Goal: Task Accomplishment & Management: Complete application form

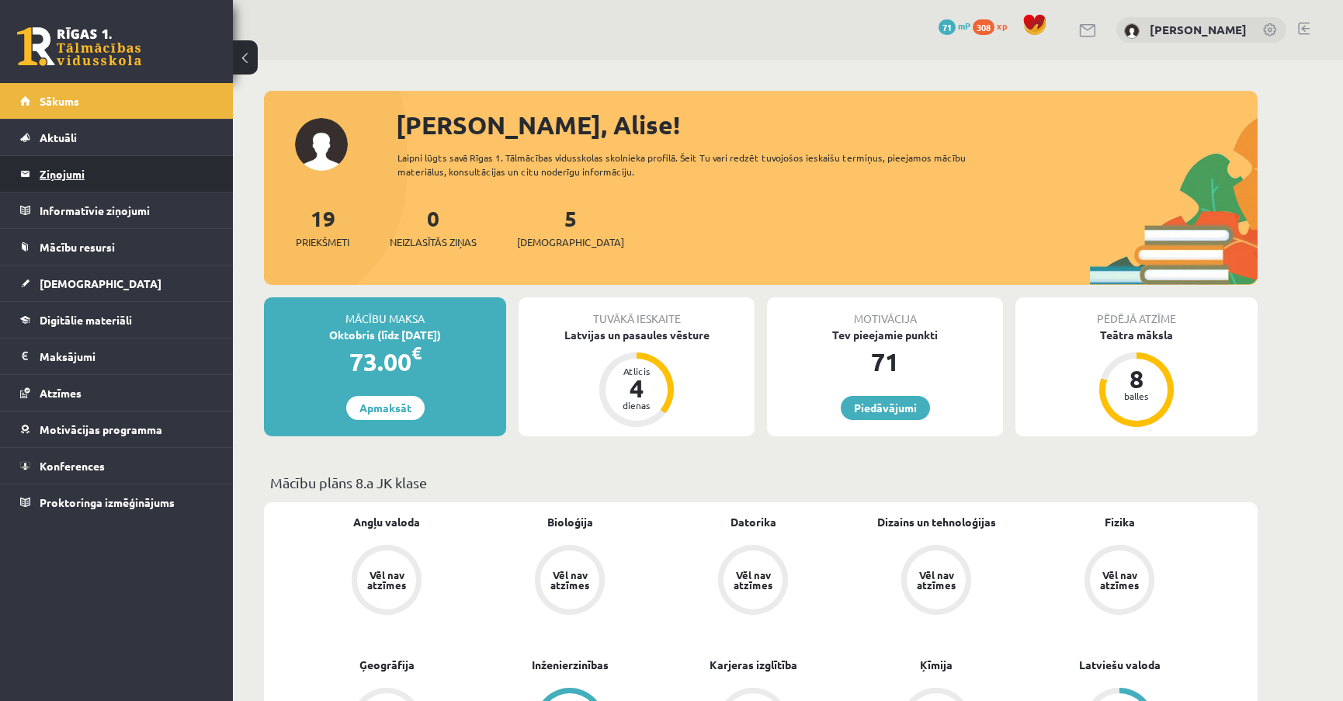
click at [133, 178] on legend "Ziņojumi 0" at bounding box center [127, 174] width 174 height 36
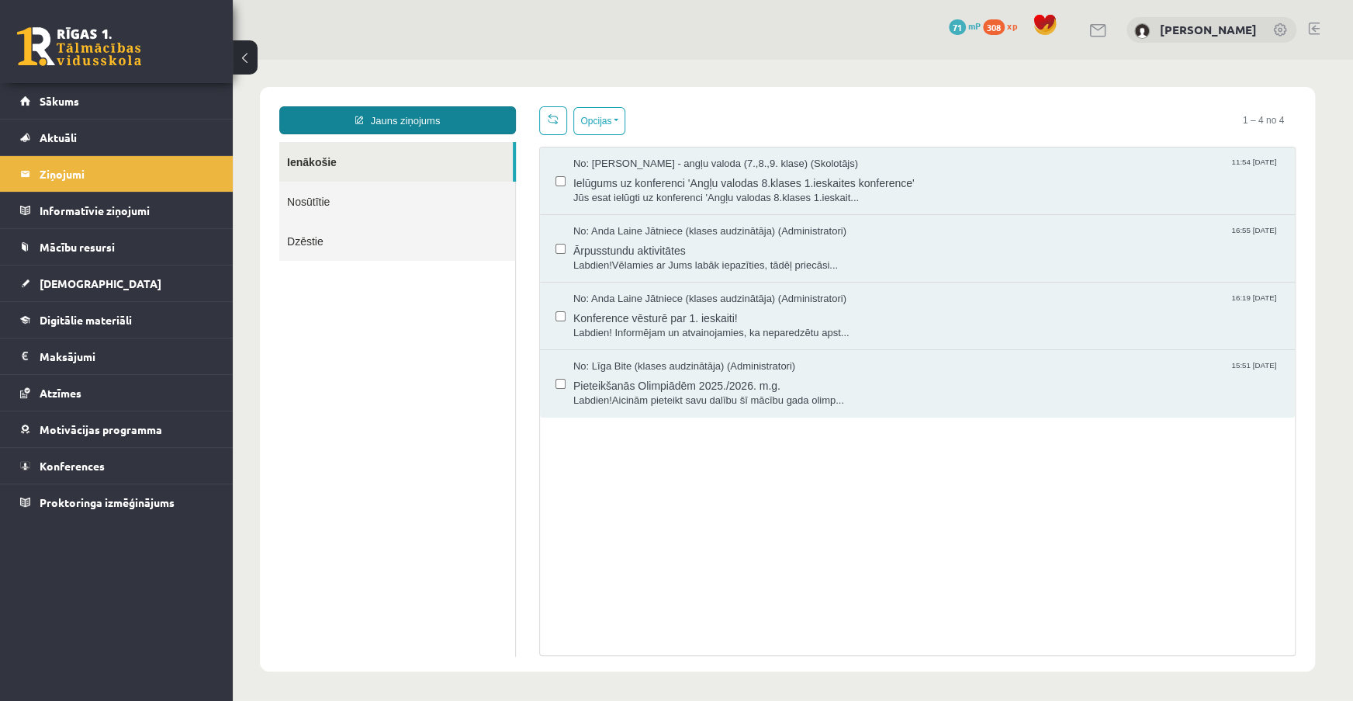
click at [473, 123] on link "Jauns ziņojums" at bounding box center [397, 120] width 237 height 28
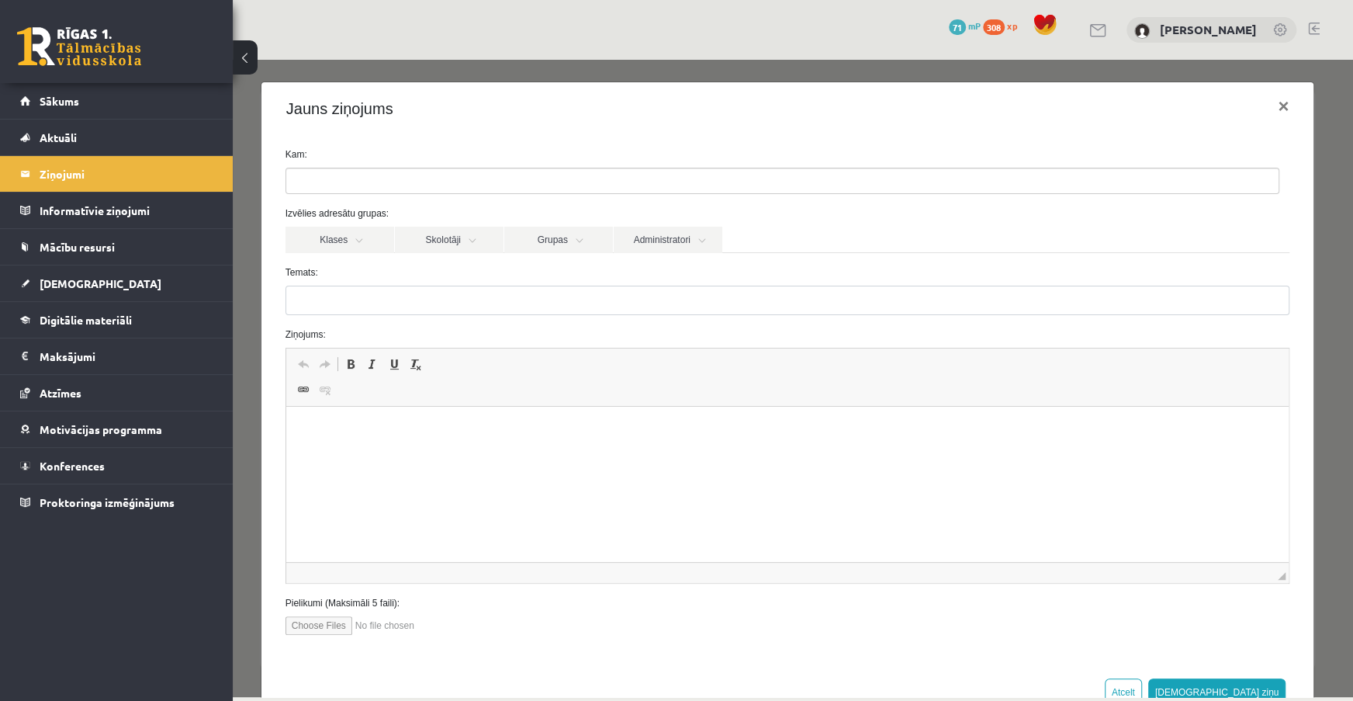
click at [450, 182] on ul at bounding box center [782, 180] width 993 height 25
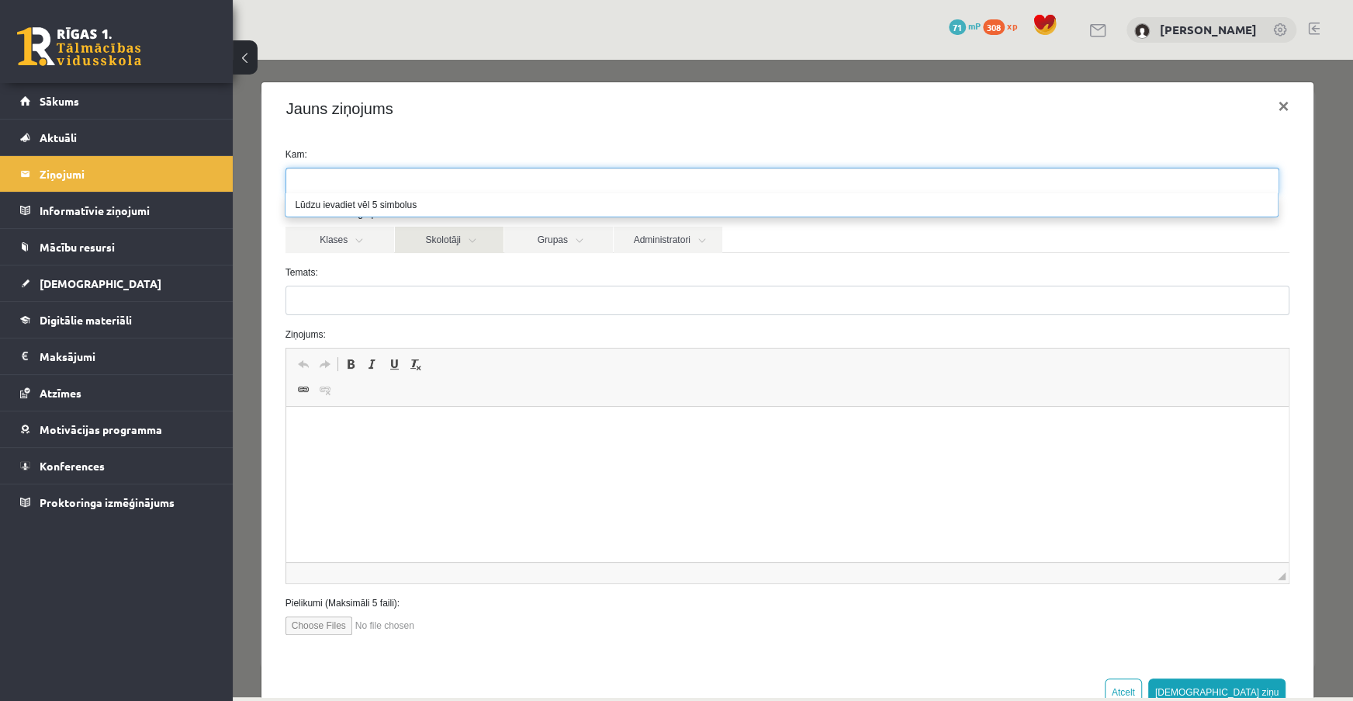
click at [462, 241] on link "Skolotāji" at bounding box center [449, 240] width 109 height 26
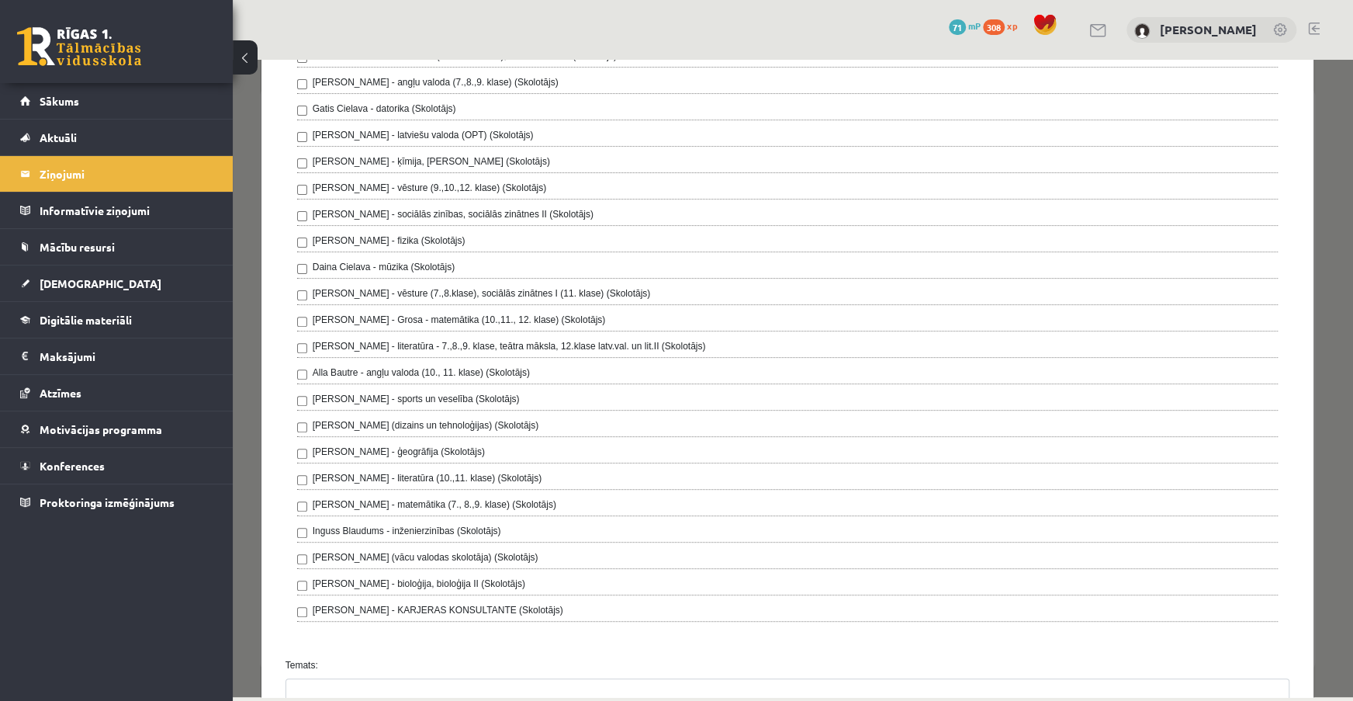
scroll to position [70, 0]
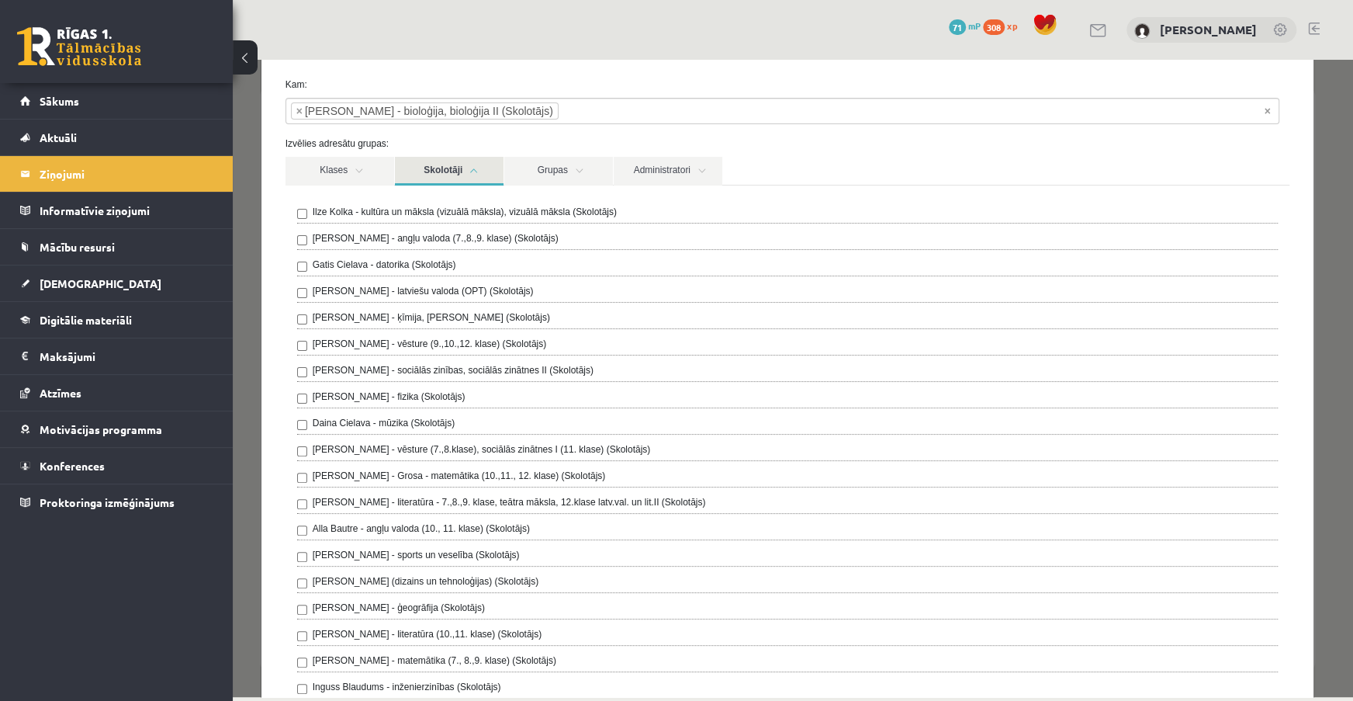
click at [477, 175] on link "Skolotāji" at bounding box center [449, 171] width 109 height 29
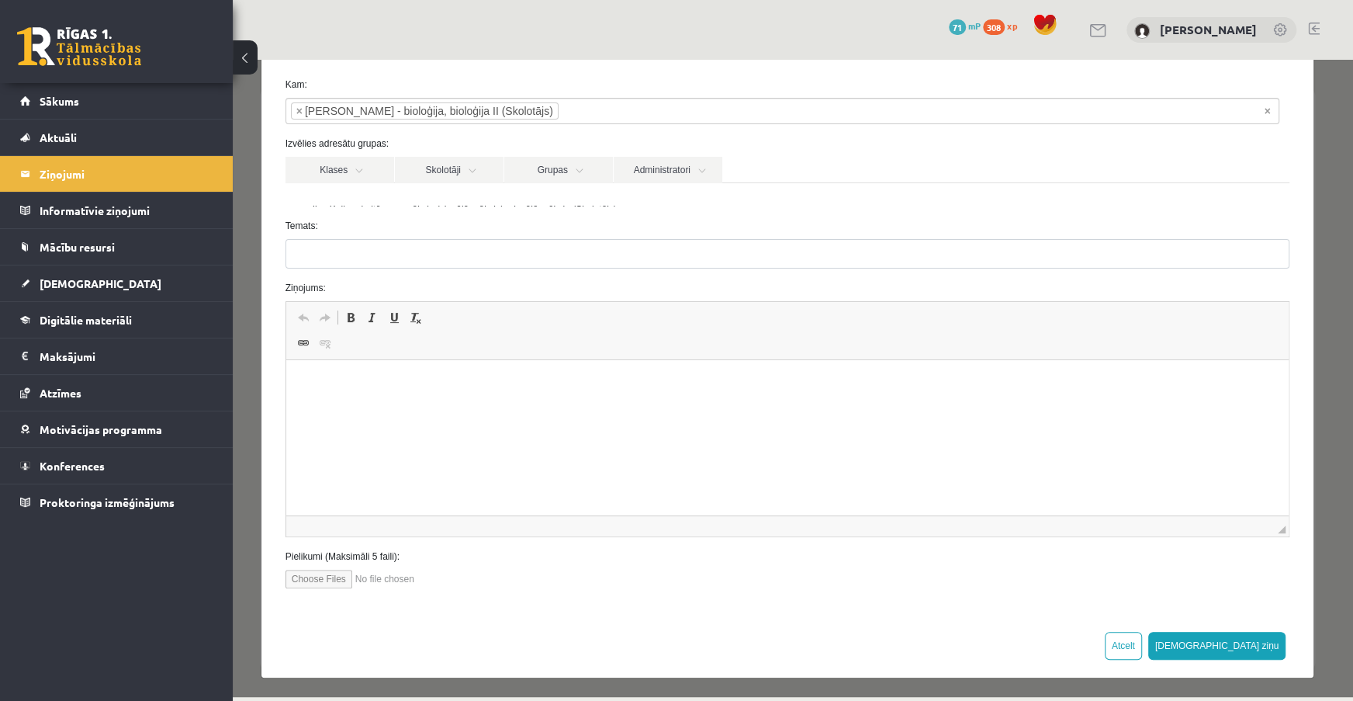
scroll to position [49, 0]
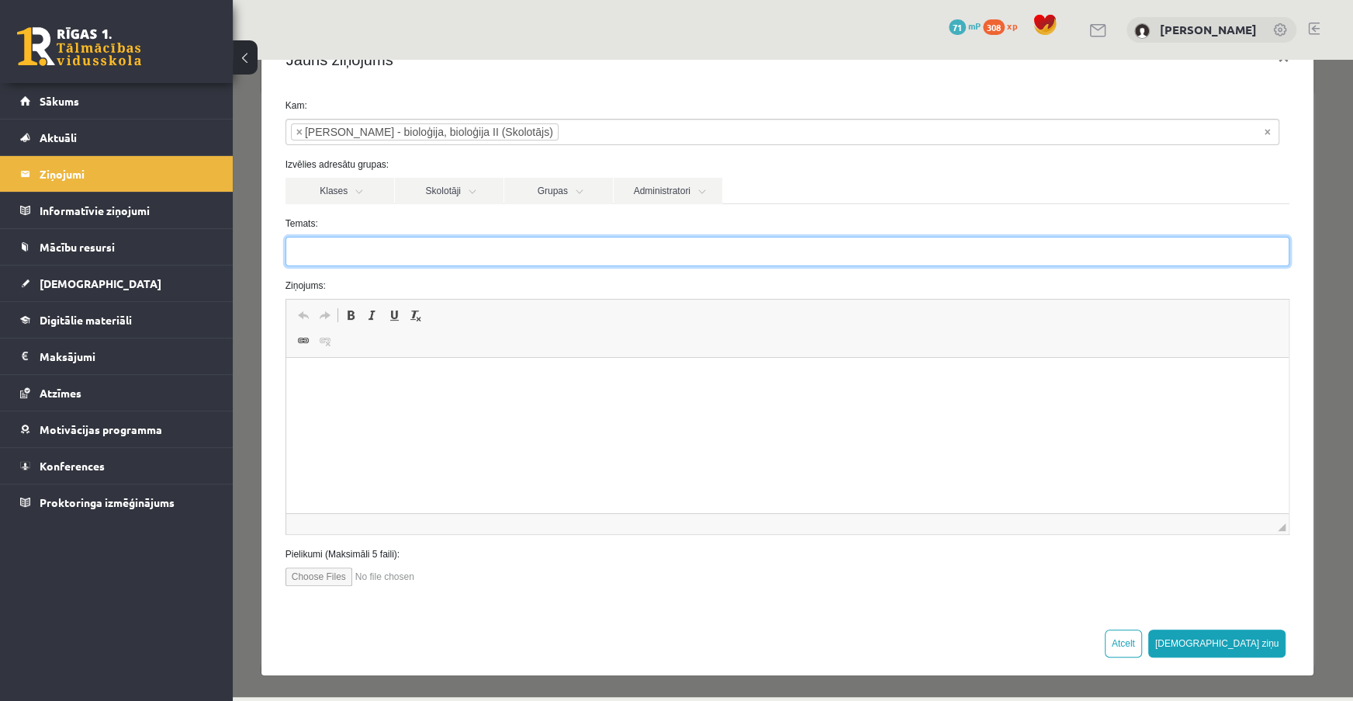
click at [431, 252] on input "Temats:" at bounding box center [788, 251] width 1005 height 29
type input "**********"
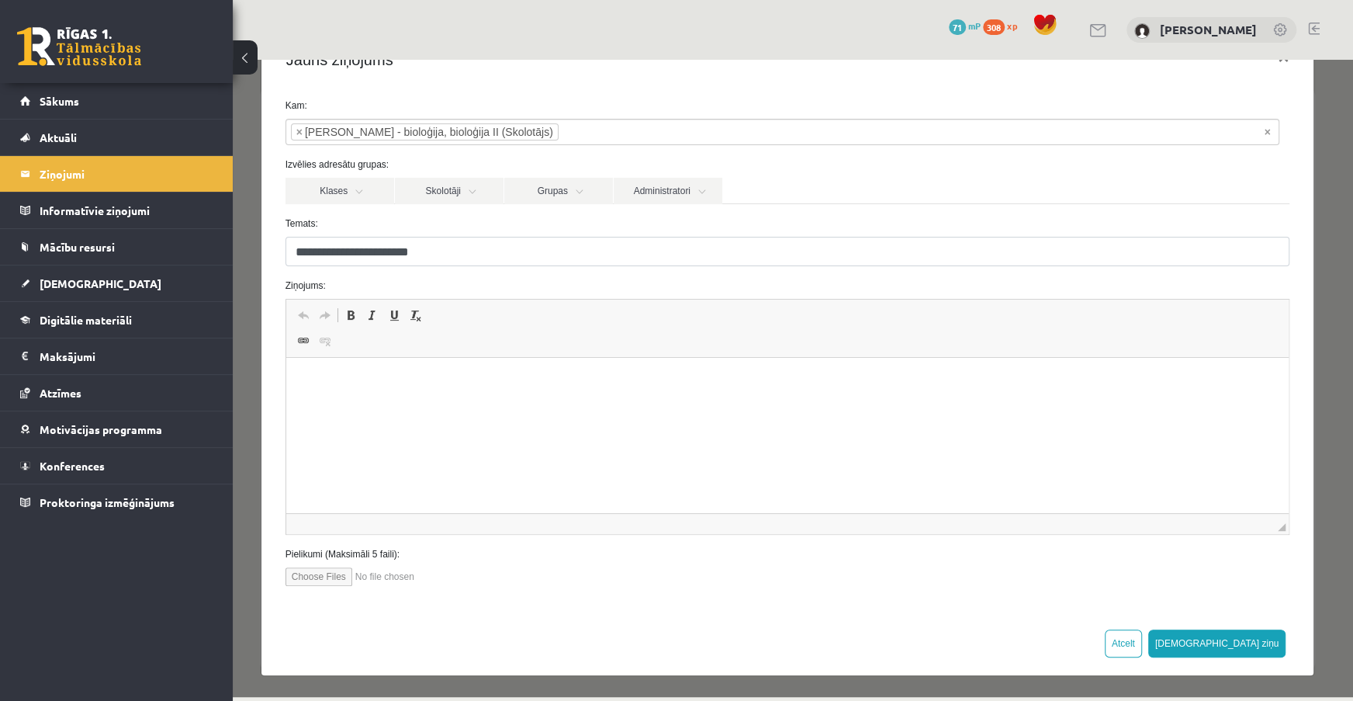
click at [460, 386] on p "Визуальный текстовый редактор, wiswyg-editor-47024781688780-1757698736-708" at bounding box center [787, 381] width 972 height 16
click at [349, 579] on input "file" at bounding box center [374, 576] width 176 height 19
click at [416, 375] on p "Визуальный текстовый редактор, wiswyg-editor-47024781688780-1757698736-708" at bounding box center [787, 381] width 972 height 16
click at [338, 416] on html "**********" at bounding box center [787, 394] width 1003 height 73
click at [355, 411] on p "**********" at bounding box center [782, 408] width 962 height 16
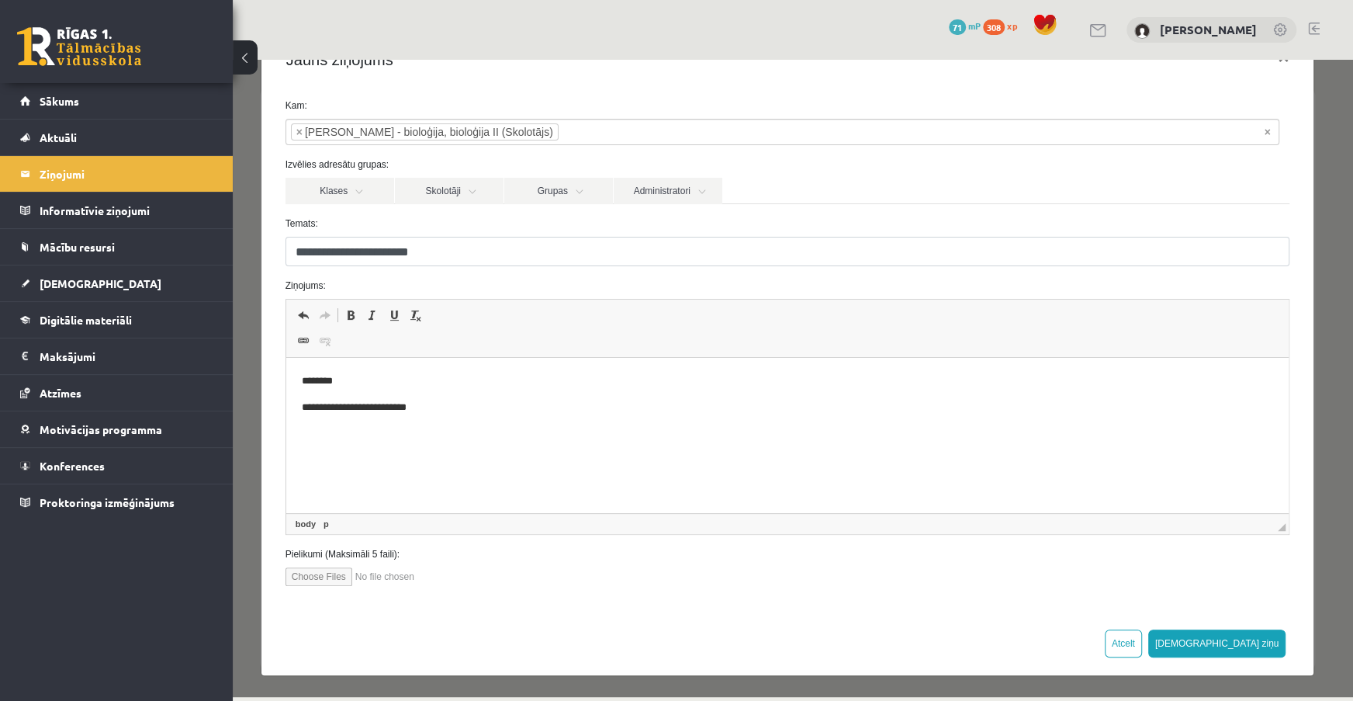
click at [315, 261] on input "**********" at bounding box center [788, 251] width 1005 height 29
type input "**********"
click at [445, 413] on p "**********" at bounding box center [782, 408] width 962 height 16
click at [344, 574] on input "file" at bounding box center [374, 576] width 176 height 19
click at [321, 581] on input "file" at bounding box center [374, 576] width 176 height 19
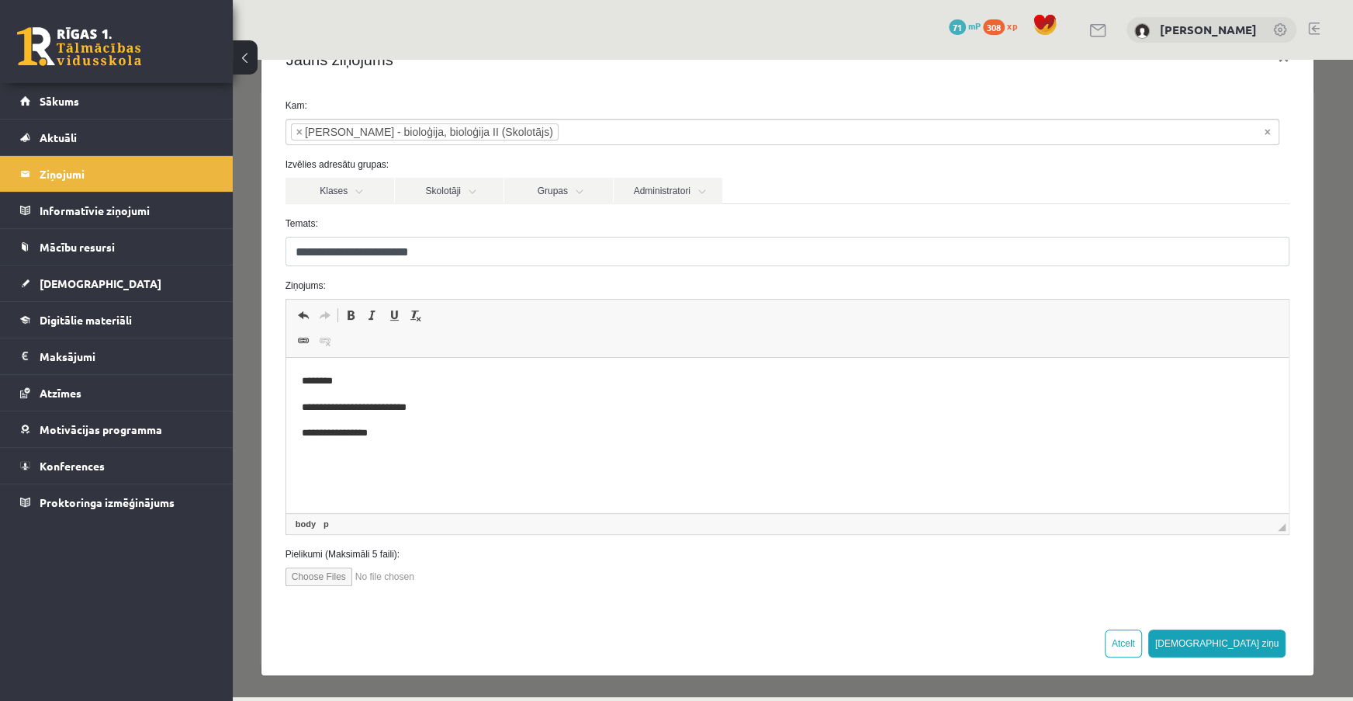
type input "**********"
click at [418, 581] on input "file" at bounding box center [374, 576] width 176 height 19
click at [334, 577] on input "file" at bounding box center [374, 576] width 176 height 19
click at [348, 574] on input "file" at bounding box center [374, 576] width 176 height 19
click at [318, 574] on input "file" at bounding box center [374, 576] width 176 height 19
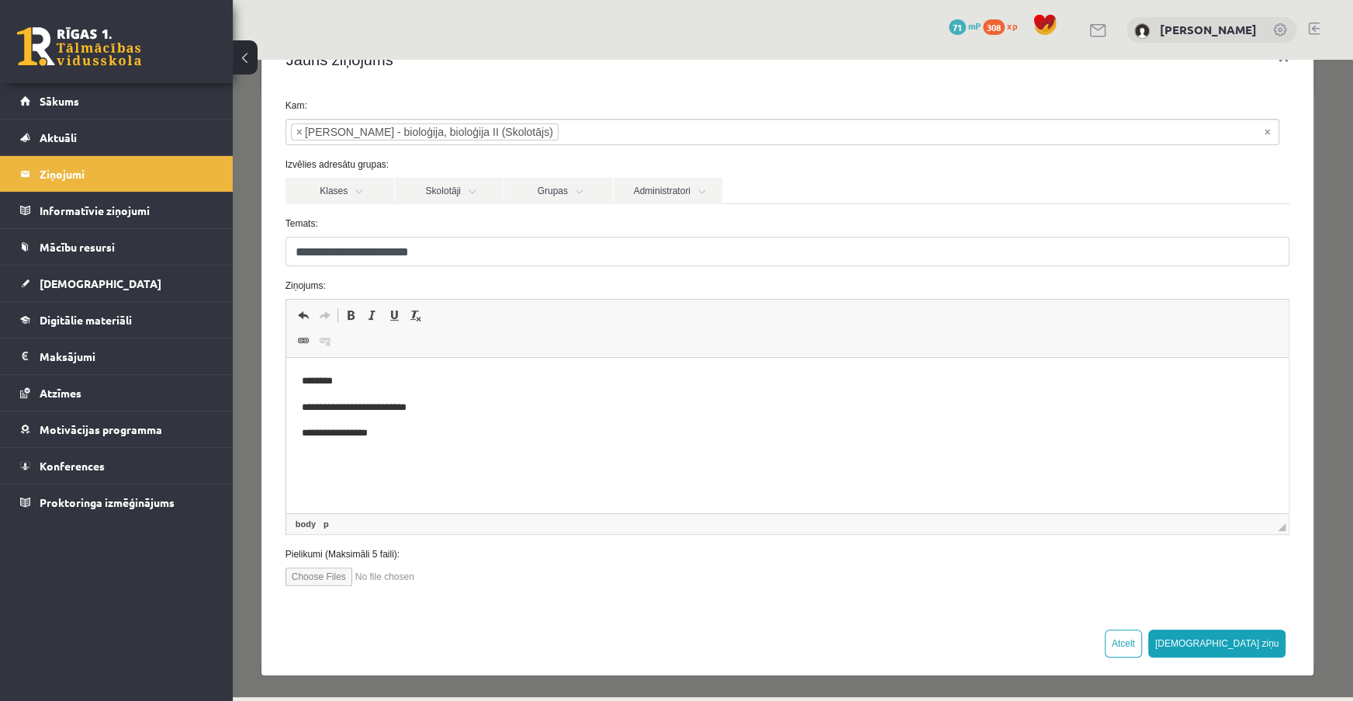
type input "**********"
click at [1240, 649] on button "[DEMOGRAPHIC_DATA] ziņu" at bounding box center [1218, 643] width 138 height 28
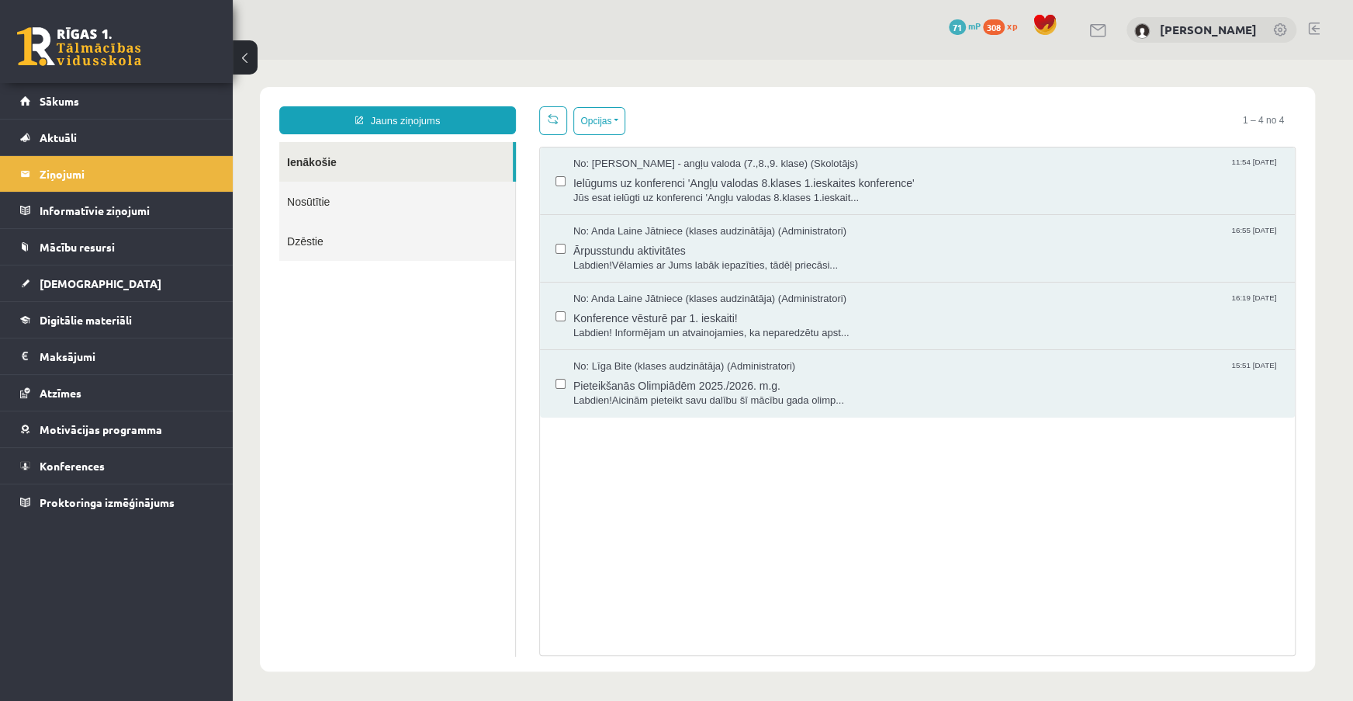
scroll to position [0, 0]
click at [303, 198] on link "Nosūtītie" at bounding box center [397, 202] width 236 height 40
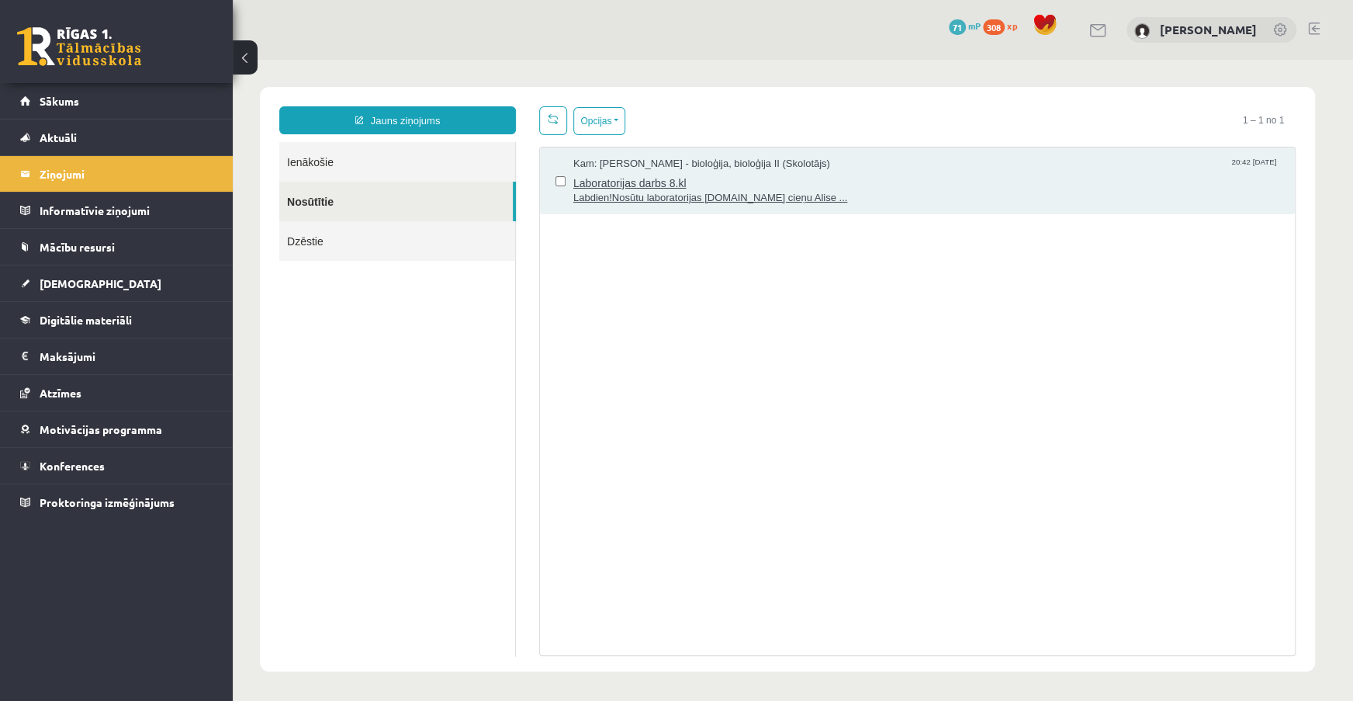
click at [706, 198] on span "Labdien!Nosūtu laboratorijas [DOMAIN_NAME] cieņu Alise ..." at bounding box center [927, 198] width 706 height 15
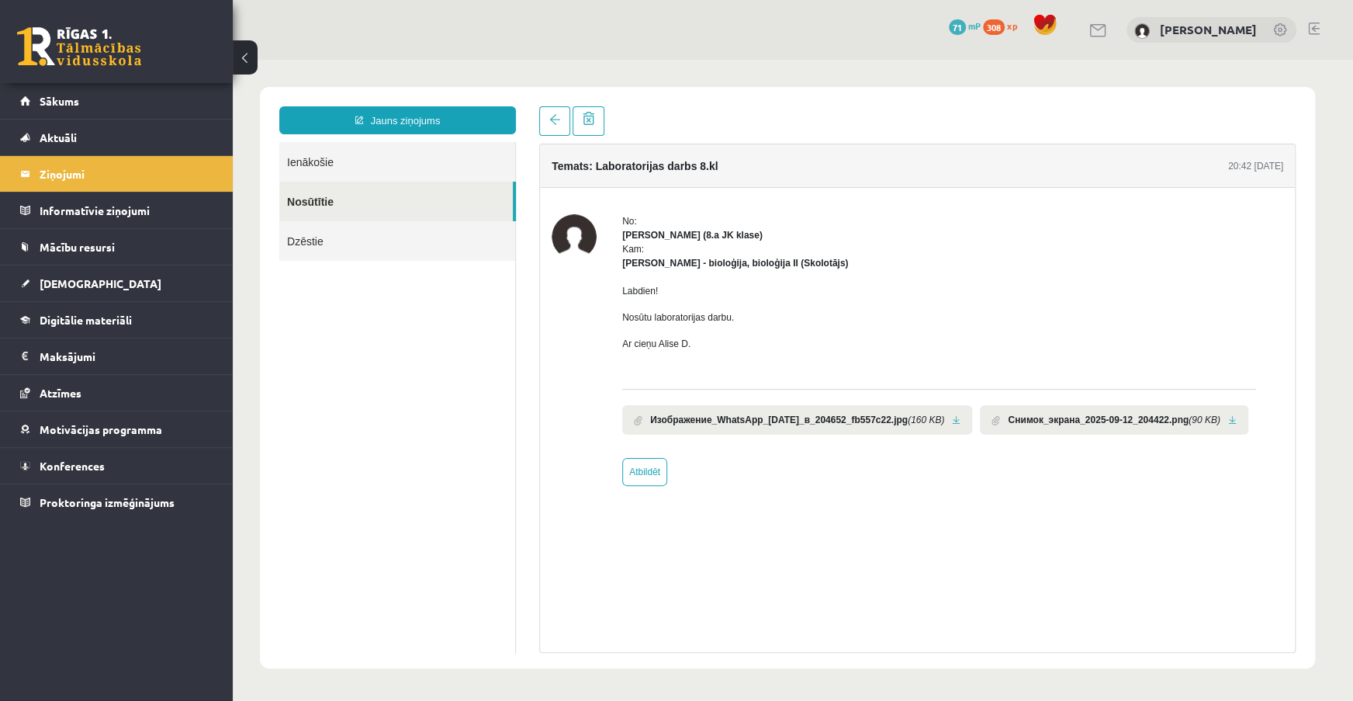
click at [1237, 418] on link at bounding box center [1233, 420] width 9 height 10
click at [965, 420] on li "Изображение_WhatsApp_[DATE]_в_204652_fb557c22.jpg (160 KB)" at bounding box center [797, 419] width 350 height 29
click at [961, 420] on link at bounding box center [956, 420] width 9 height 10
click at [115, 318] on span "Digitālie materiāli" at bounding box center [86, 320] width 92 height 14
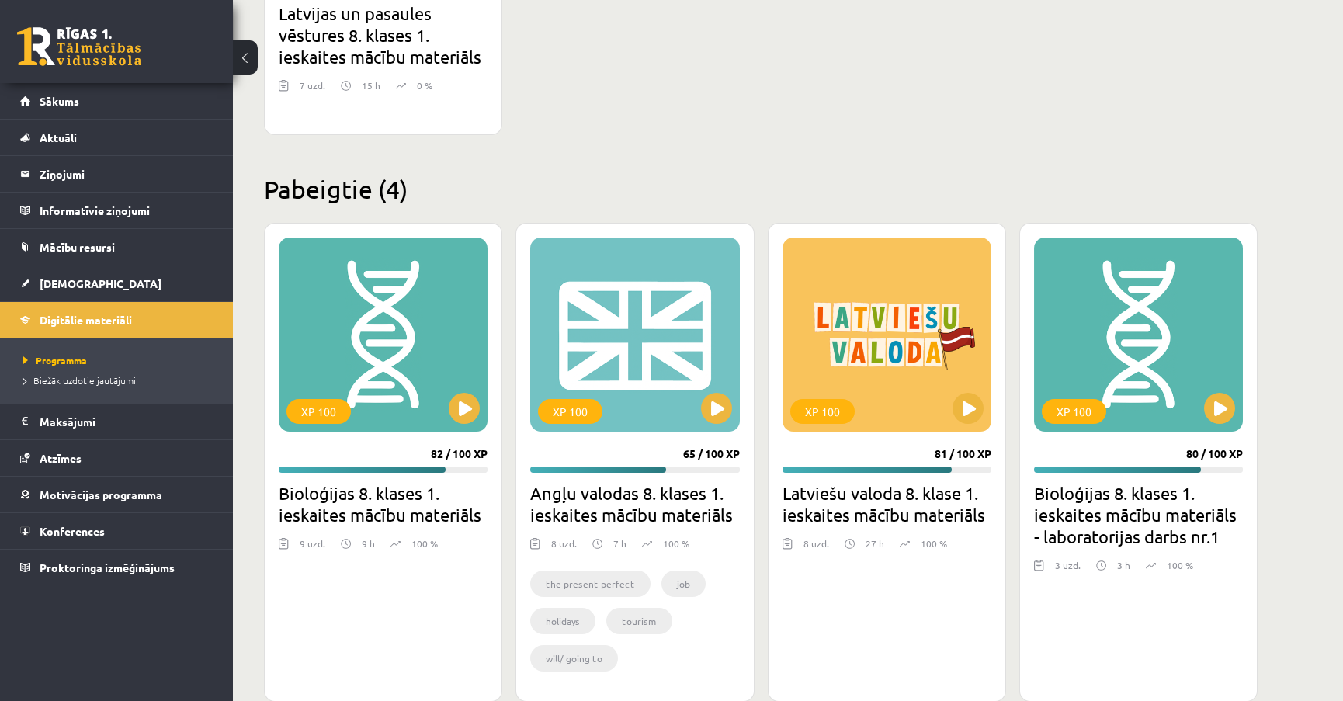
scroll to position [705, 0]
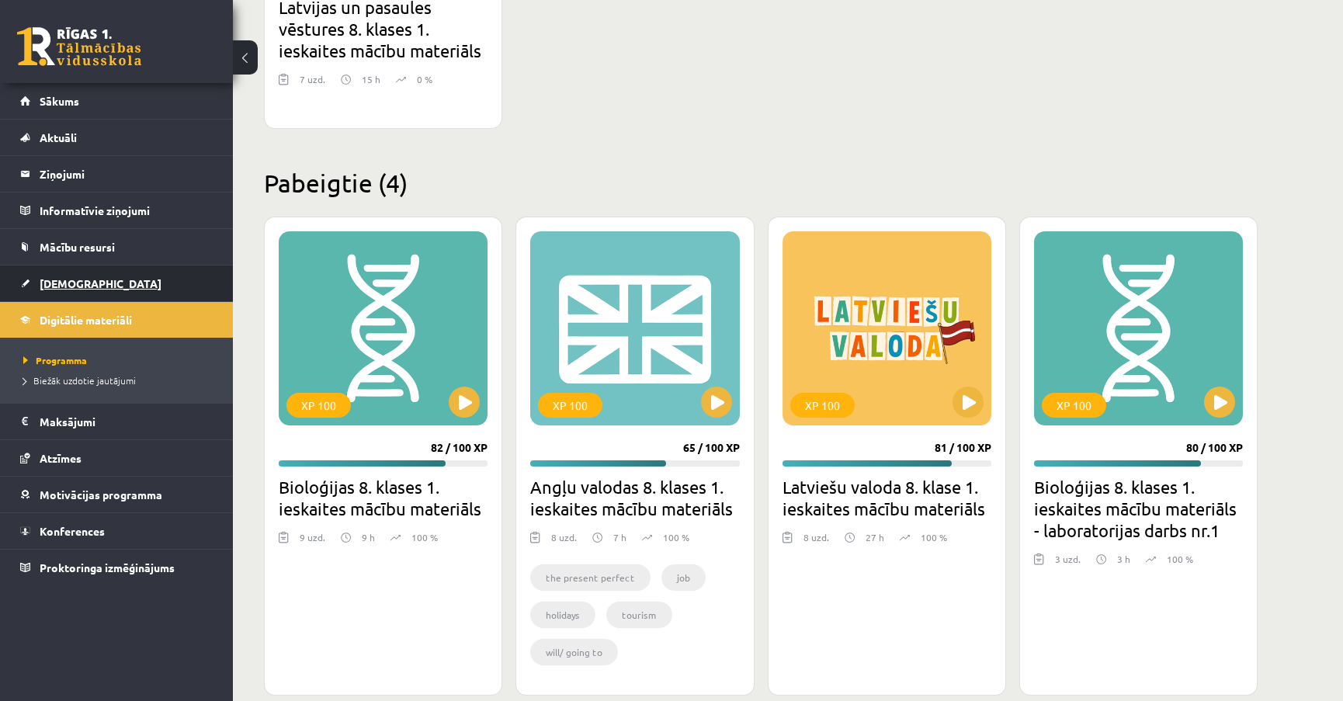
click at [75, 279] on span "[DEMOGRAPHIC_DATA]" at bounding box center [101, 283] width 122 height 14
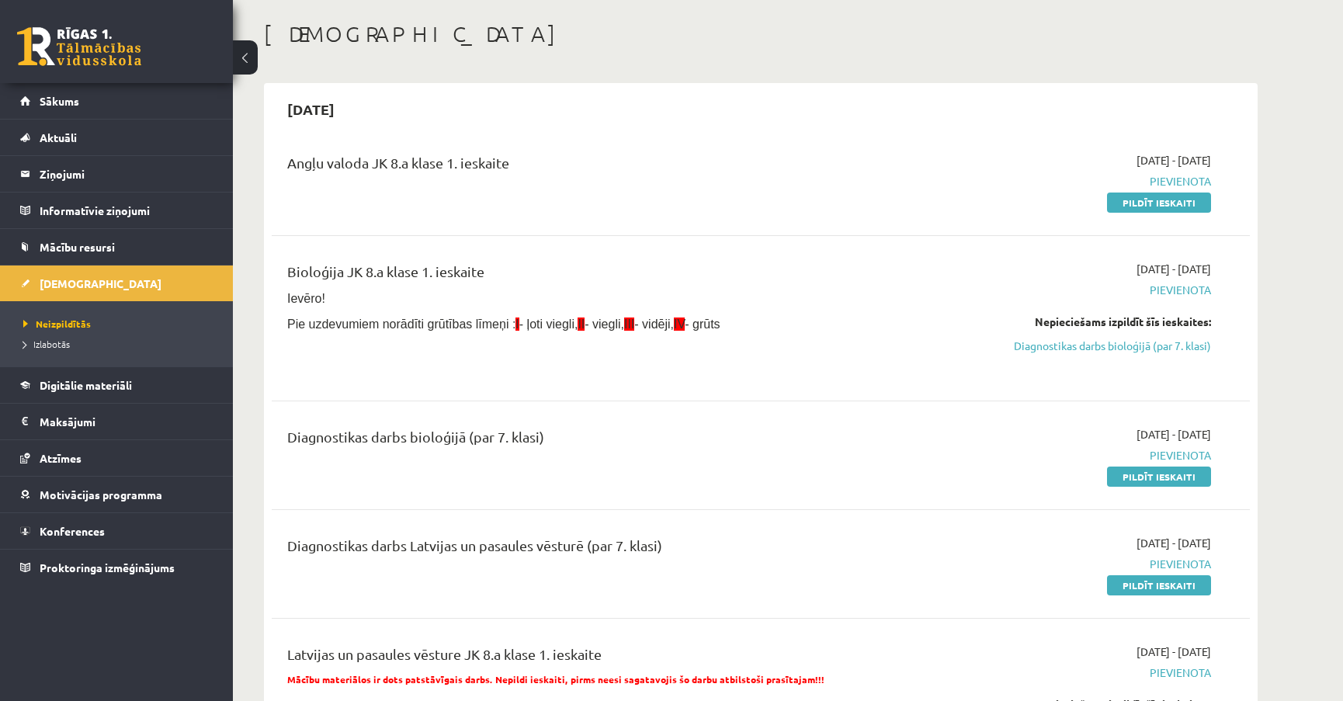
scroll to position [45, 0]
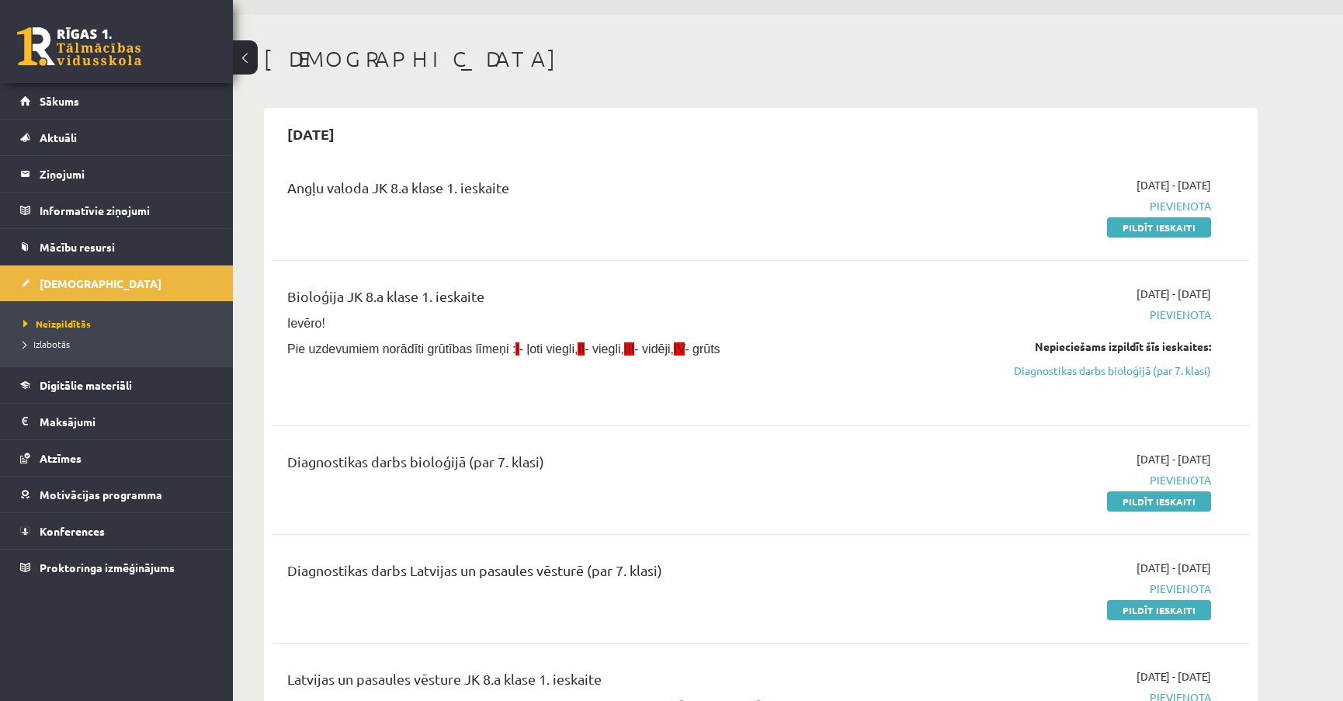
drag, startPoint x: 992, startPoint y: 438, endPoint x: 997, endPoint y: 445, distance: 8.8
click at [995, 442] on div "Diagnostikas darbs bioloģijā (par 7. klasi) [DATE] - [DATE] [GEOGRAPHIC_DATA] P…" at bounding box center [761, 479] width 978 height 89
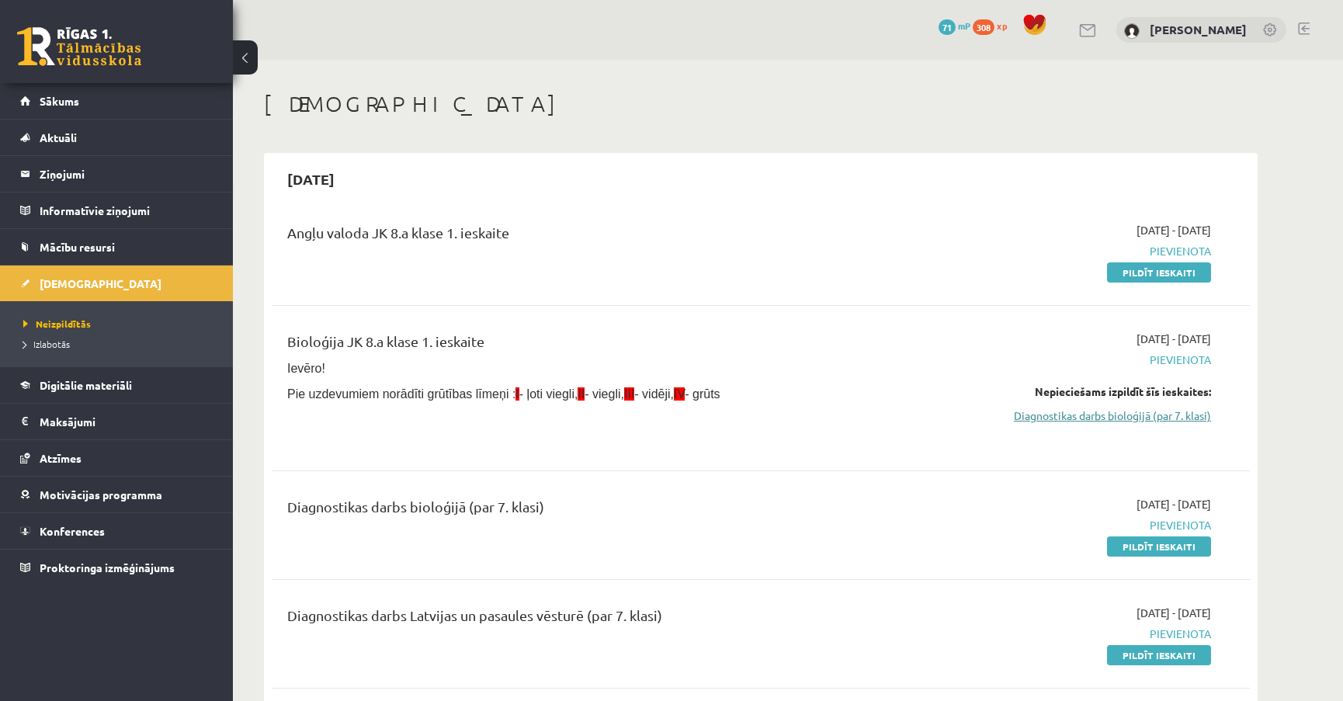
click at [1132, 415] on link "Diagnostikas darbs bioloģijā (par 7. klasi)" at bounding box center [1064, 415] width 293 height 16
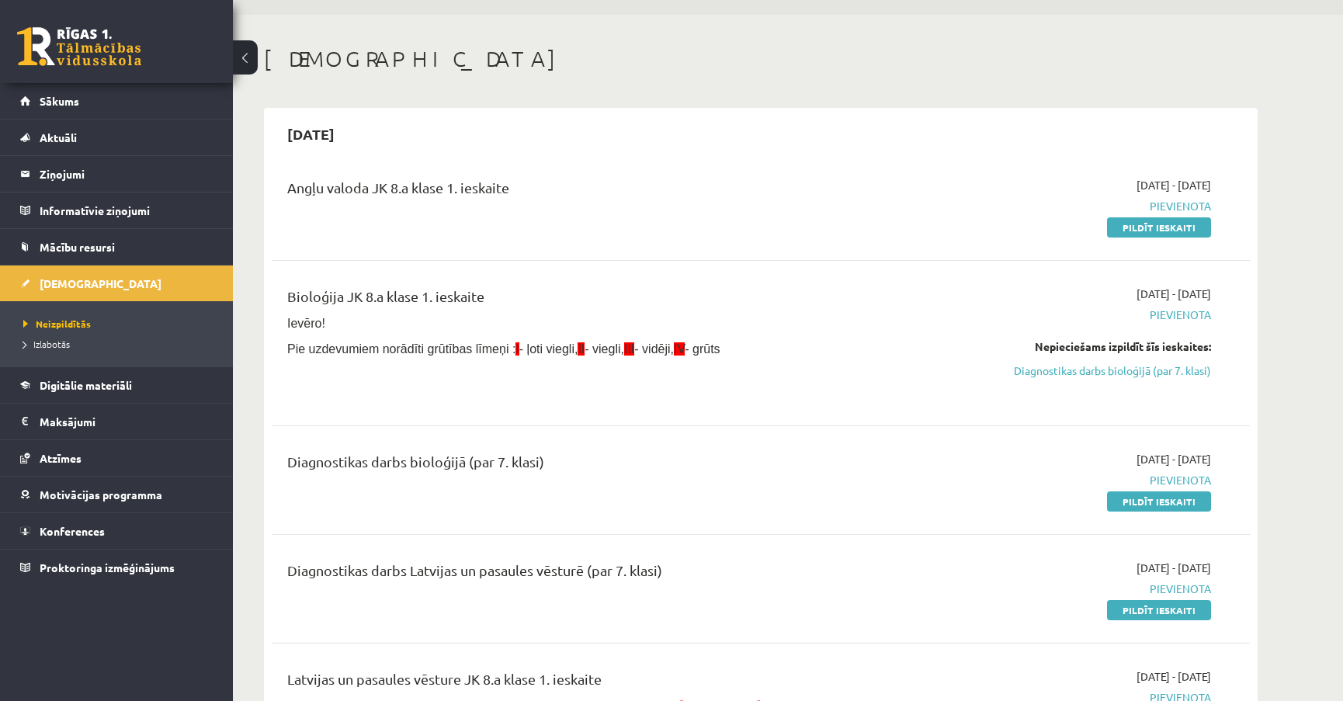
scroll to position [70, 0]
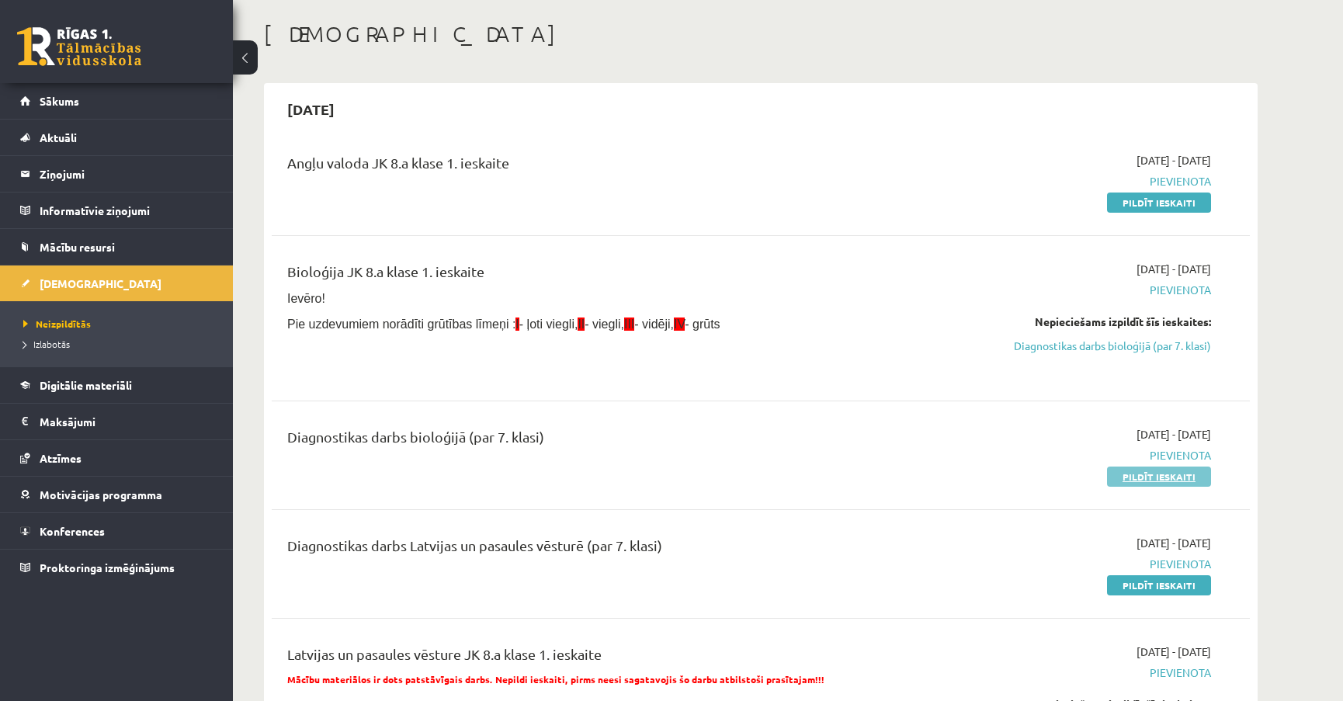
click at [1169, 481] on link "Pildīt ieskaiti" at bounding box center [1159, 476] width 104 height 20
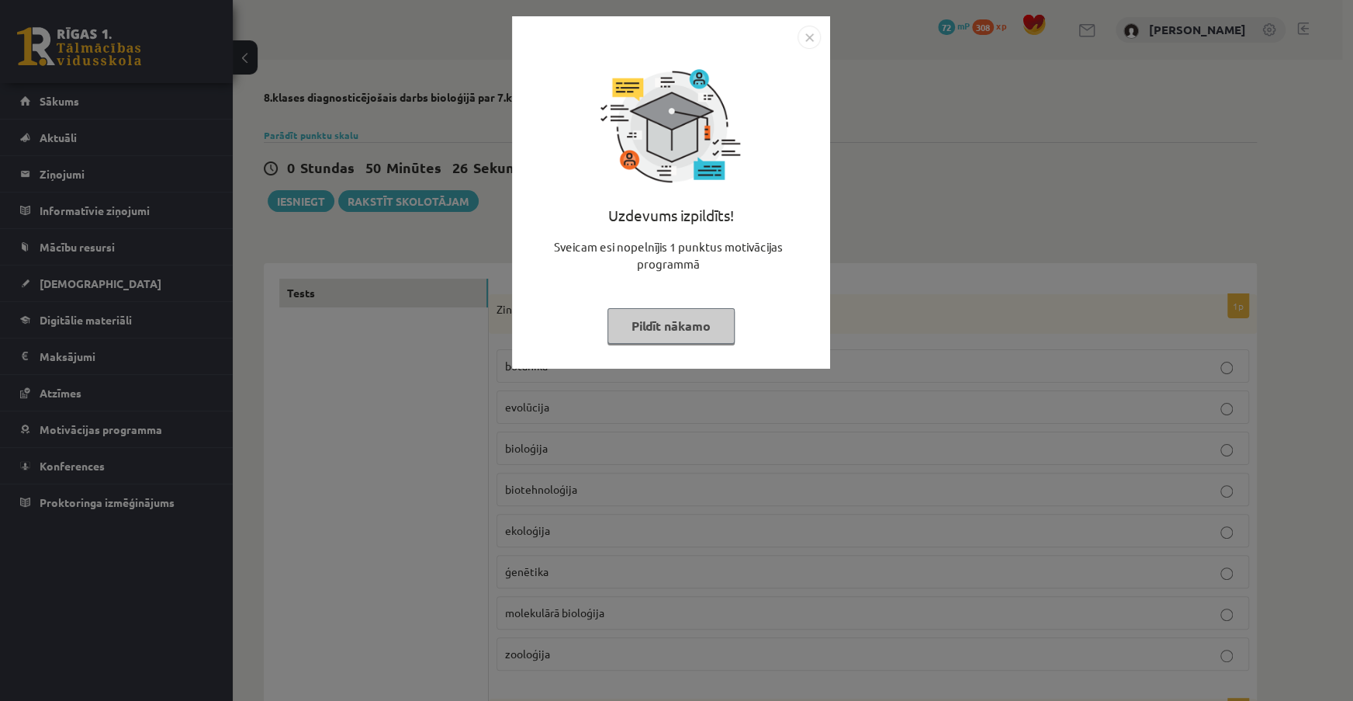
click at [807, 36] on img "Close" at bounding box center [809, 37] width 23 height 23
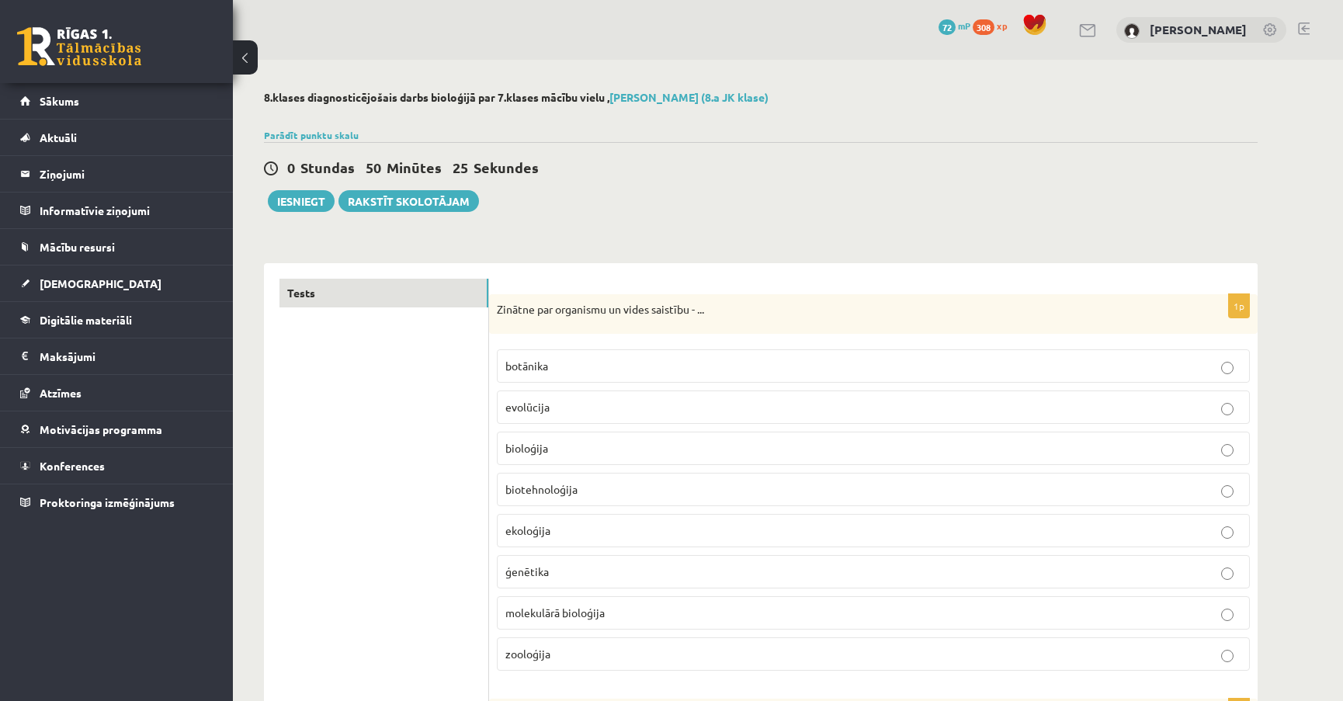
scroll to position [70, 0]
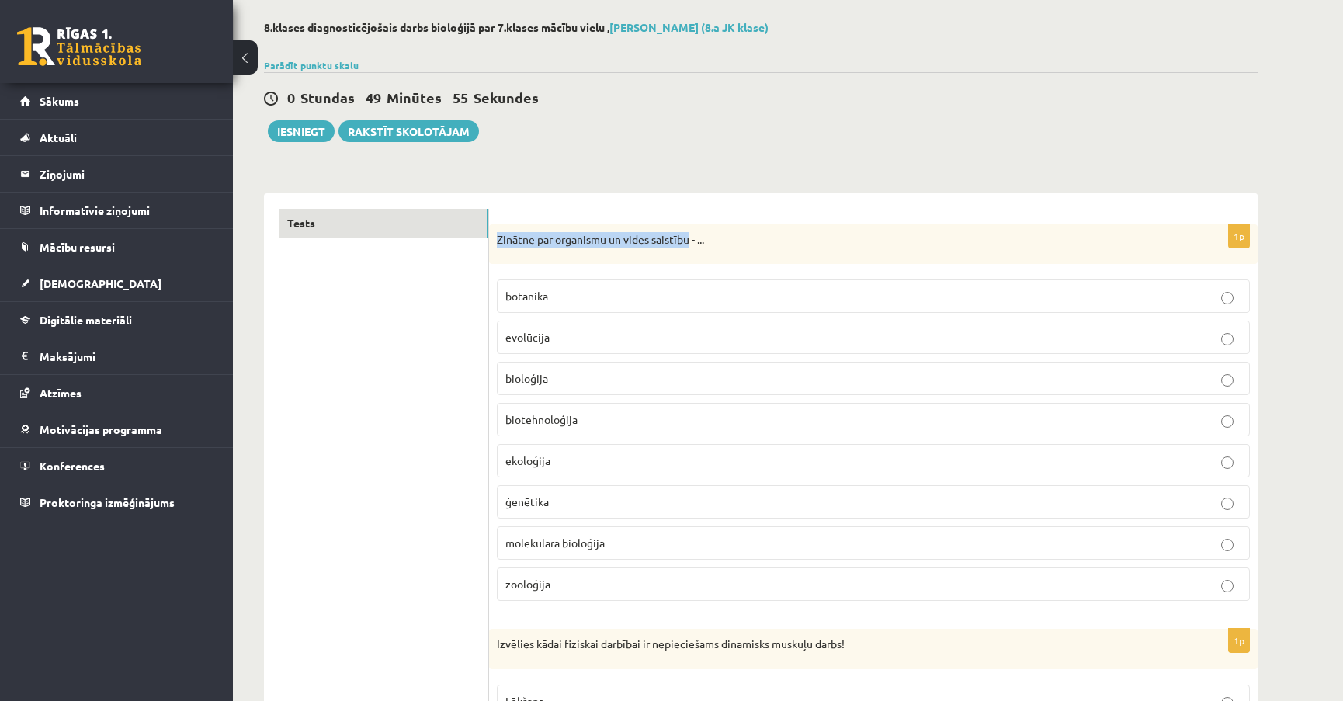
drag, startPoint x: 496, startPoint y: 236, endPoint x: 691, endPoint y: 254, distance: 196.4
click at [691, 254] on div "Zinātne par organismu un vides saistību - ..." at bounding box center [873, 244] width 768 height 40
copy p "Zinātne par organismu un vides saistību"
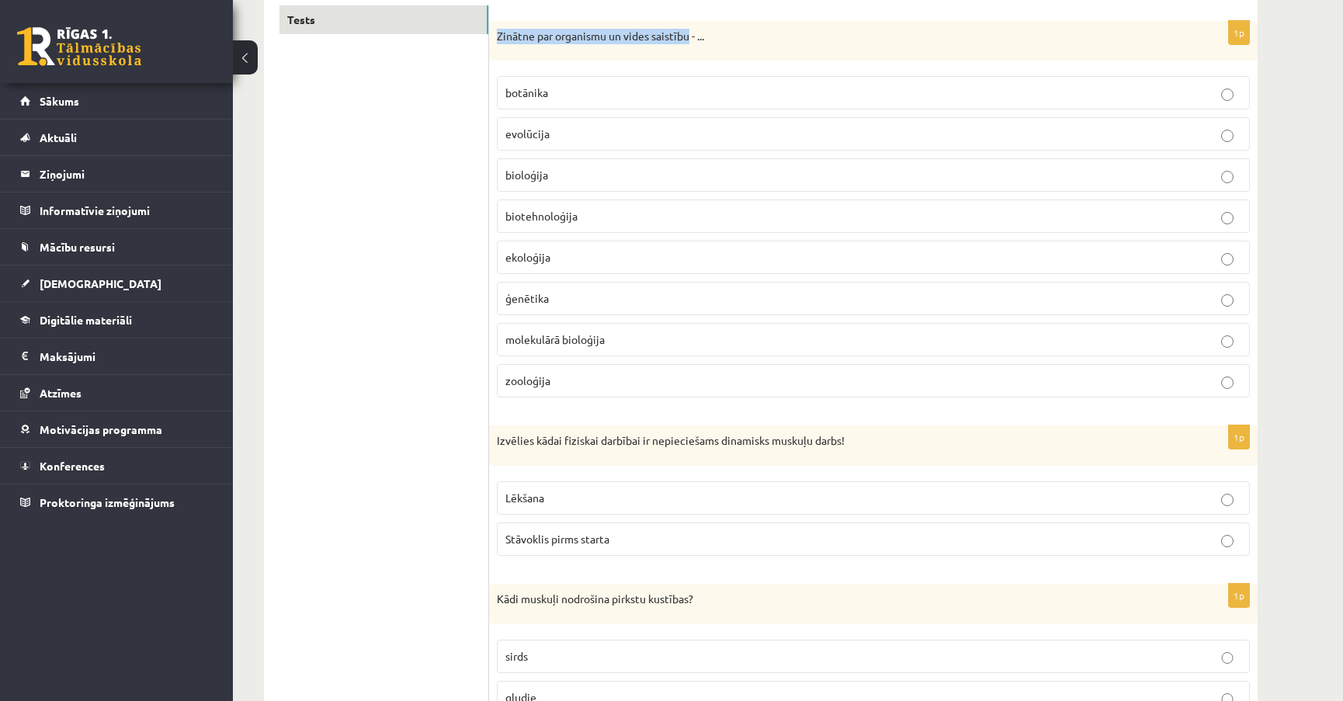
scroll to position [282, 0]
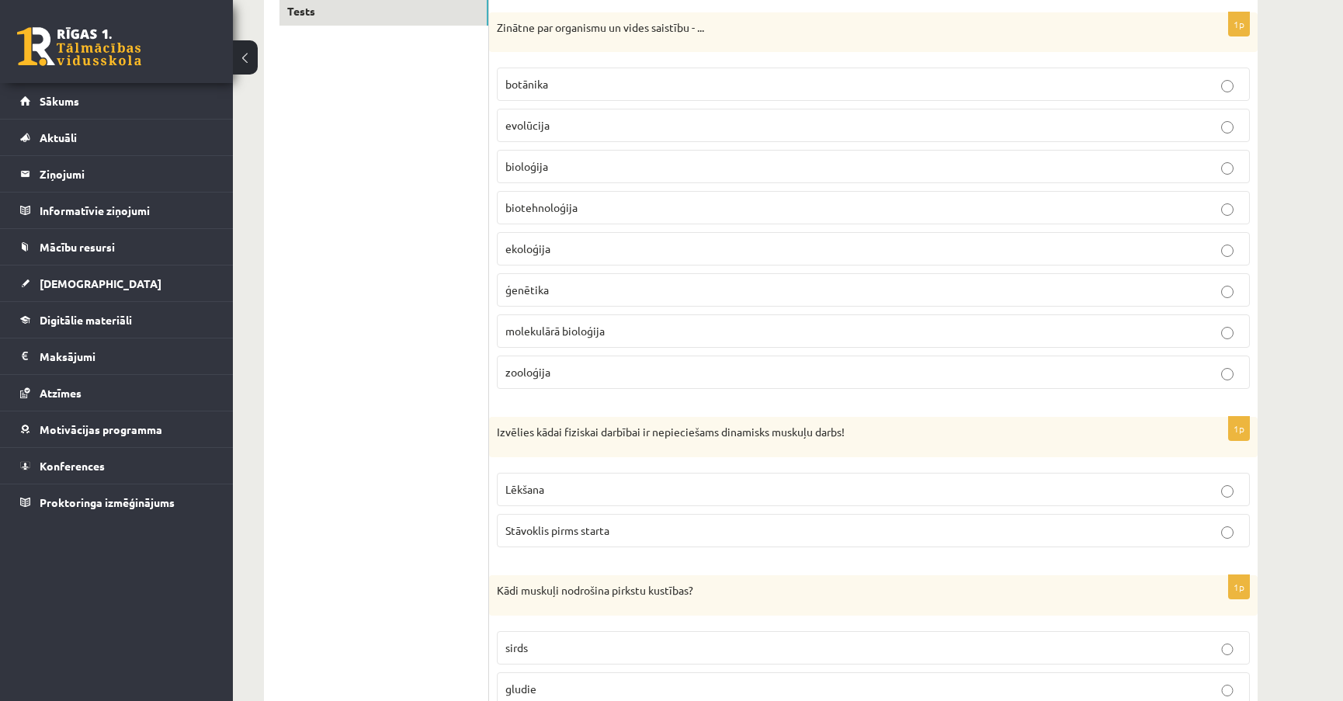
click at [602, 488] on p "Lēkšana" at bounding box center [873, 489] width 736 height 16
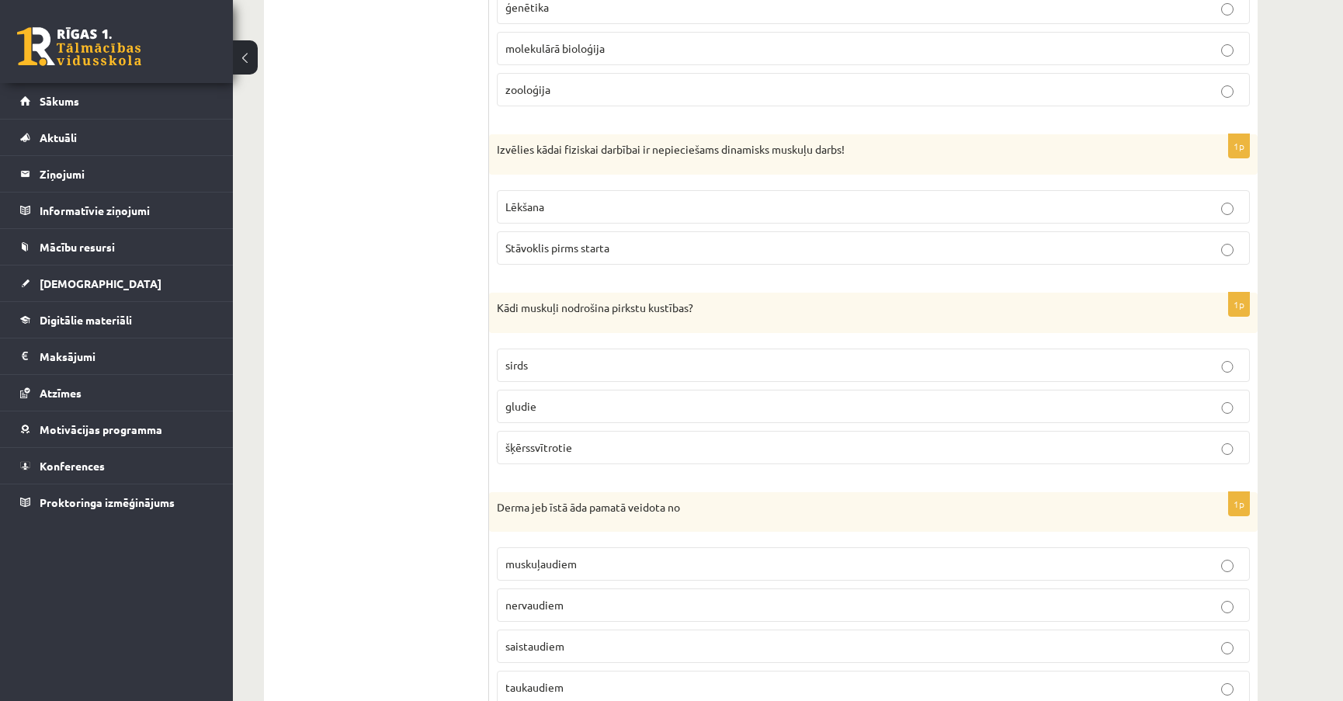
scroll to position [635, 0]
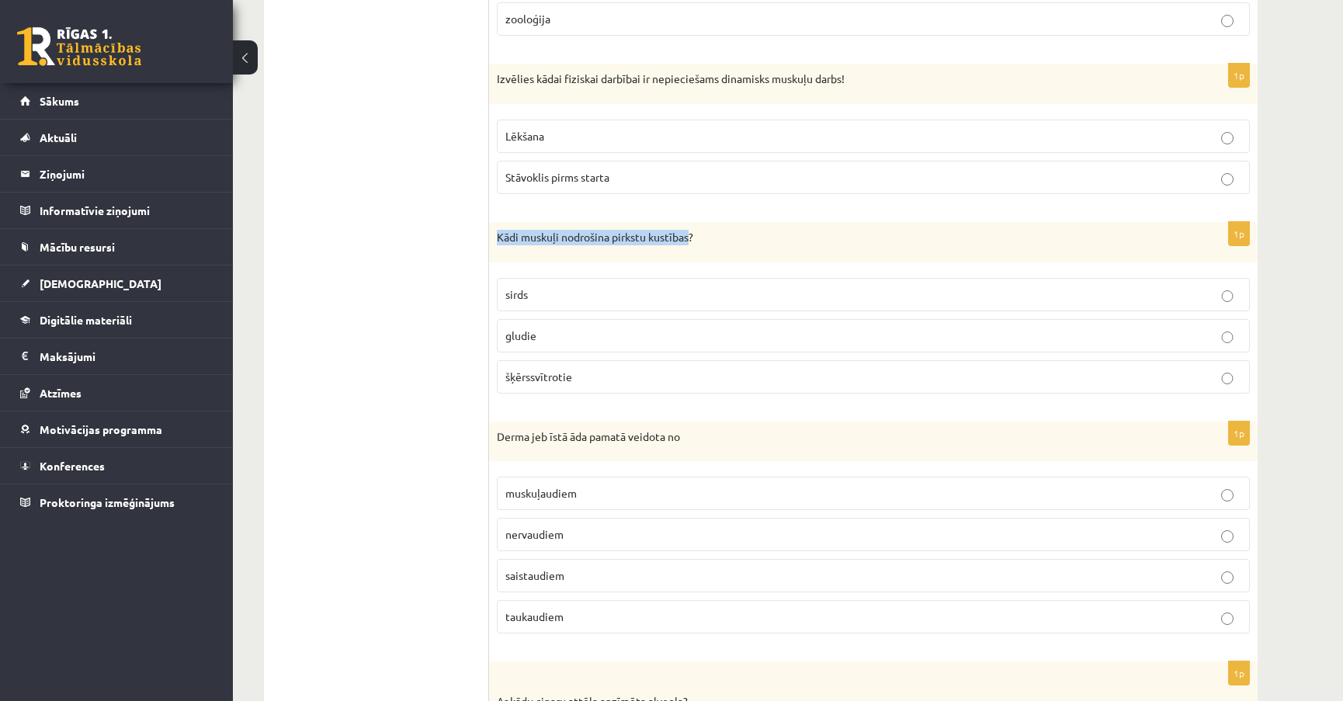
drag, startPoint x: 497, startPoint y: 234, endPoint x: 692, endPoint y: 243, distance: 195.8
click at [692, 243] on div "Kādi muskuļi nodrošina pirkstu kustības?" at bounding box center [873, 242] width 768 height 40
copy p "Kādi muskuļi nodrošina pirkstu kustības"
click at [1219, 370] on p "šķērssvītrotie" at bounding box center [873, 377] width 736 height 16
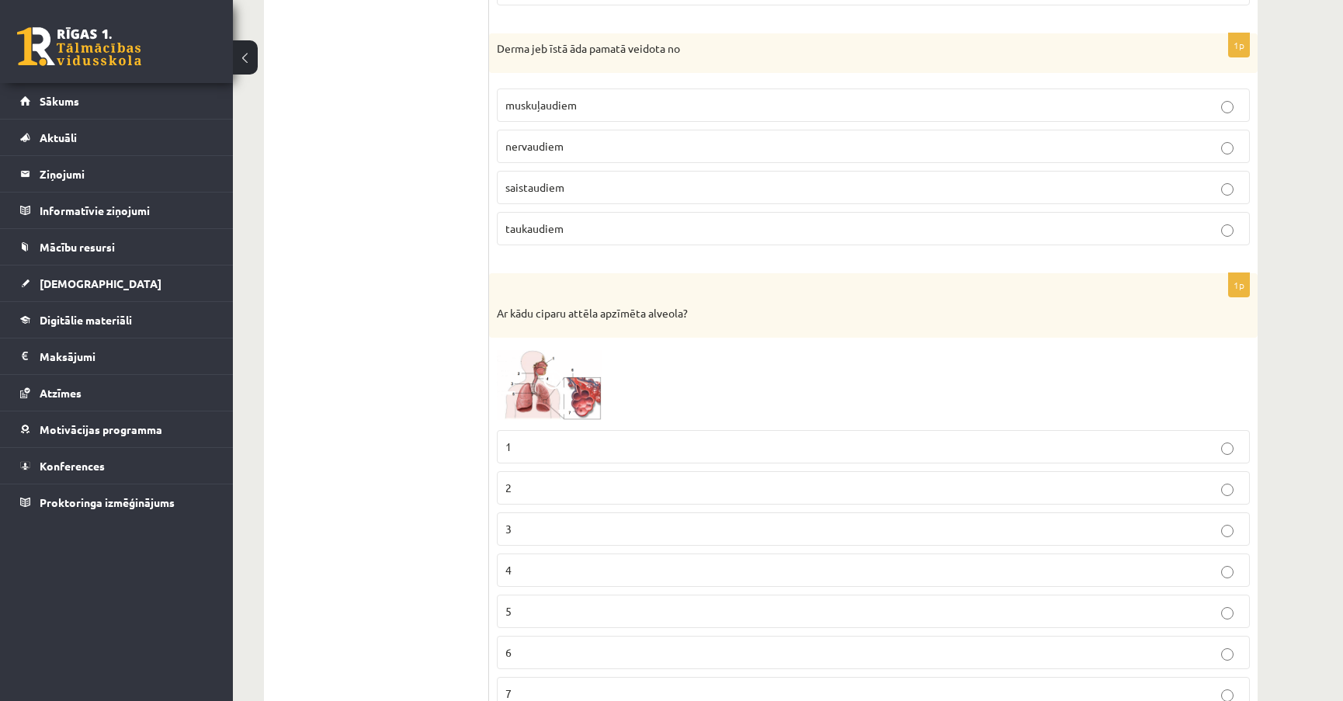
scroll to position [1058, 0]
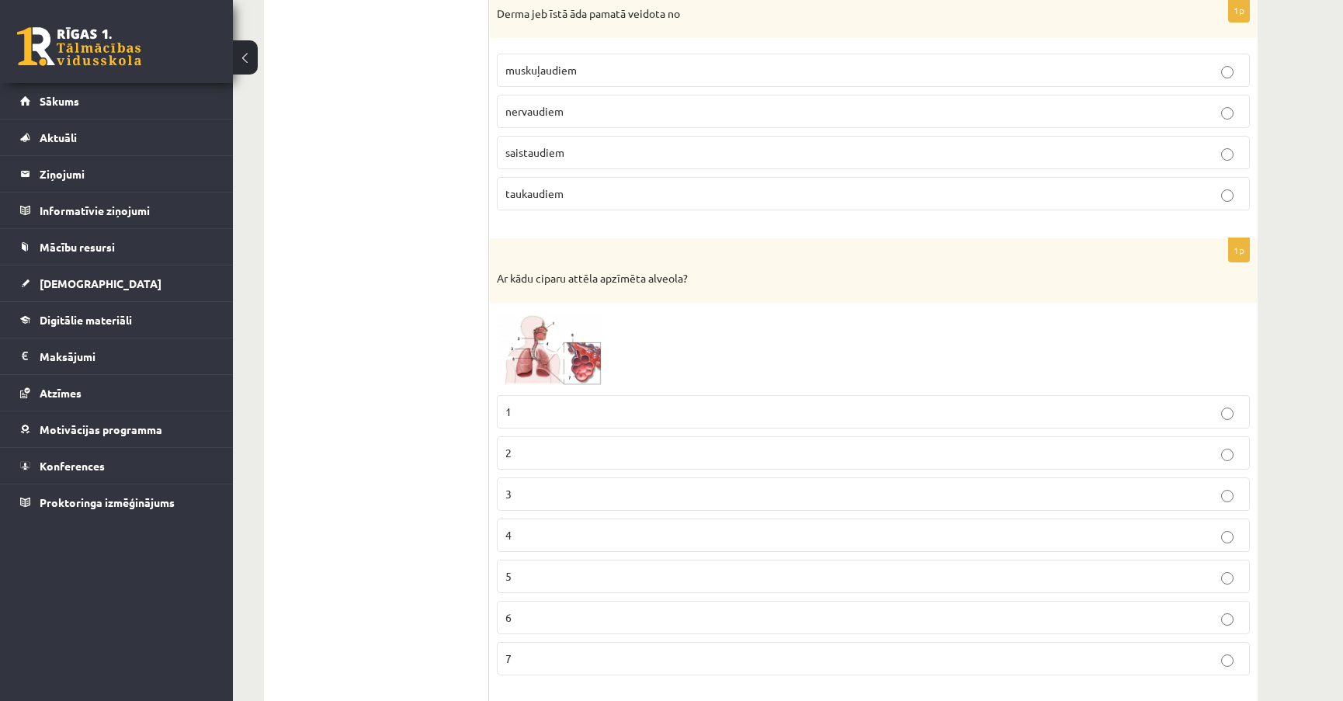
click at [529, 351] on img at bounding box center [555, 348] width 116 height 76
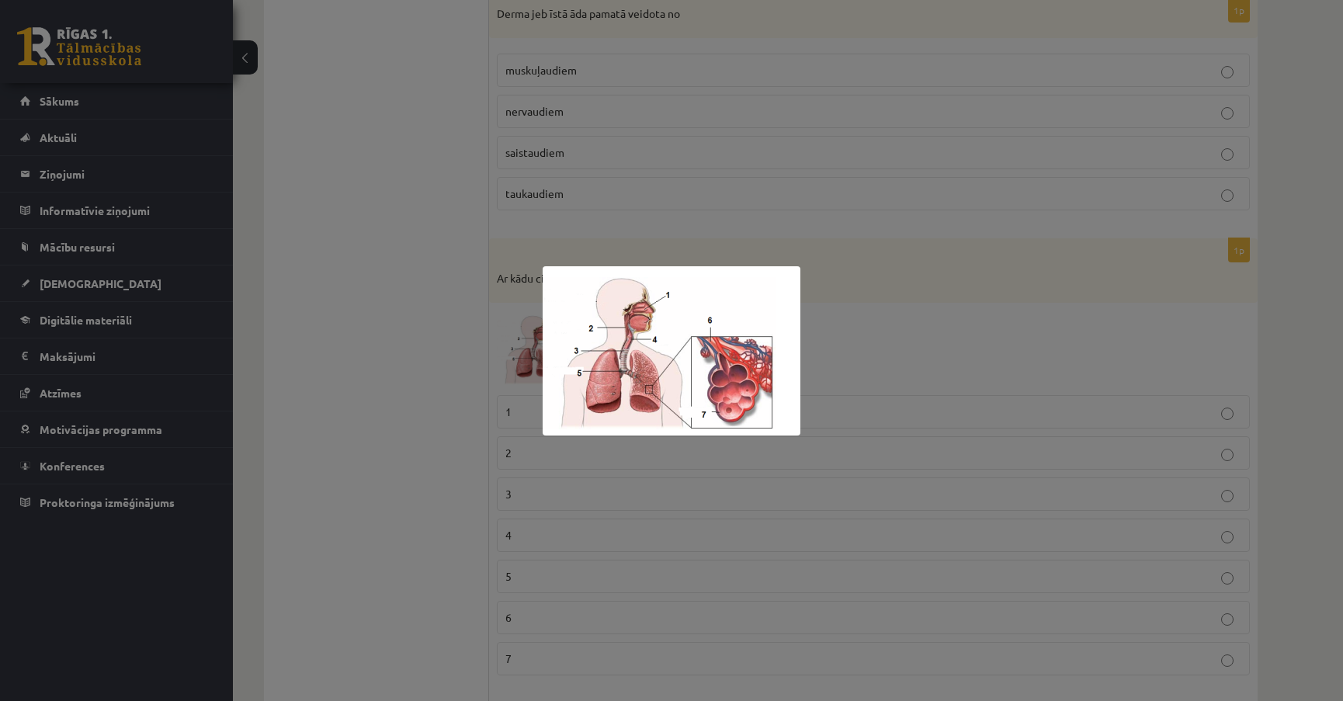
click at [875, 338] on div at bounding box center [671, 350] width 1343 height 701
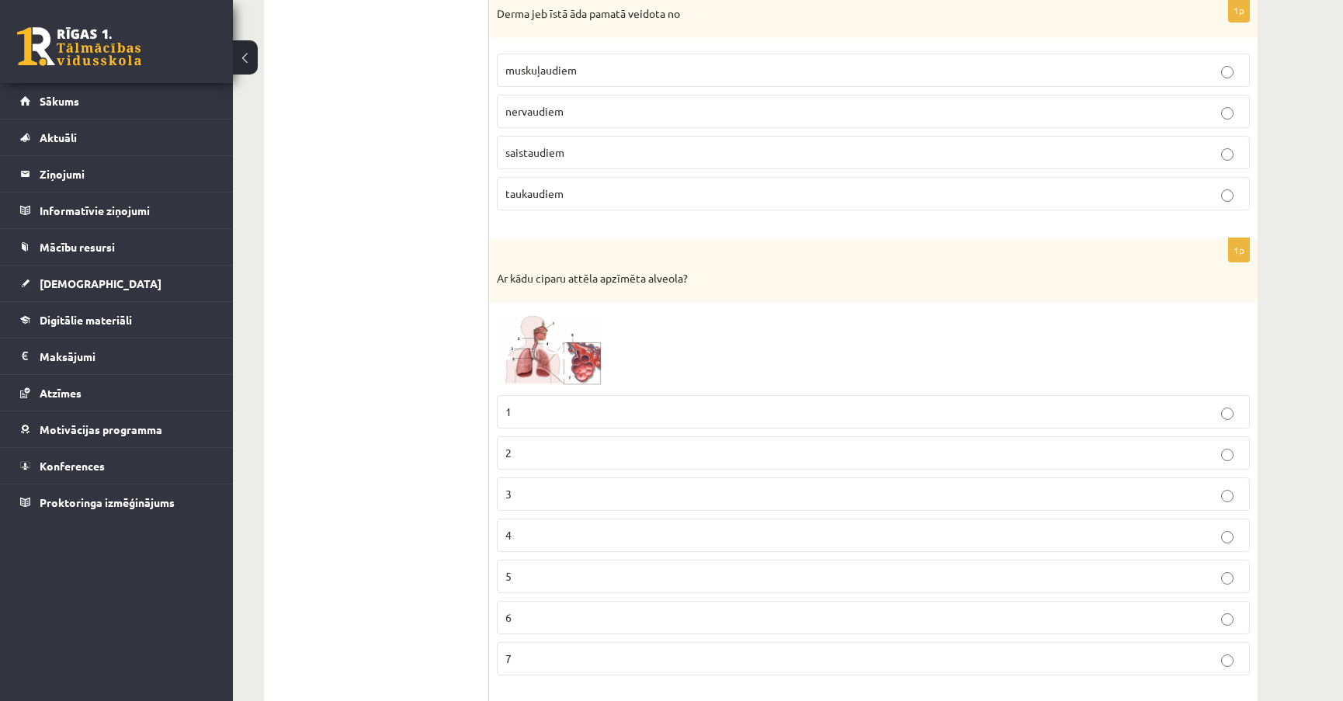
click at [583, 361] on img at bounding box center [555, 348] width 116 height 76
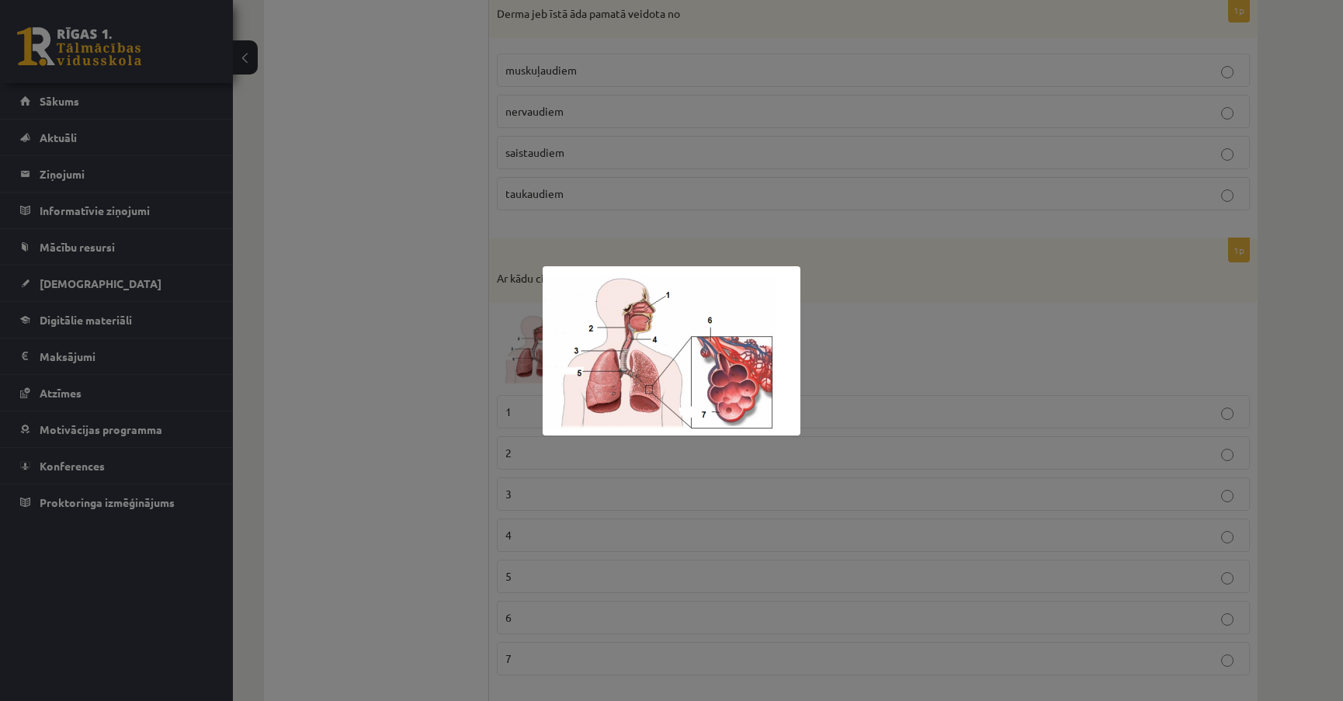
click at [882, 342] on div at bounding box center [671, 350] width 1343 height 701
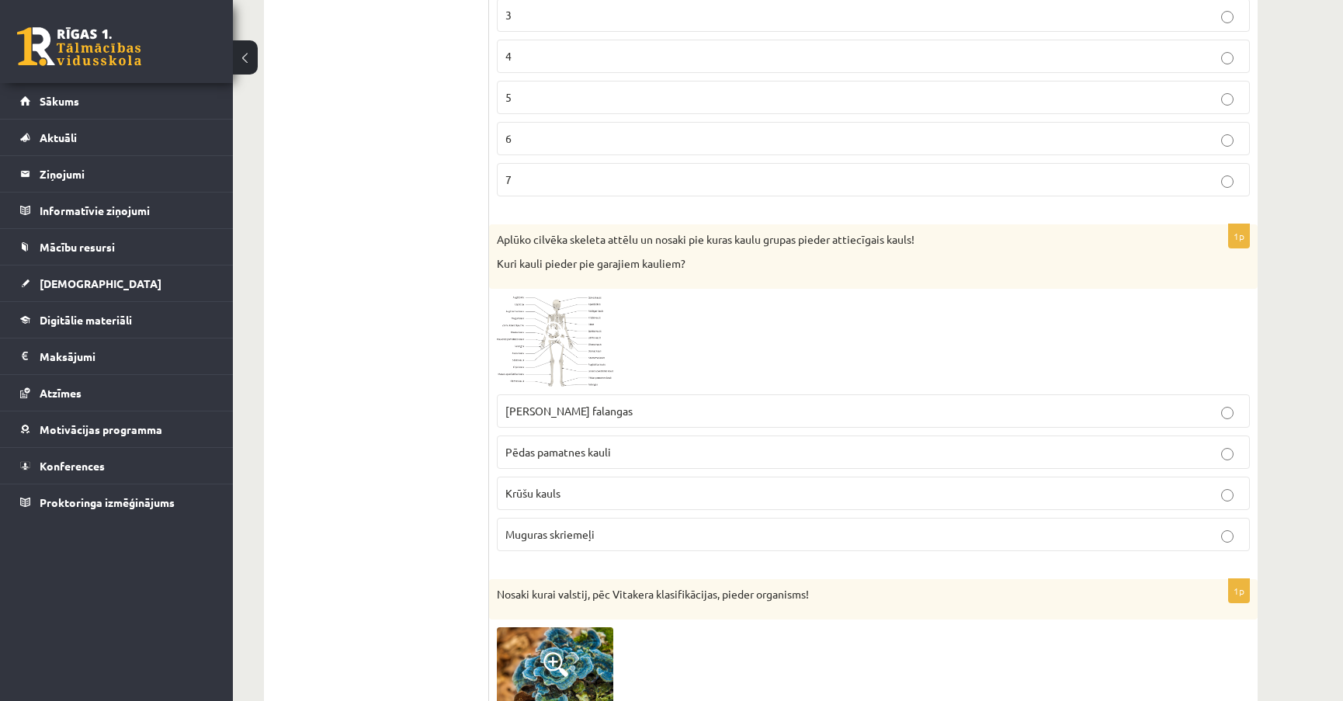
scroll to position [1552, 0]
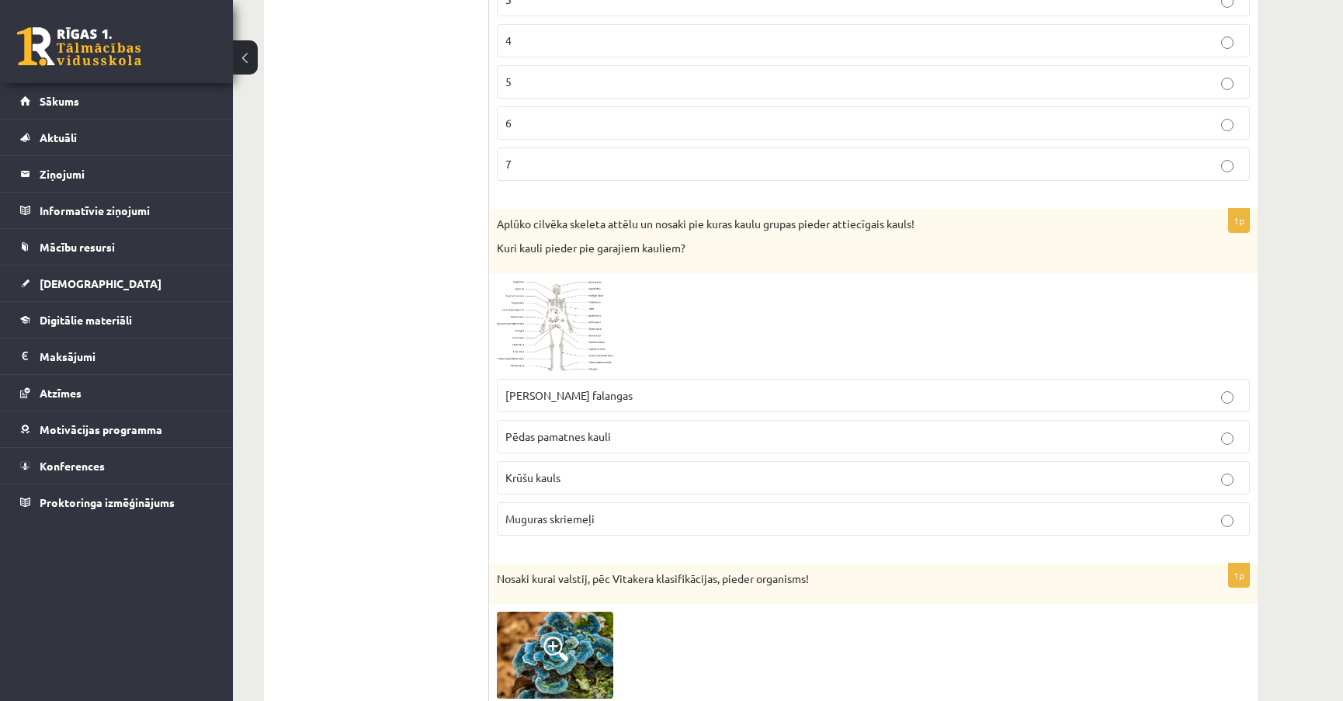
click at [621, 387] on p "Rokas pirkstu falangas" at bounding box center [873, 395] width 736 height 16
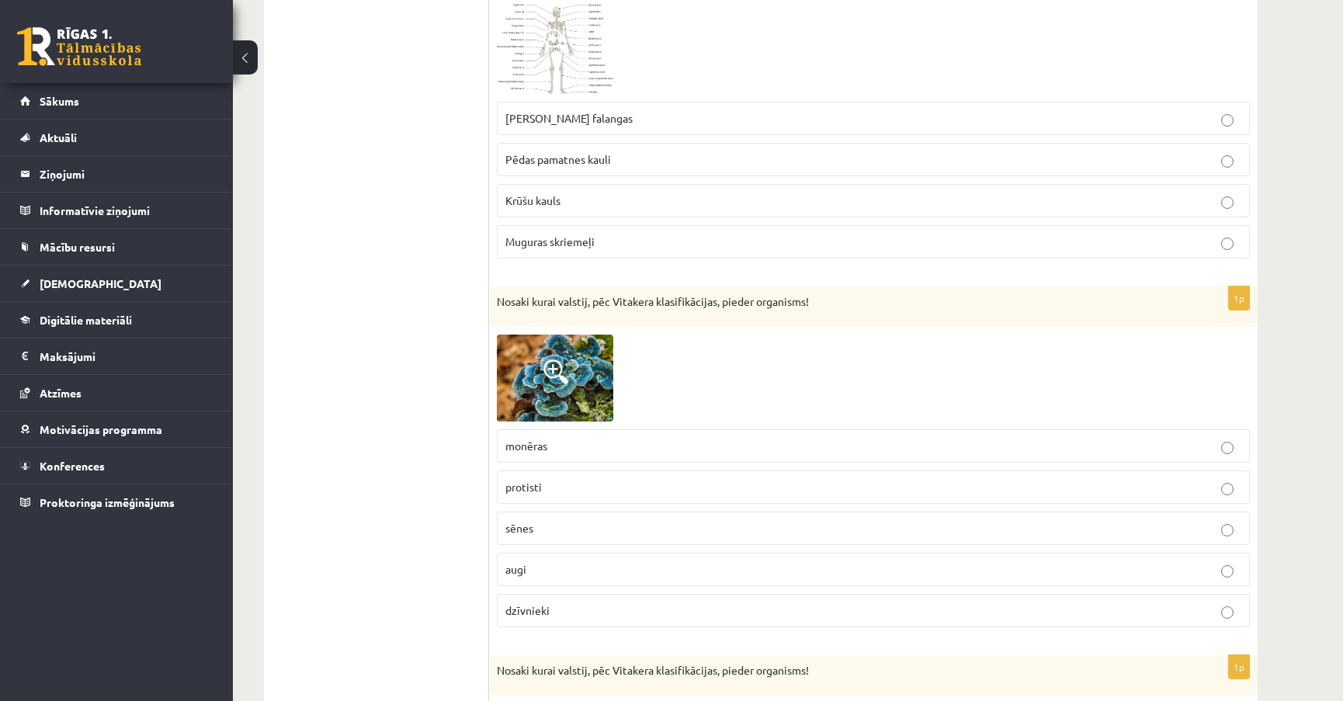
scroll to position [1834, 0]
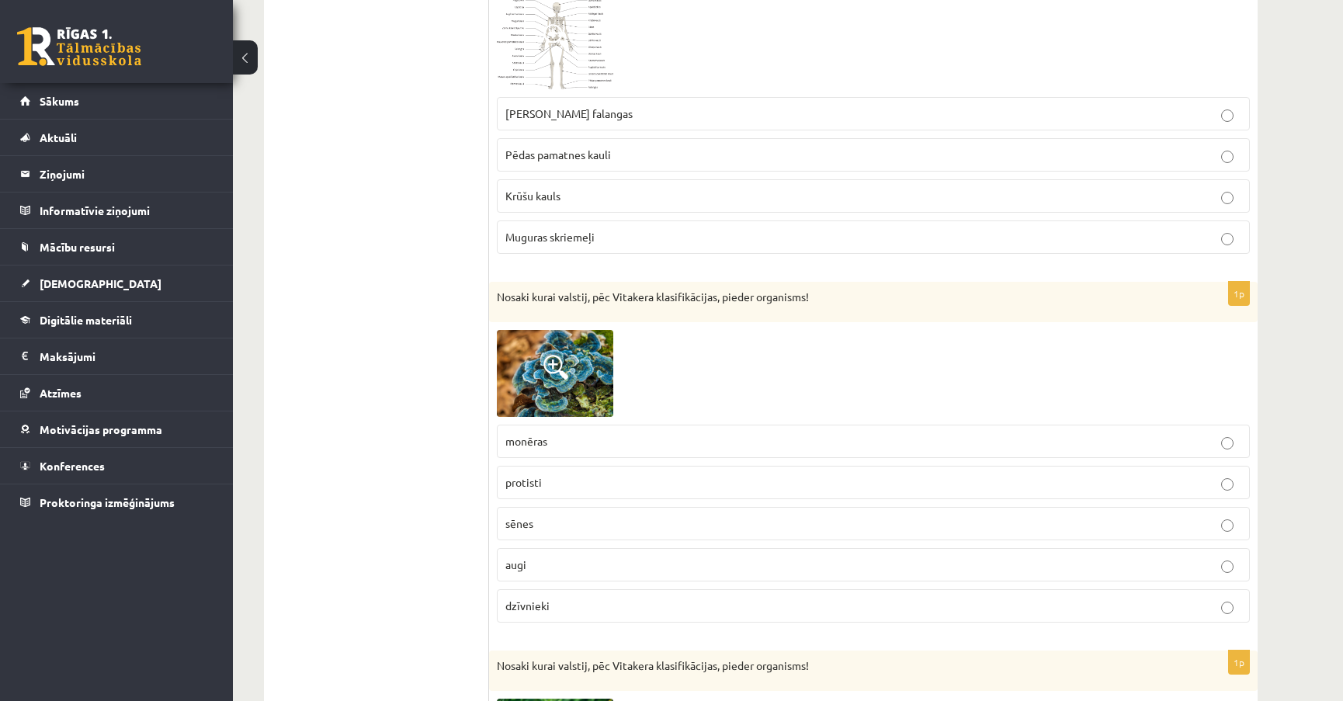
click at [555, 361] on span at bounding box center [555, 367] width 25 height 25
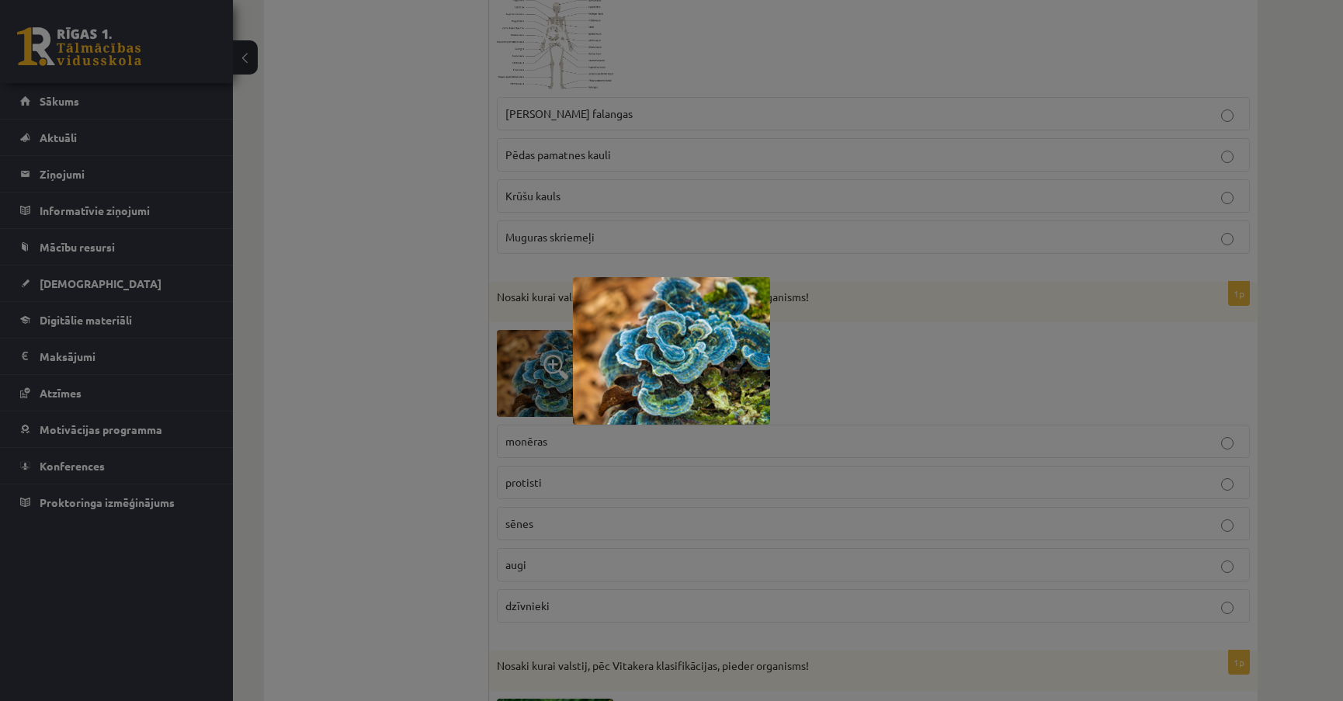
click at [684, 356] on img at bounding box center [671, 350] width 197 height 147
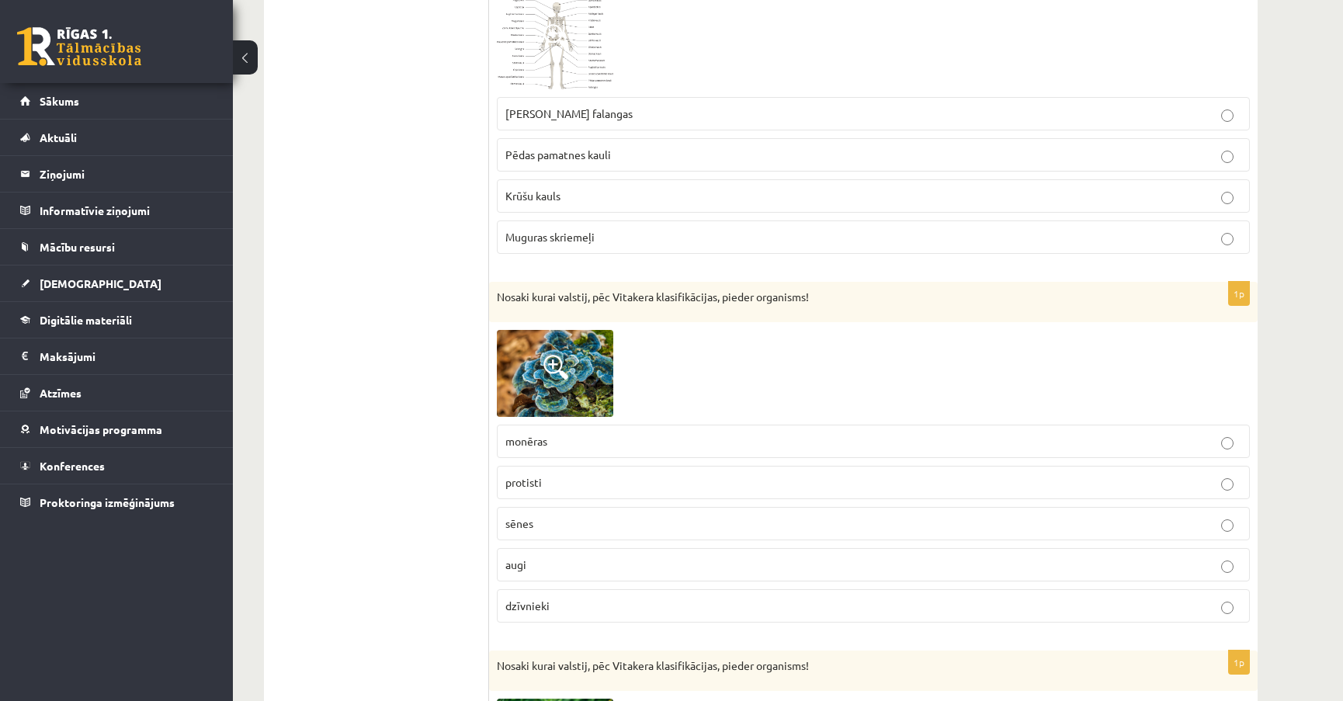
click at [615, 517] on p "sēnes" at bounding box center [873, 523] width 736 height 16
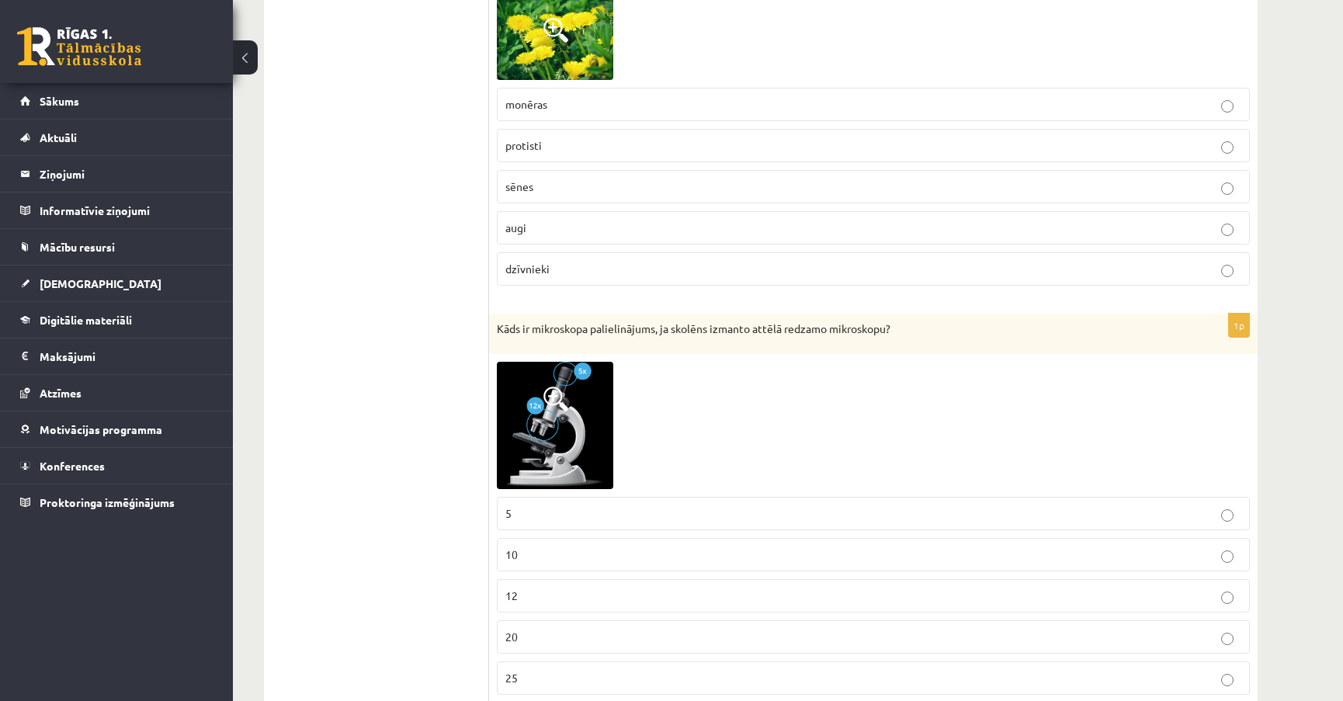
scroll to position [2610, 0]
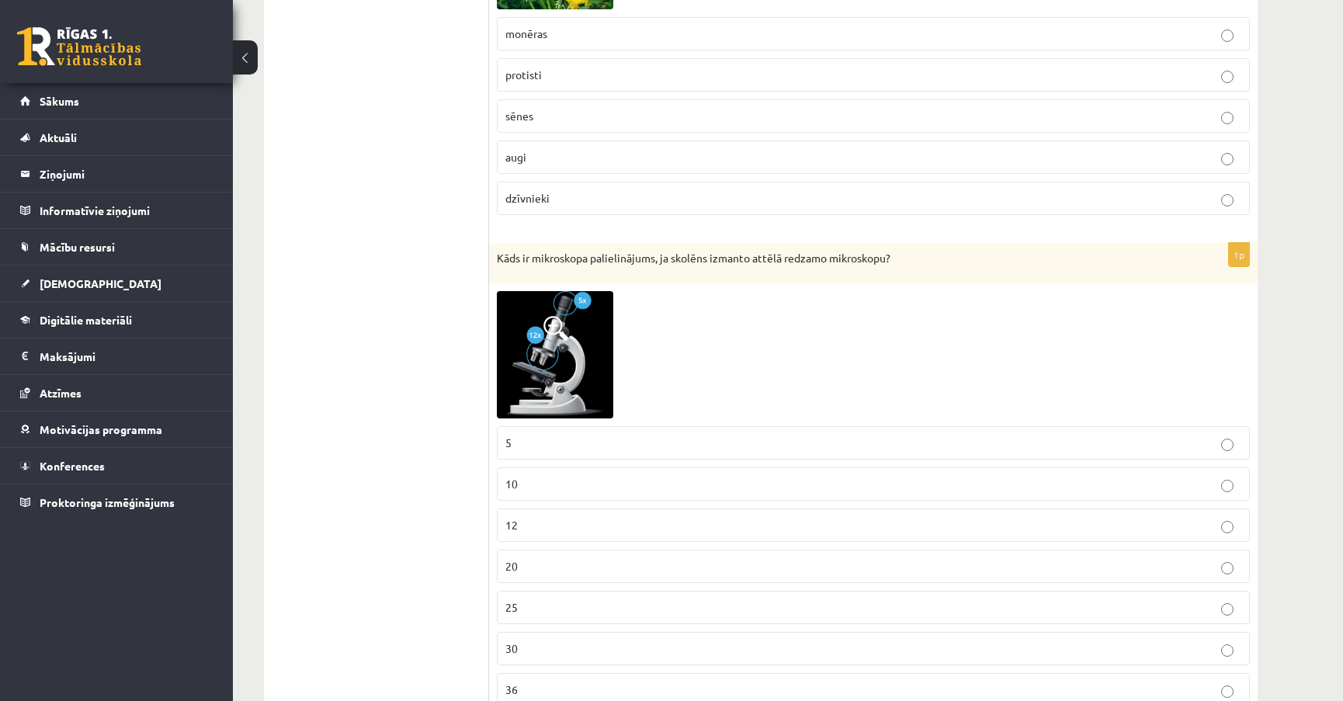
click at [577, 352] on img at bounding box center [555, 354] width 116 height 127
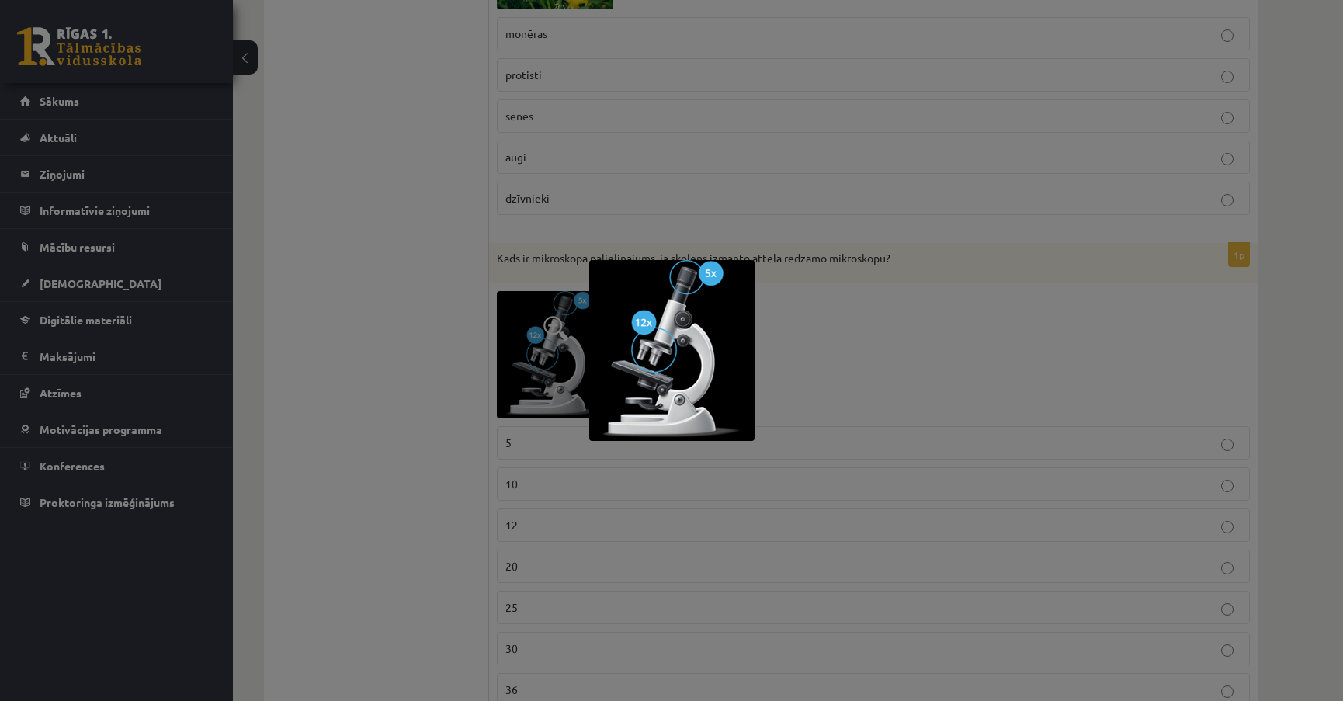
click at [667, 356] on img at bounding box center [671, 350] width 165 height 181
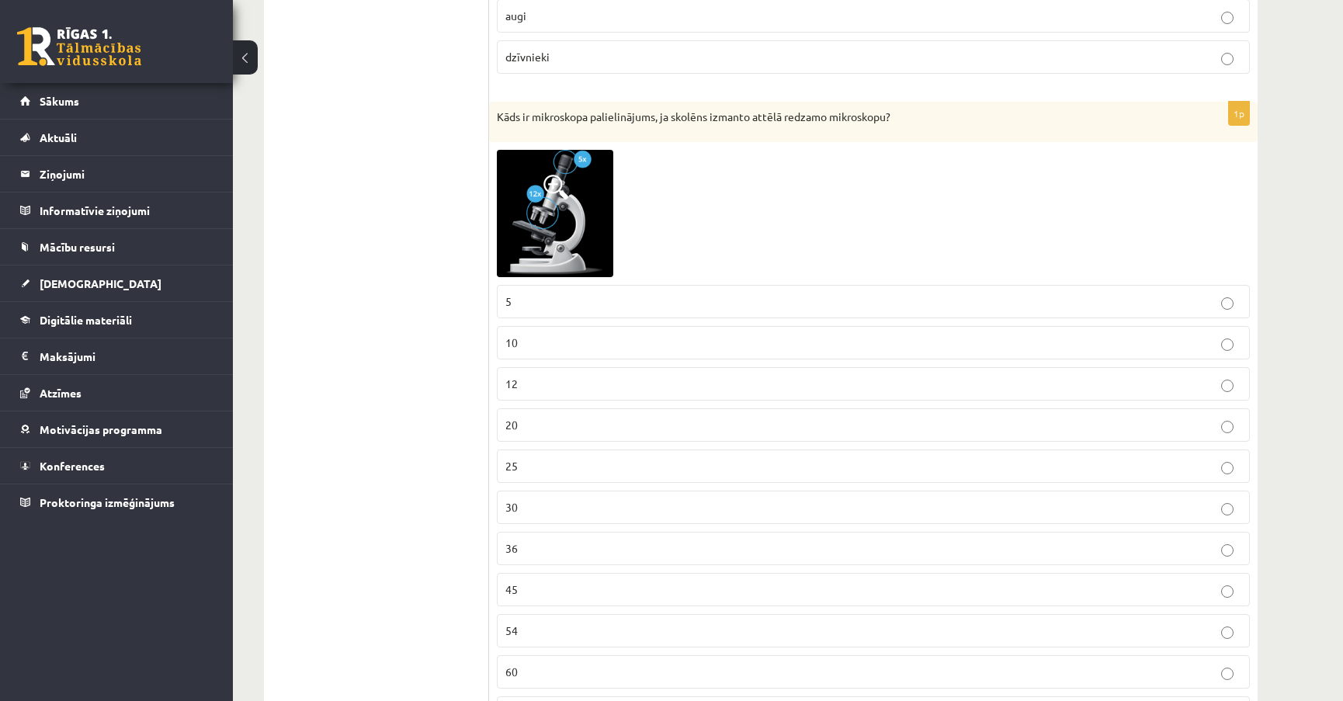
scroll to position [2822, 0]
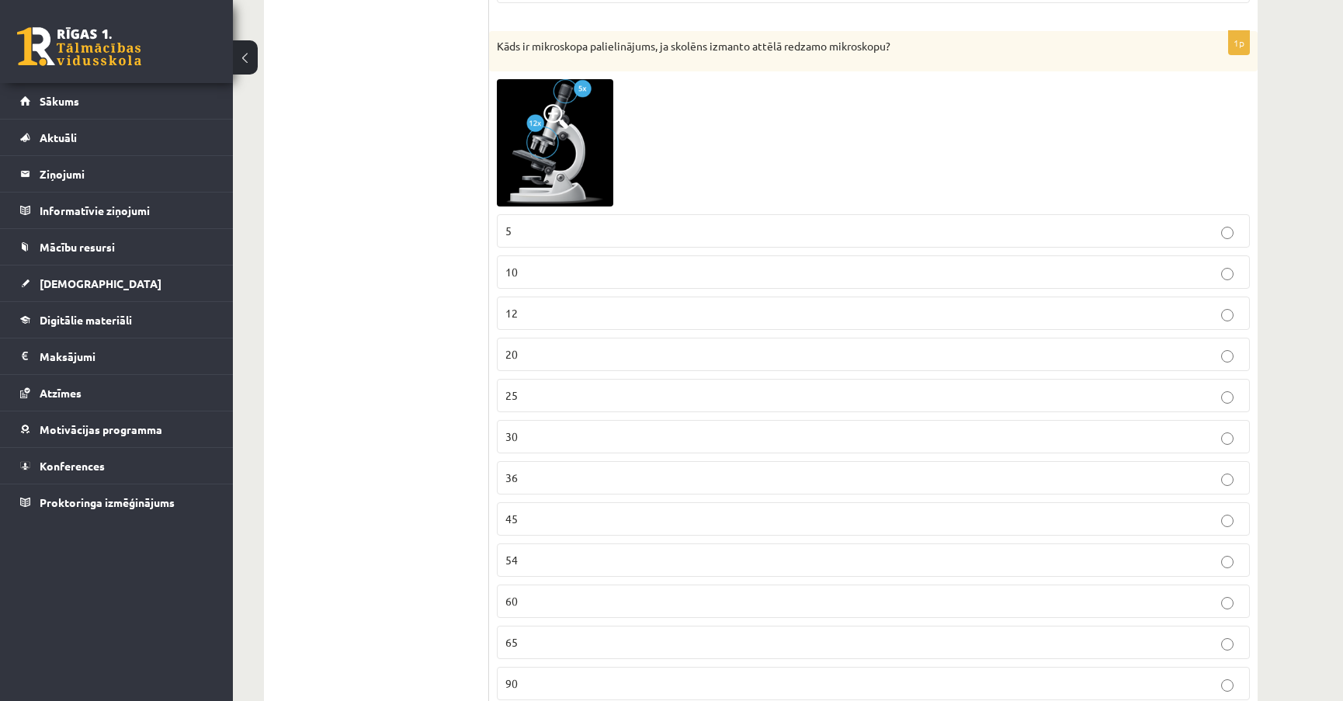
click at [536, 594] on p "60" at bounding box center [873, 601] width 736 height 16
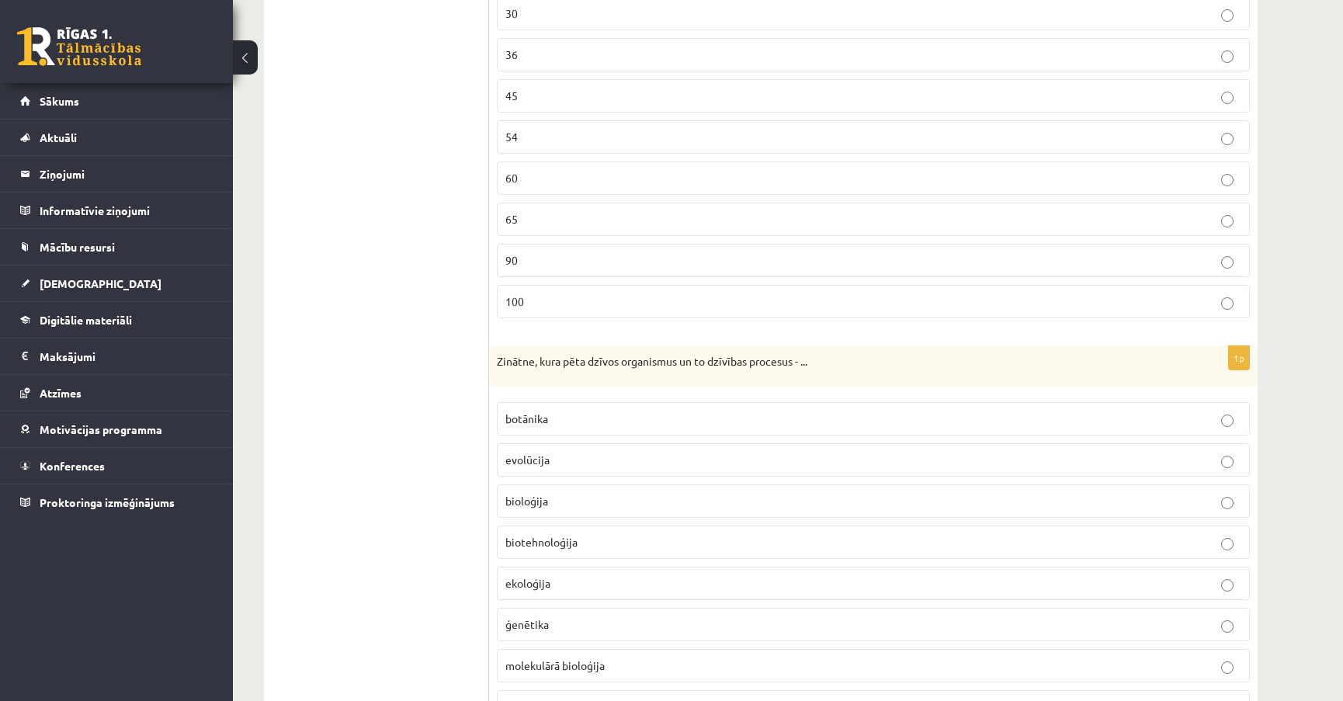
scroll to position [3315, 0]
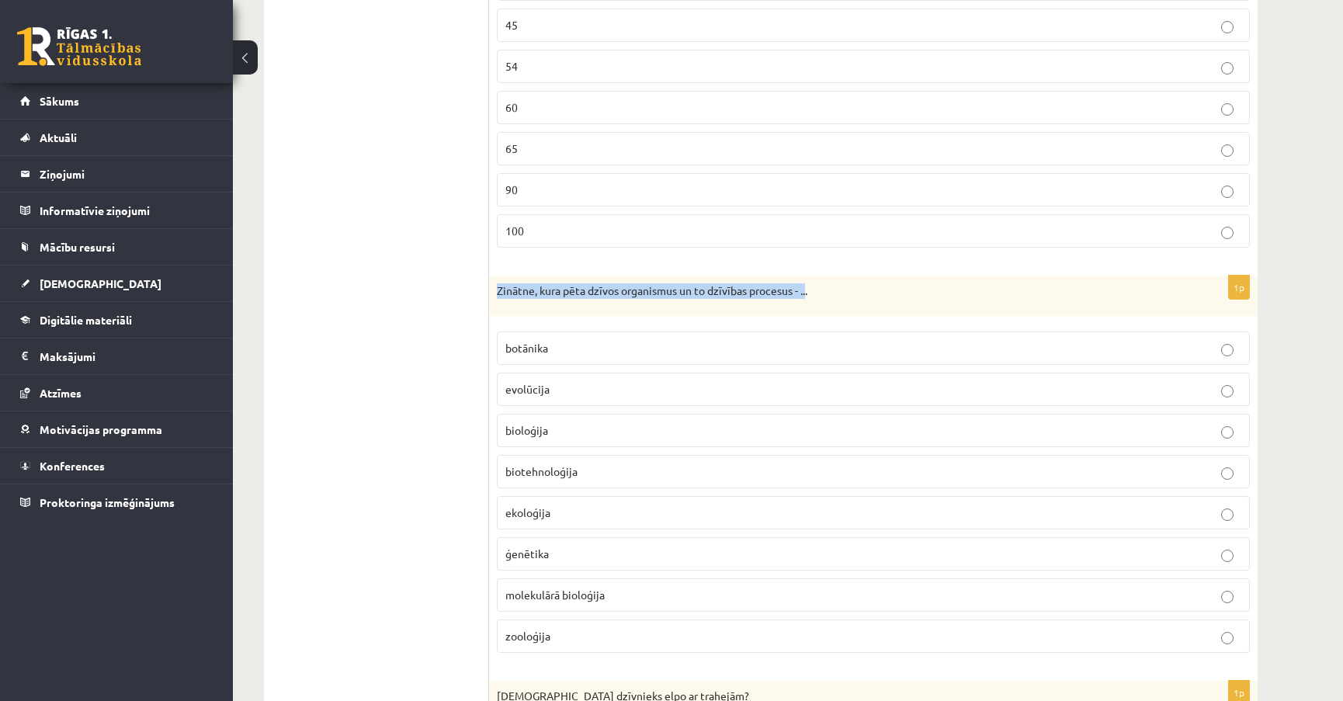
drag, startPoint x: 497, startPoint y: 282, endPoint x: 809, endPoint y: 280, distance: 312.8
click at [809, 283] on p "Zinātne, kura pēta dzīvos organismus un to dzīvības procesus - ..." at bounding box center [834, 291] width 675 height 16
copy p "Zinātne, kura pēta dzīvos organismus un to dzīvības procesus - .."
click at [611, 422] on p "bioloģija" at bounding box center [873, 430] width 736 height 16
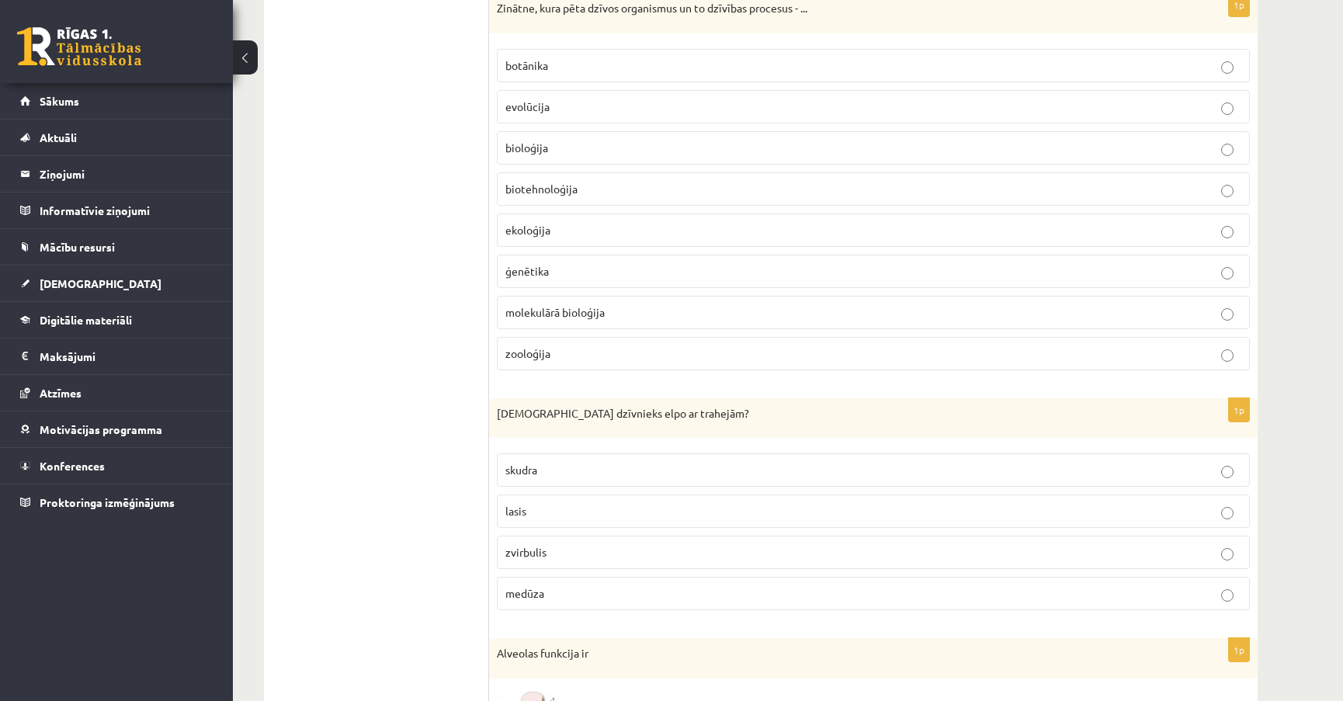
scroll to position [3668, 0]
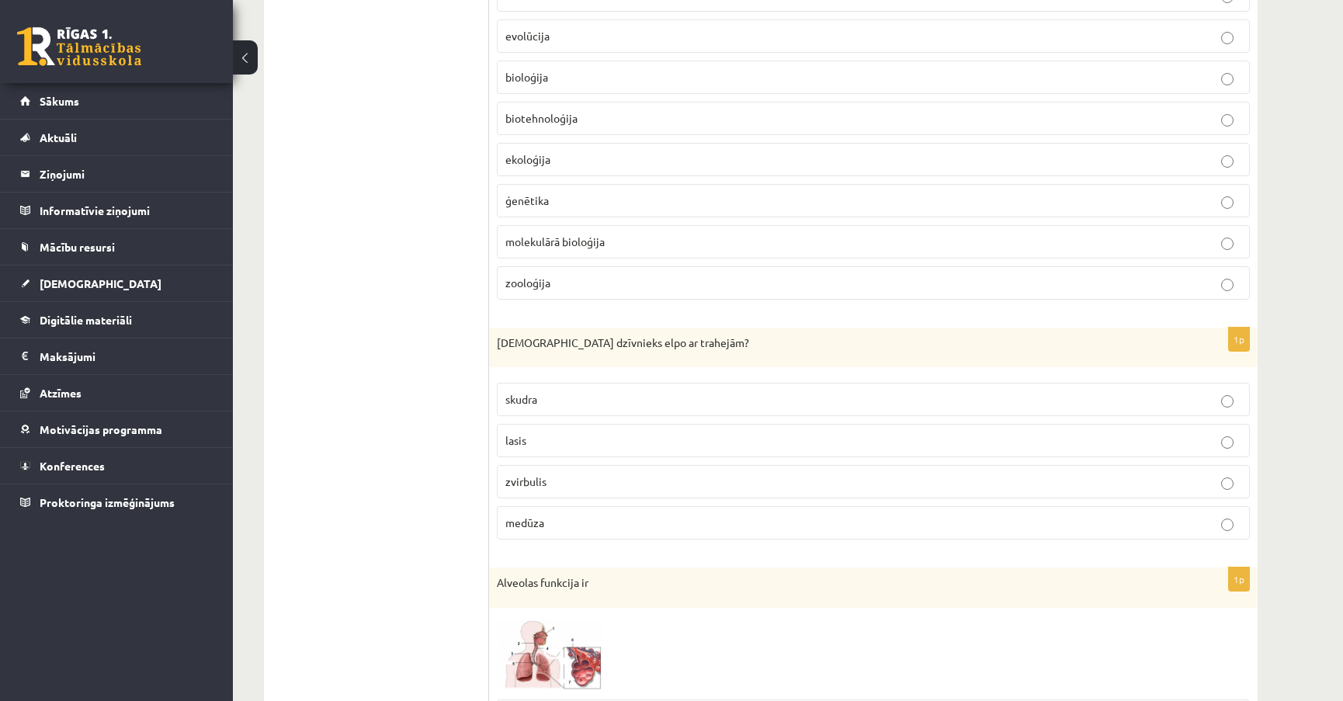
click at [598, 391] on p "skudra" at bounding box center [873, 399] width 736 height 16
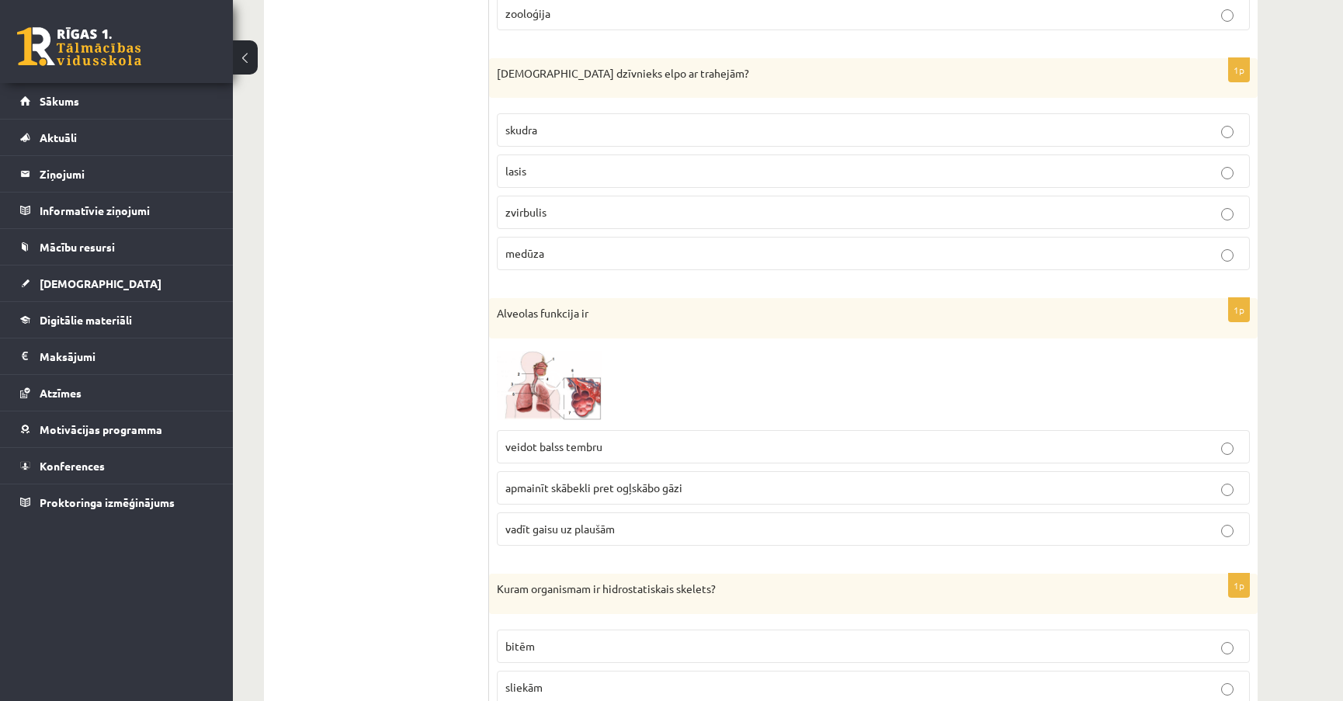
scroll to position [3950, 0]
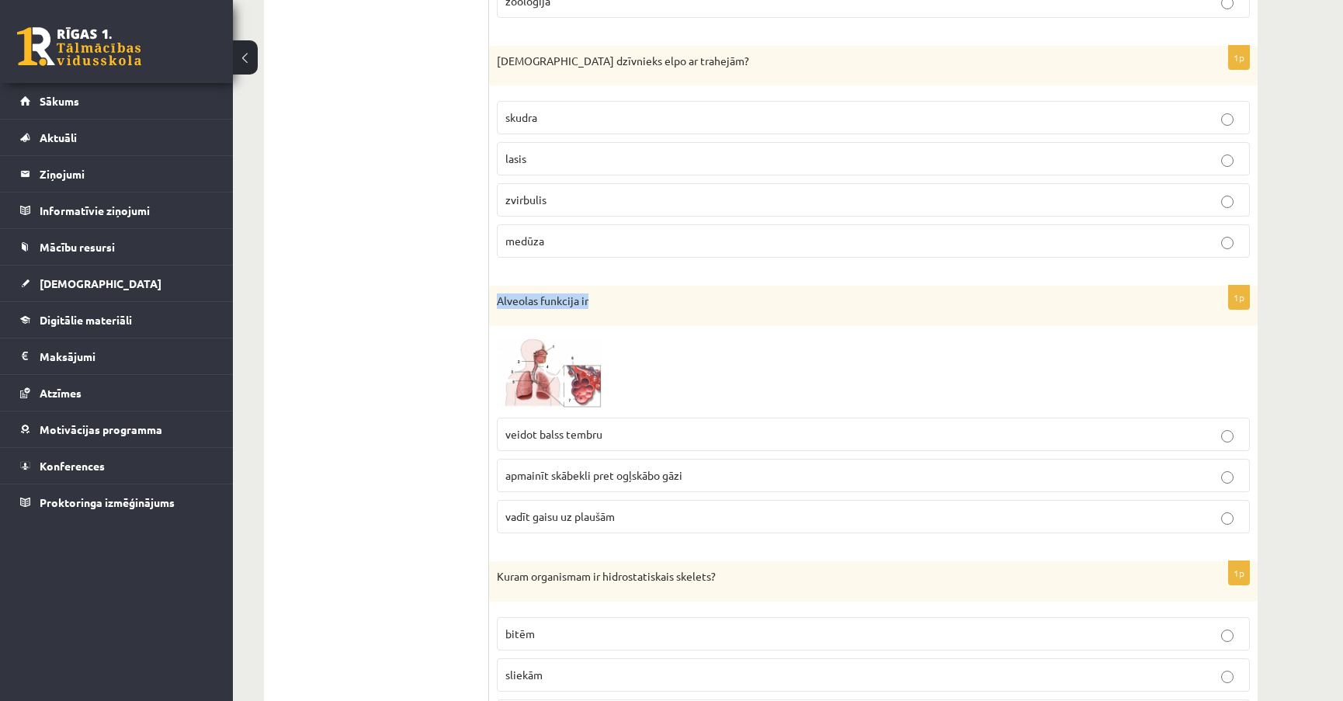
drag, startPoint x: 594, startPoint y: 296, endPoint x: 497, endPoint y: 297, distance: 97.0
click at [497, 297] on p "Alveolas funkcija ir" at bounding box center [834, 301] width 675 height 16
copy p "Alveolas funkcija ir"
click at [637, 468] on span "apmainīt skābekli pret ogļskābo gāzi" at bounding box center [593, 475] width 177 height 14
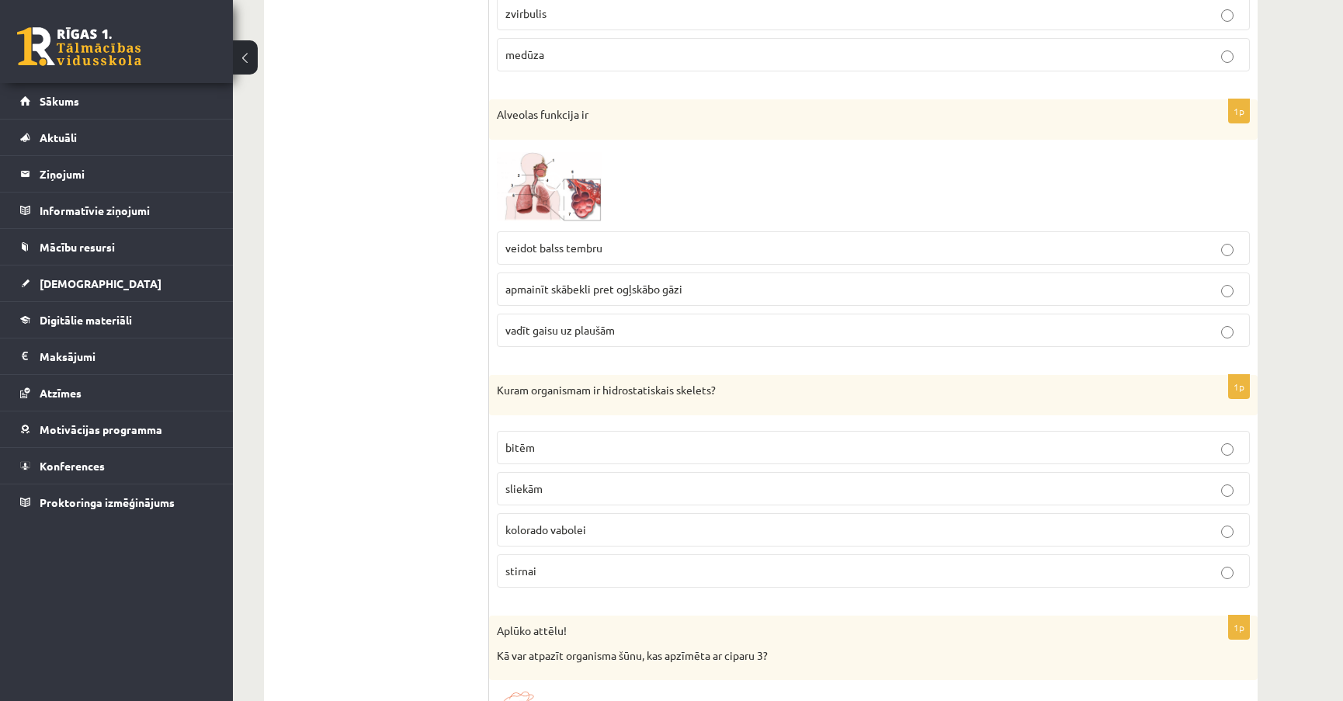
scroll to position [4162, 0]
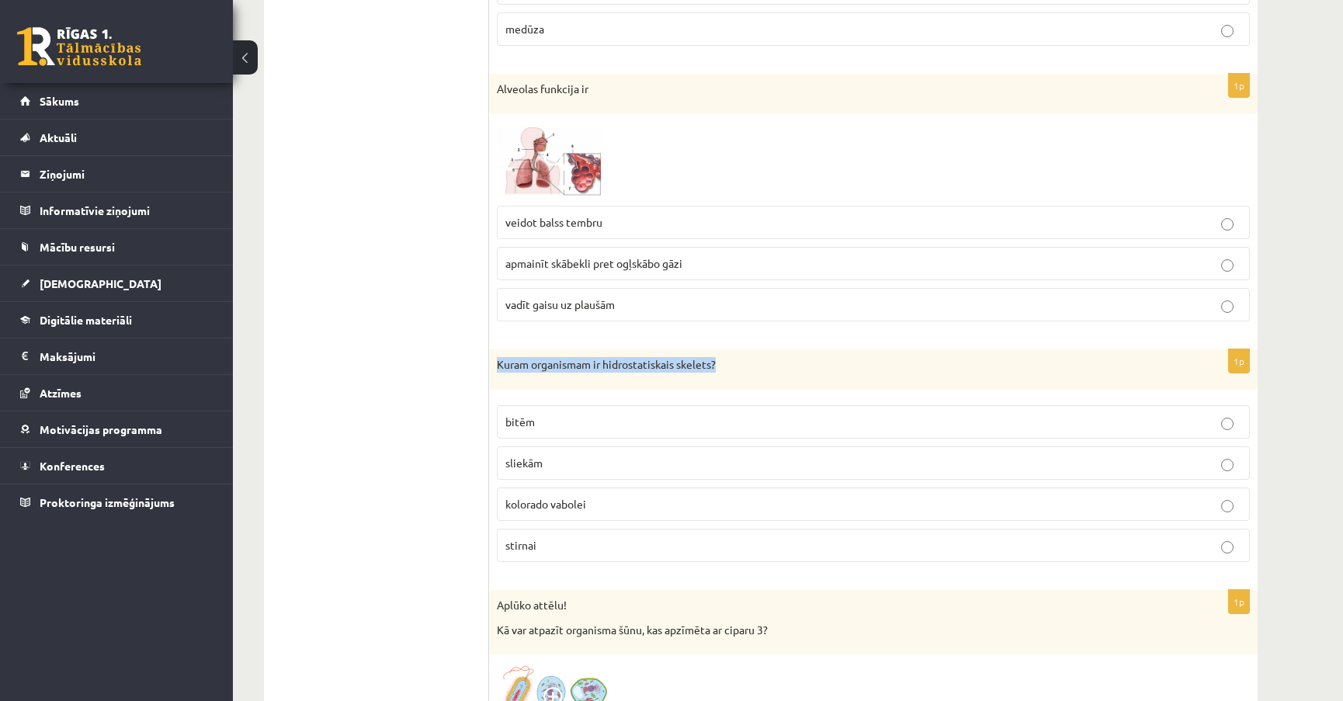
drag, startPoint x: 724, startPoint y: 356, endPoint x: 498, endPoint y: 353, distance: 225.9
click at [498, 357] on p "Kuram organismam ir hidrostatiskais skelets?" at bounding box center [834, 365] width 675 height 16
copy p "Kuram organismam ir hidrostatiskais skelets?"
click at [541, 456] on span "sliekām" at bounding box center [523, 463] width 37 height 14
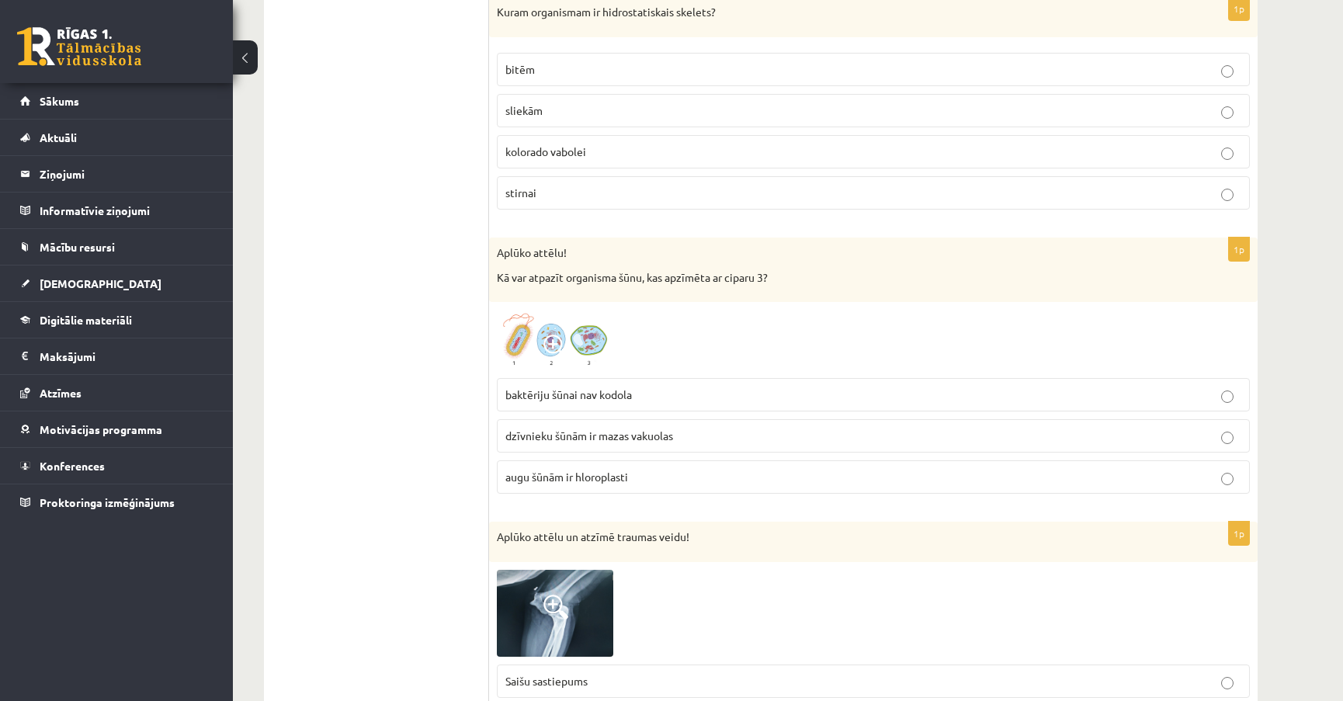
scroll to position [4515, 0]
click at [555, 334] on span at bounding box center [555, 346] width 25 height 25
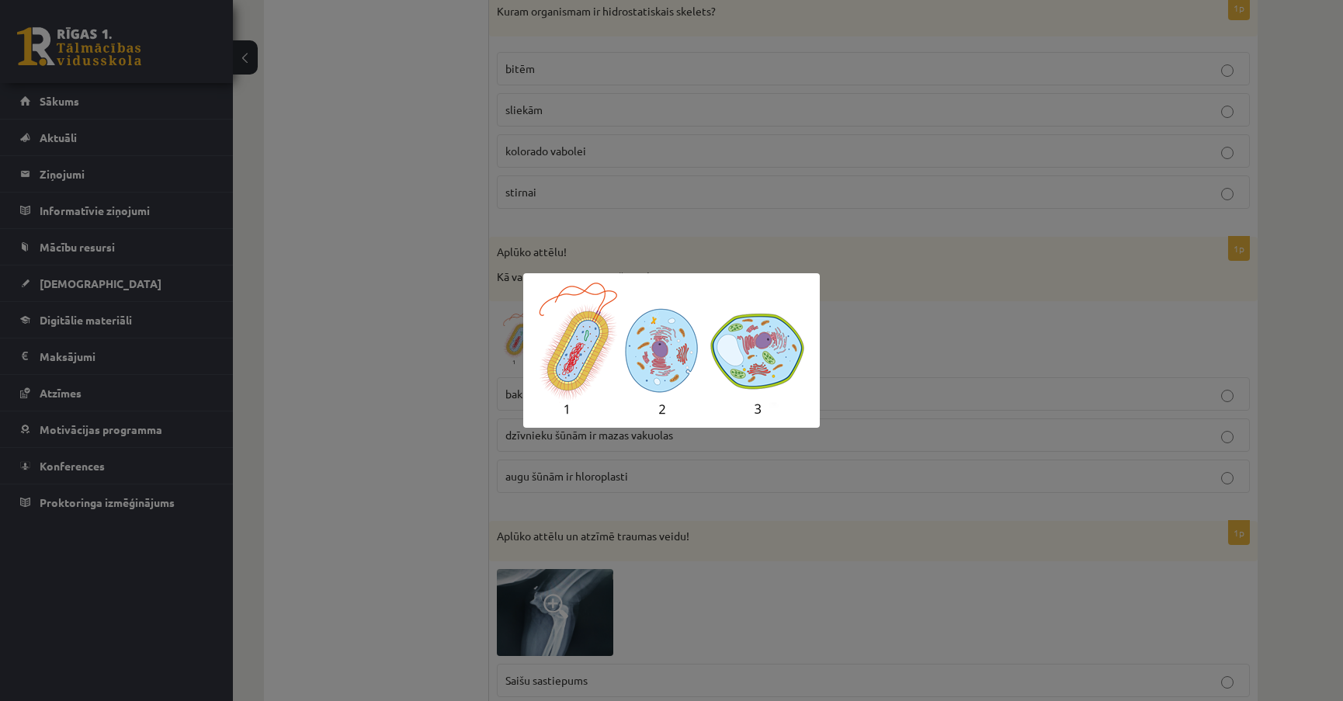
click at [882, 316] on div at bounding box center [671, 350] width 1343 height 701
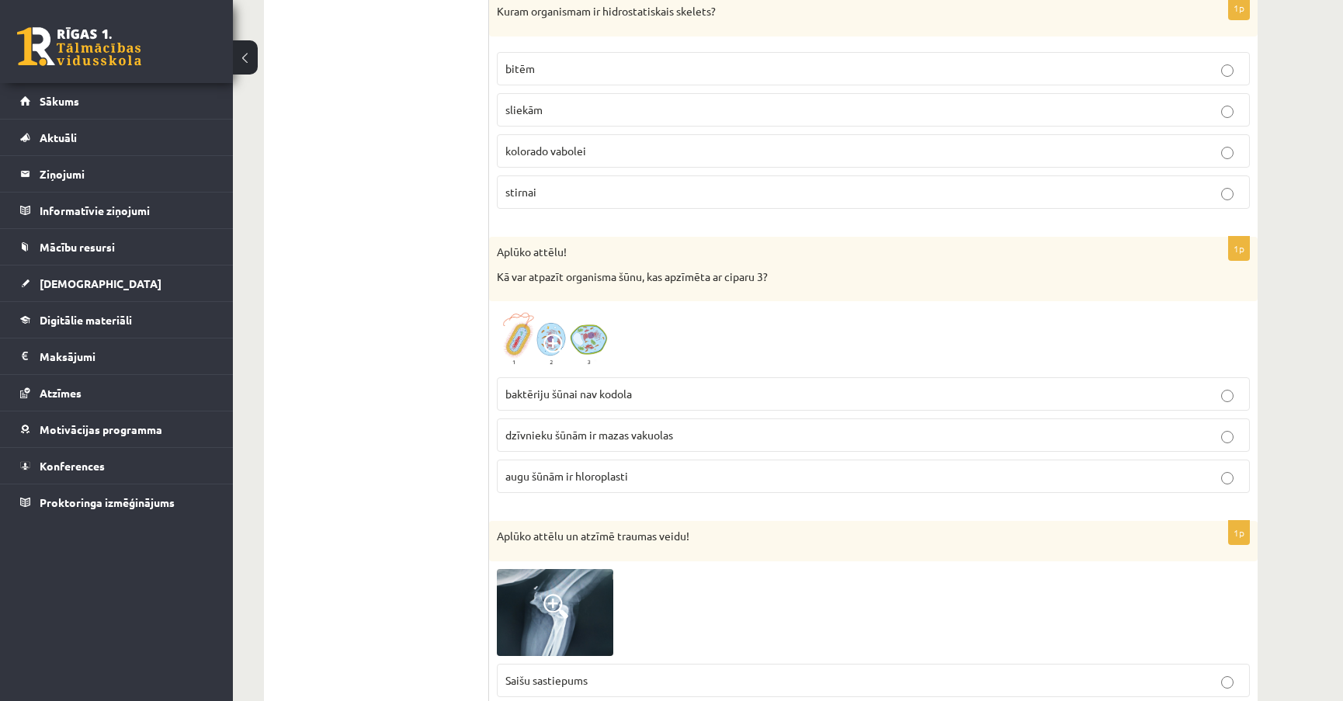
click at [594, 326] on img at bounding box center [555, 339] width 116 height 61
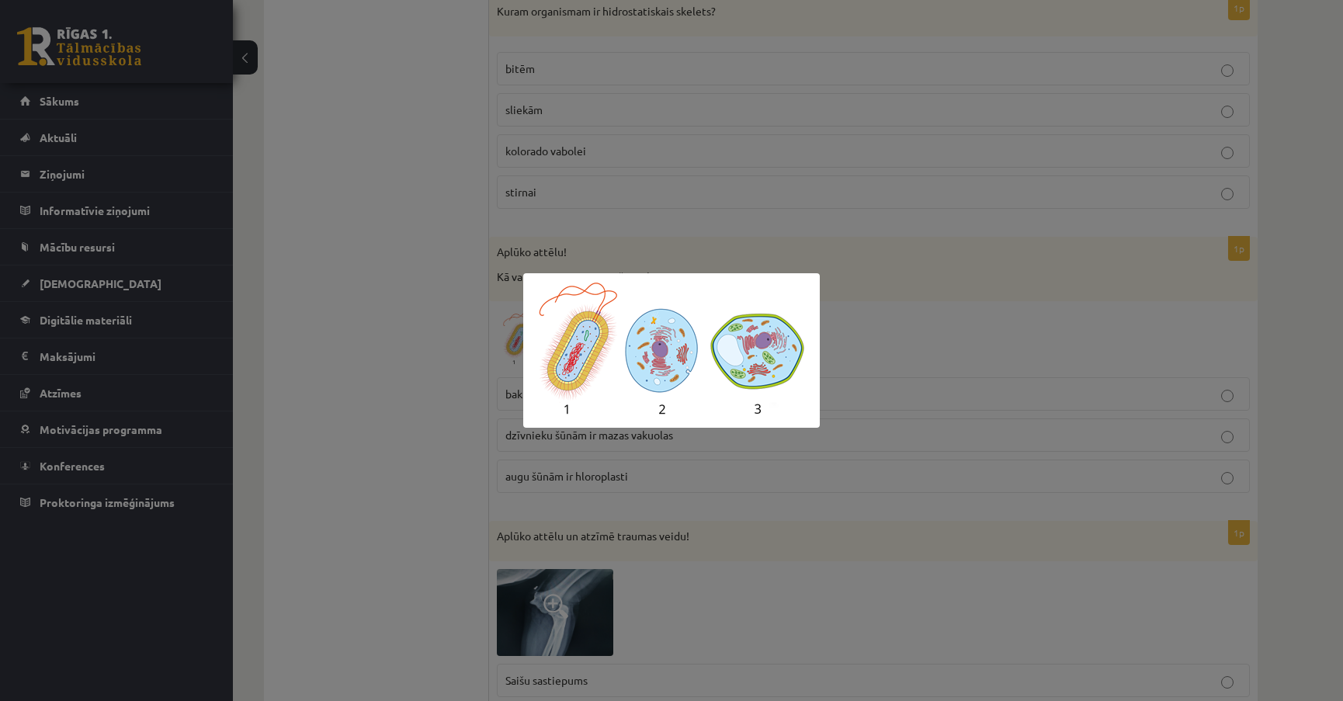
click at [865, 324] on div at bounding box center [671, 350] width 1343 height 701
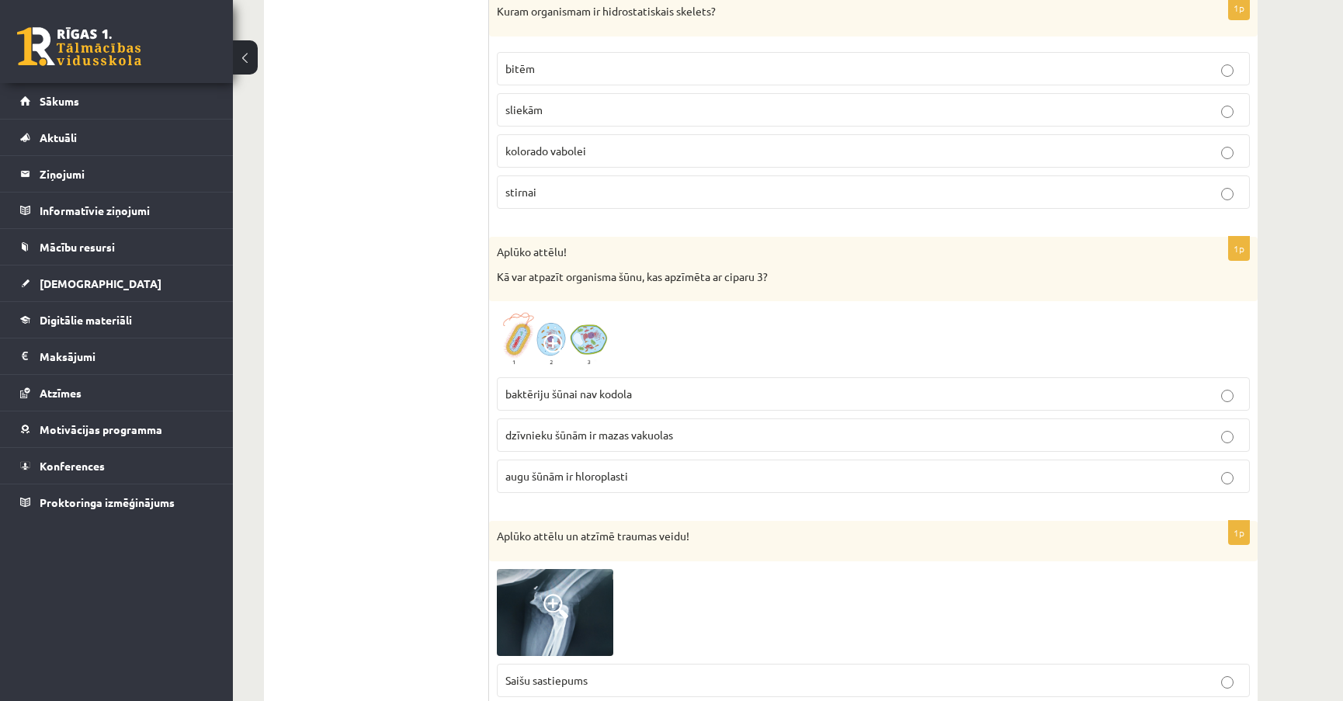
click at [637, 468] on p "augu šūnām ir hloroplasti" at bounding box center [873, 476] width 736 height 16
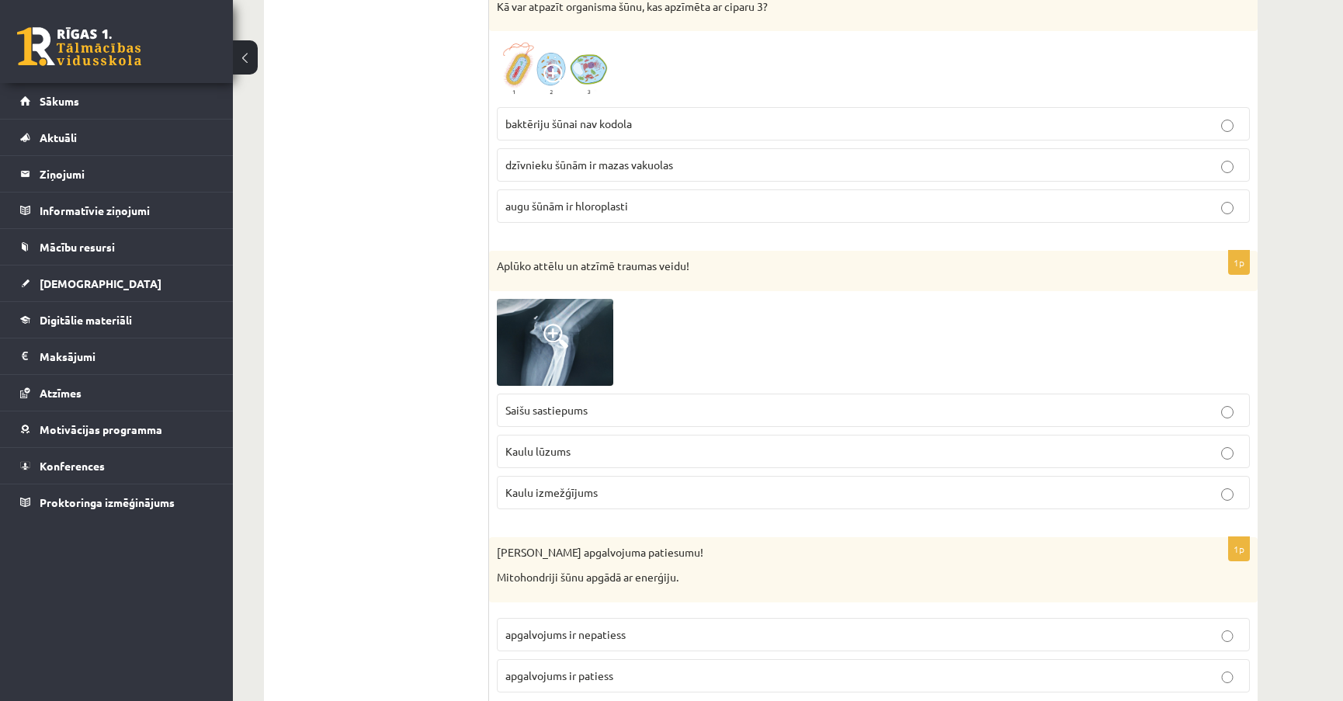
scroll to position [4797, 0]
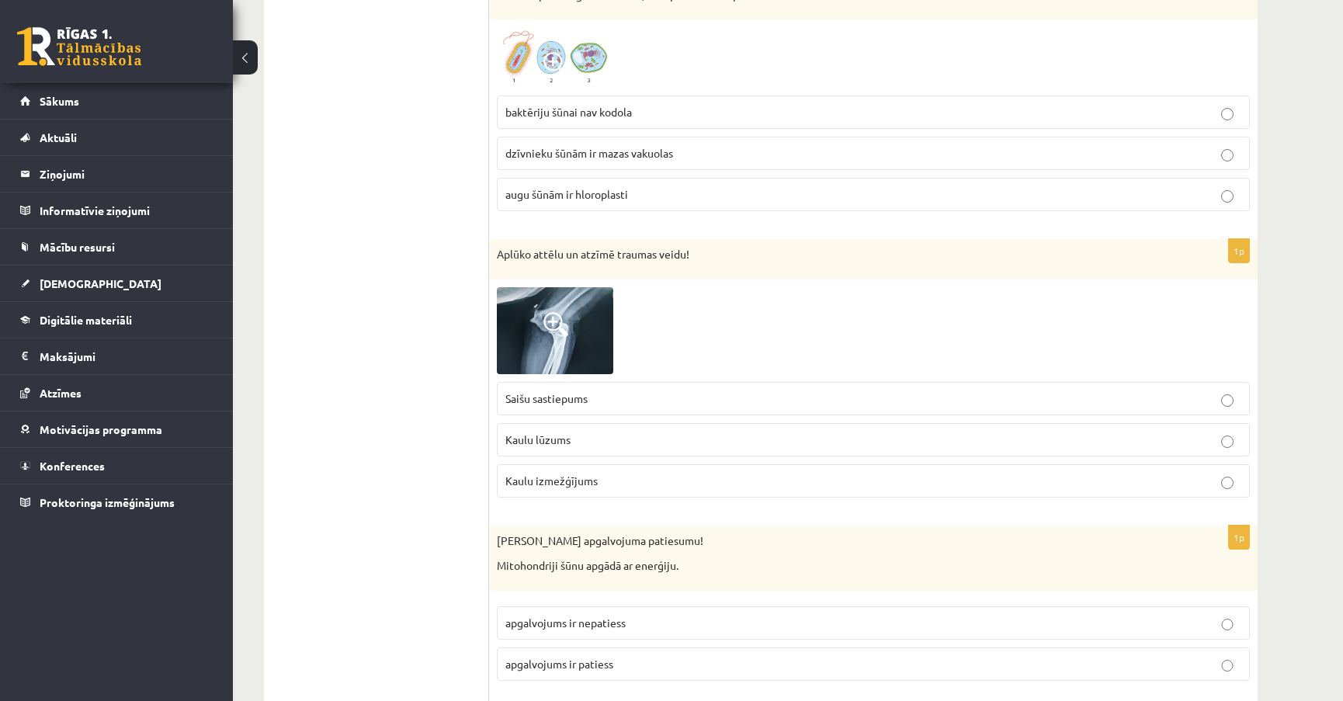
click at [556, 312] on span at bounding box center [555, 324] width 25 height 25
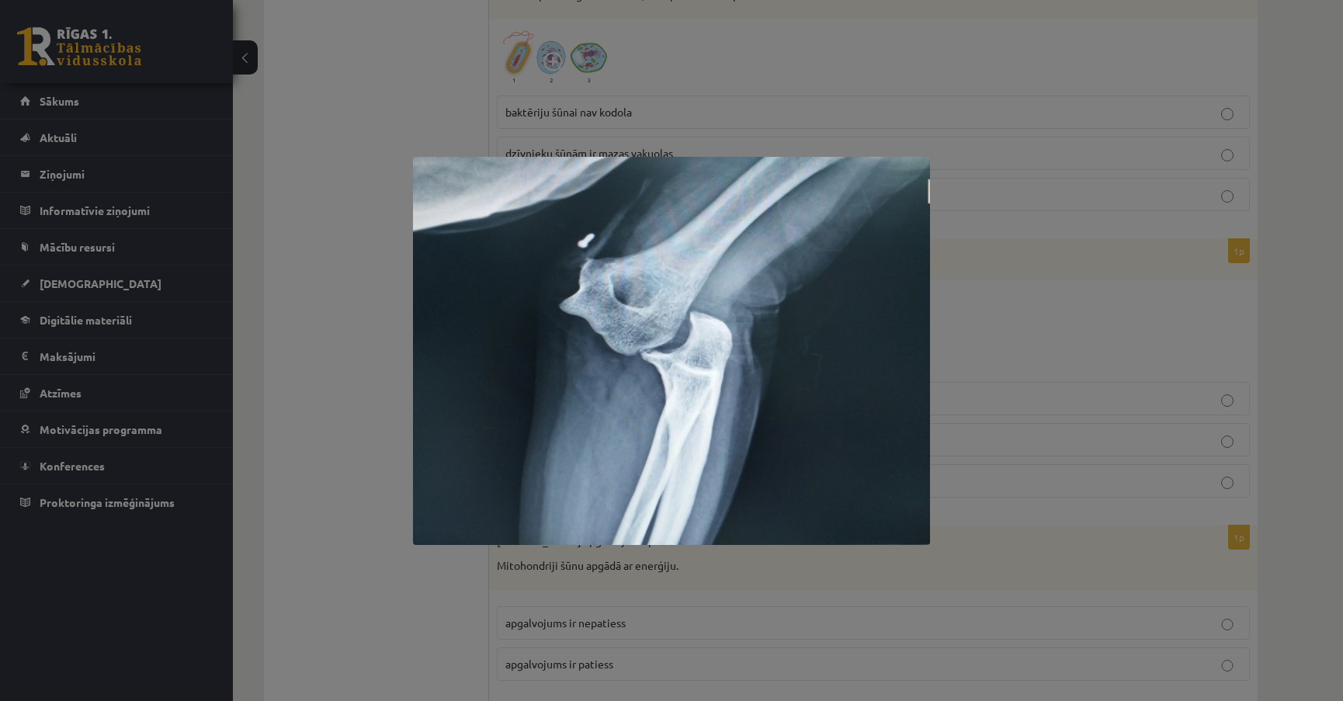
click at [696, 356] on img at bounding box center [672, 351] width 518 height 388
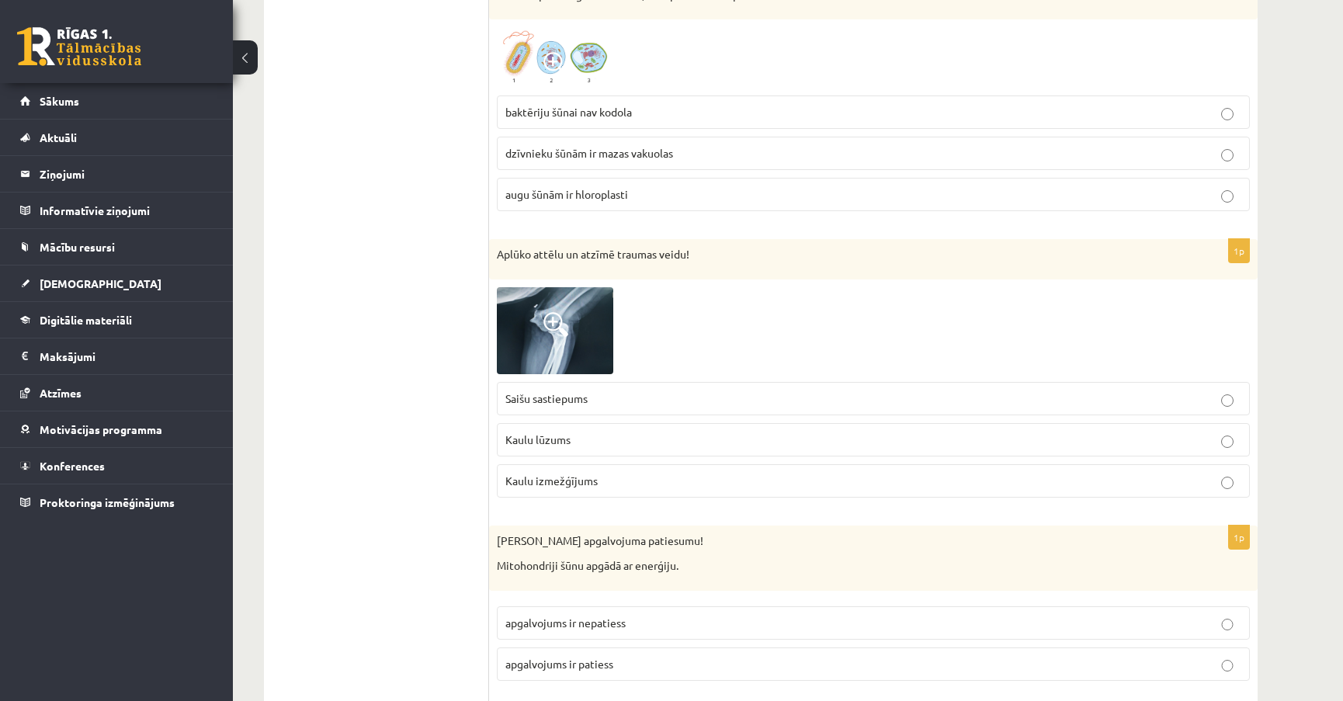
click at [574, 321] on img at bounding box center [555, 330] width 116 height 87
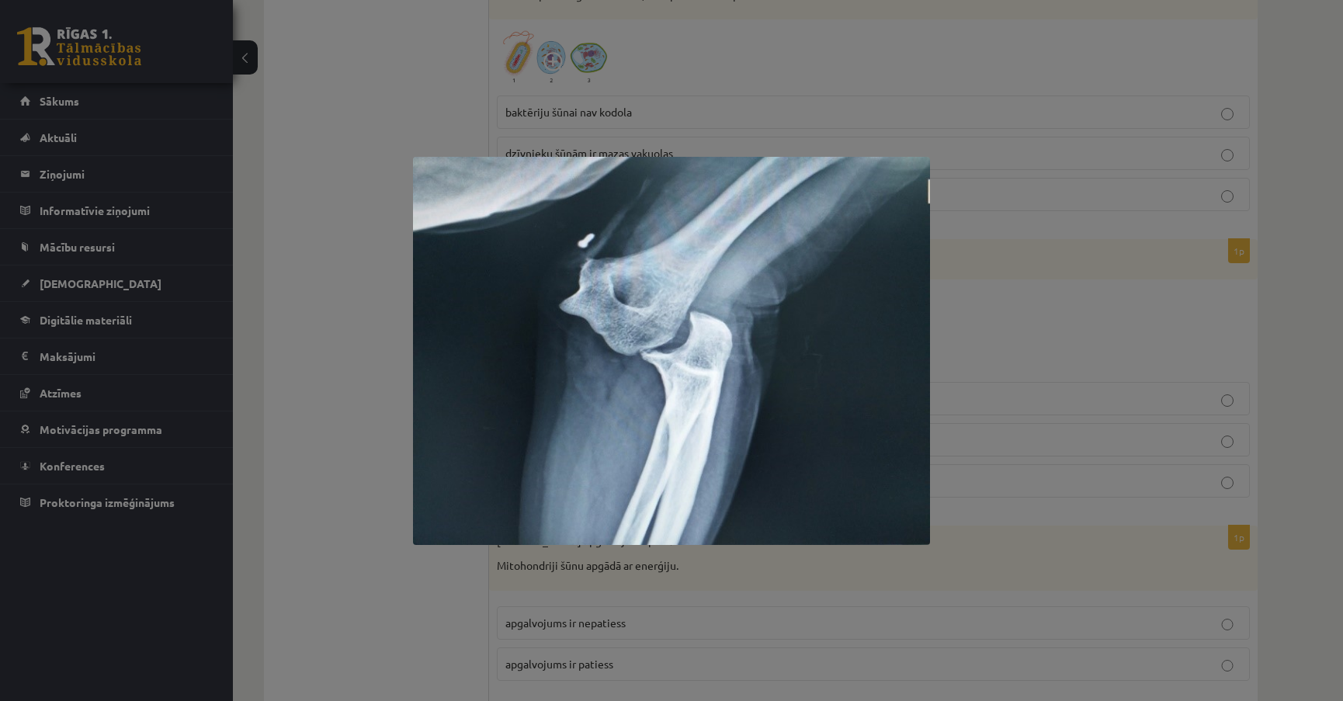
drag, startPoint x: 979, startPoint y: 322, endPoint x: 960, endPoint y: 322, distance: 18.6
click at [978, 322] on div at bounding box center [671, 350] width 1343 height 701
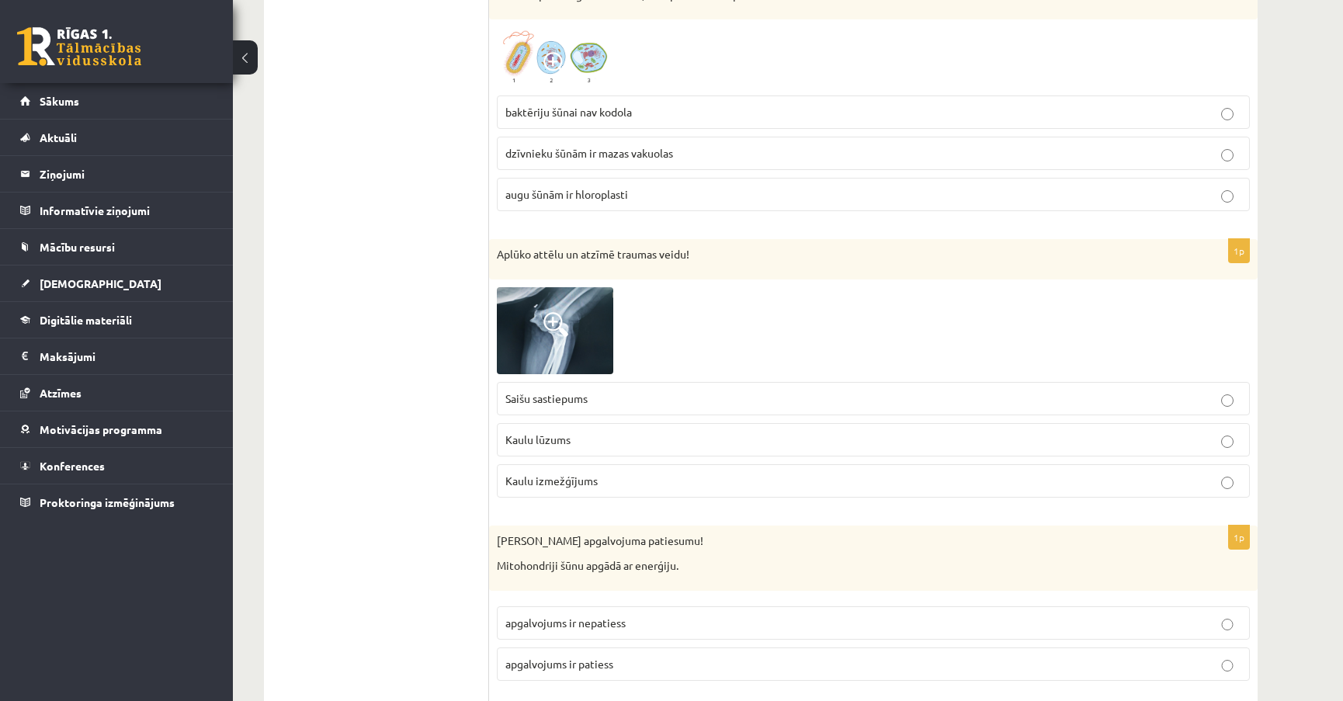
click at [571, 473] on span "Kaulu izmežģījums" at bounding box center [551, 480] width 92 height 14
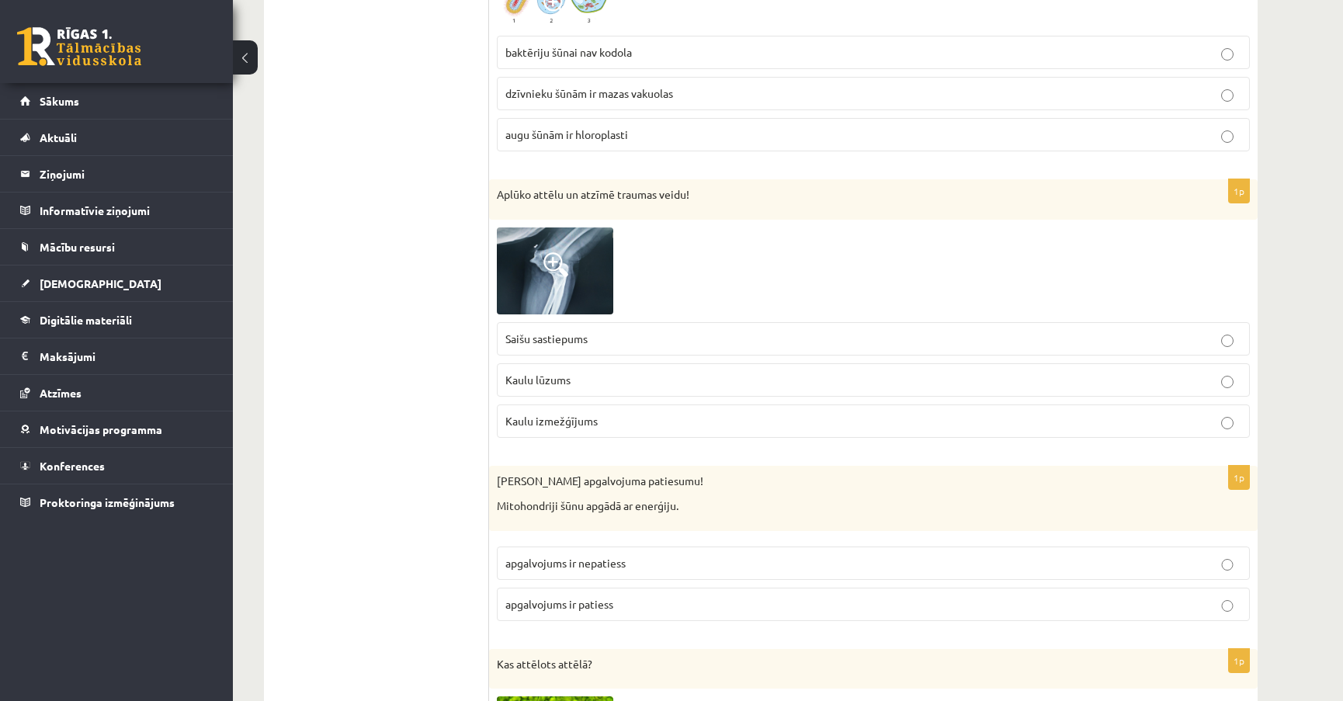
scroll to position [5009, 0]
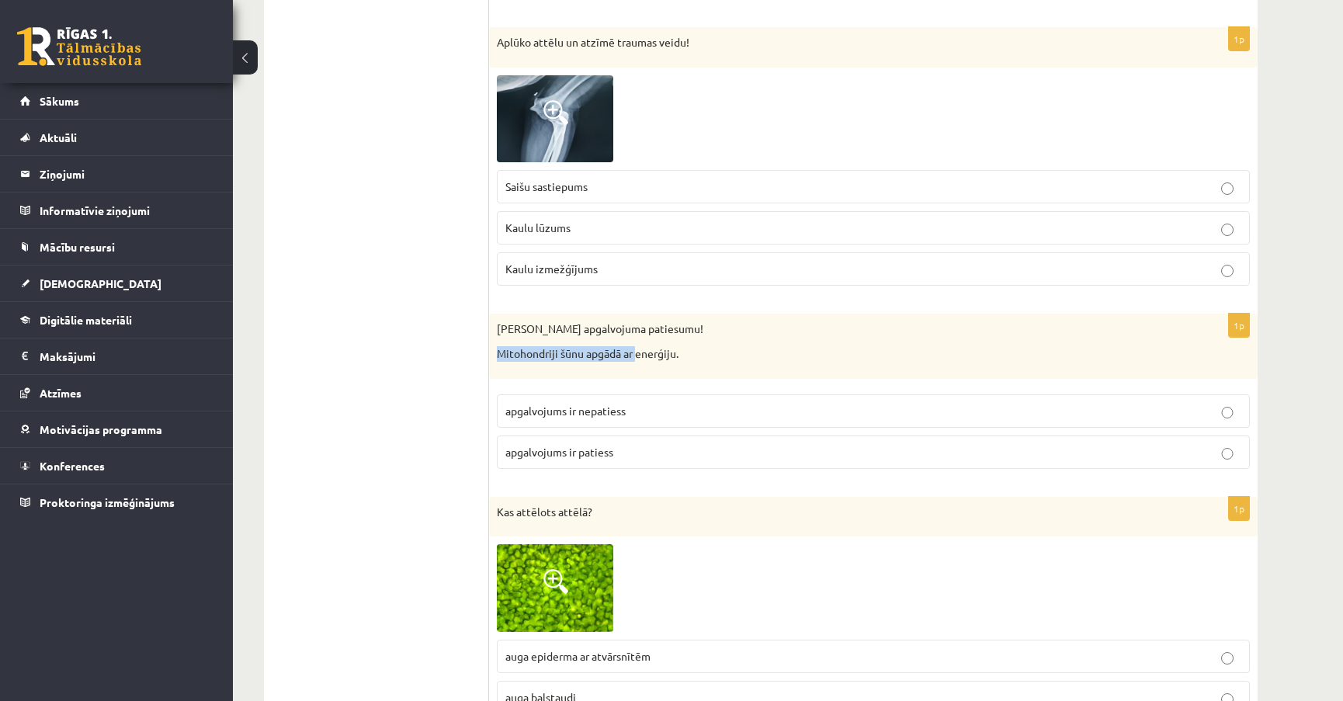
drag, startPoint x: 495, startPoint y: 348, endPoint x: 636, endPoint y: 351, distance: 140.5
click at [636, 351] on div "Nosaki apgalvojuma patiesumu! Mitohondriji šūnu apgādā ar enerģiju." at bounding box center [873, 346] width 768 height 64
copy p "Mitohondriji šūnu apgādā ar"
click at [600, 445] on span "apgalvojums ir patiess" at bounding box center [559, 452] width 108 height 14
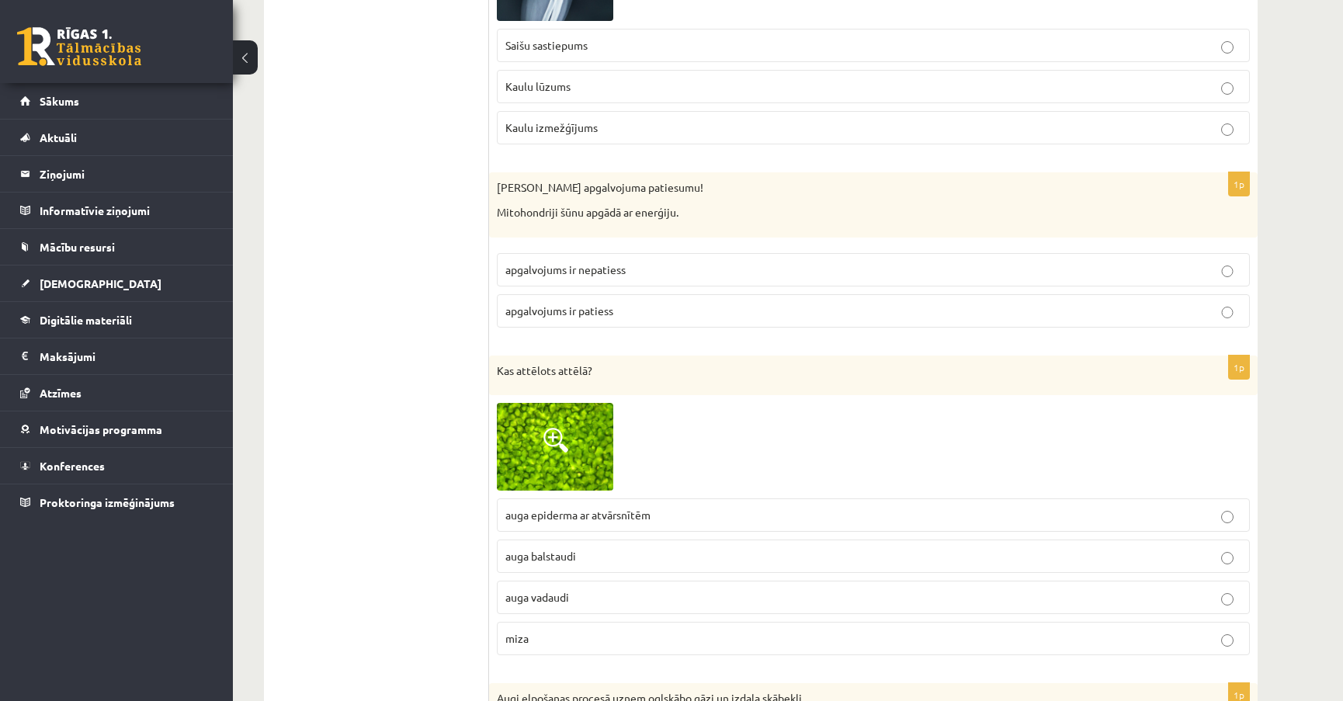
scroll to position [5221, 0]
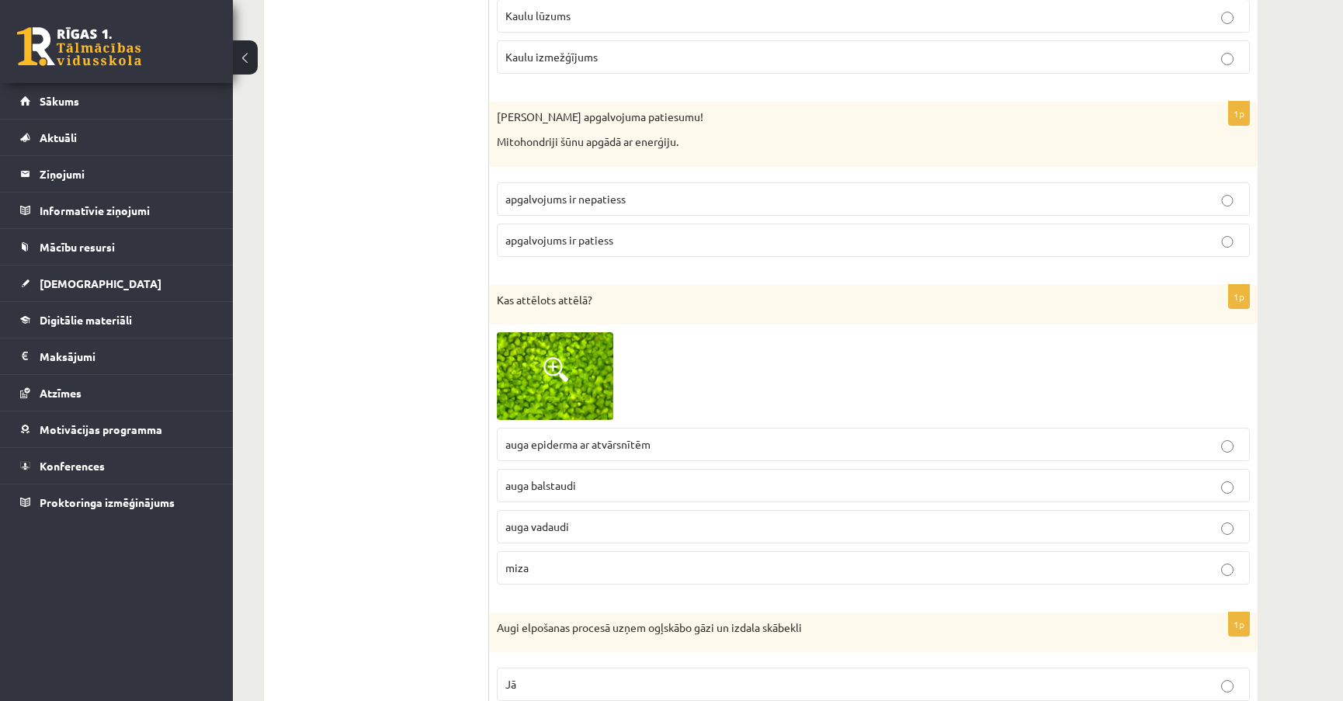
click at [553, 358] on span at bounding box center [555, 369] width 25 height 25
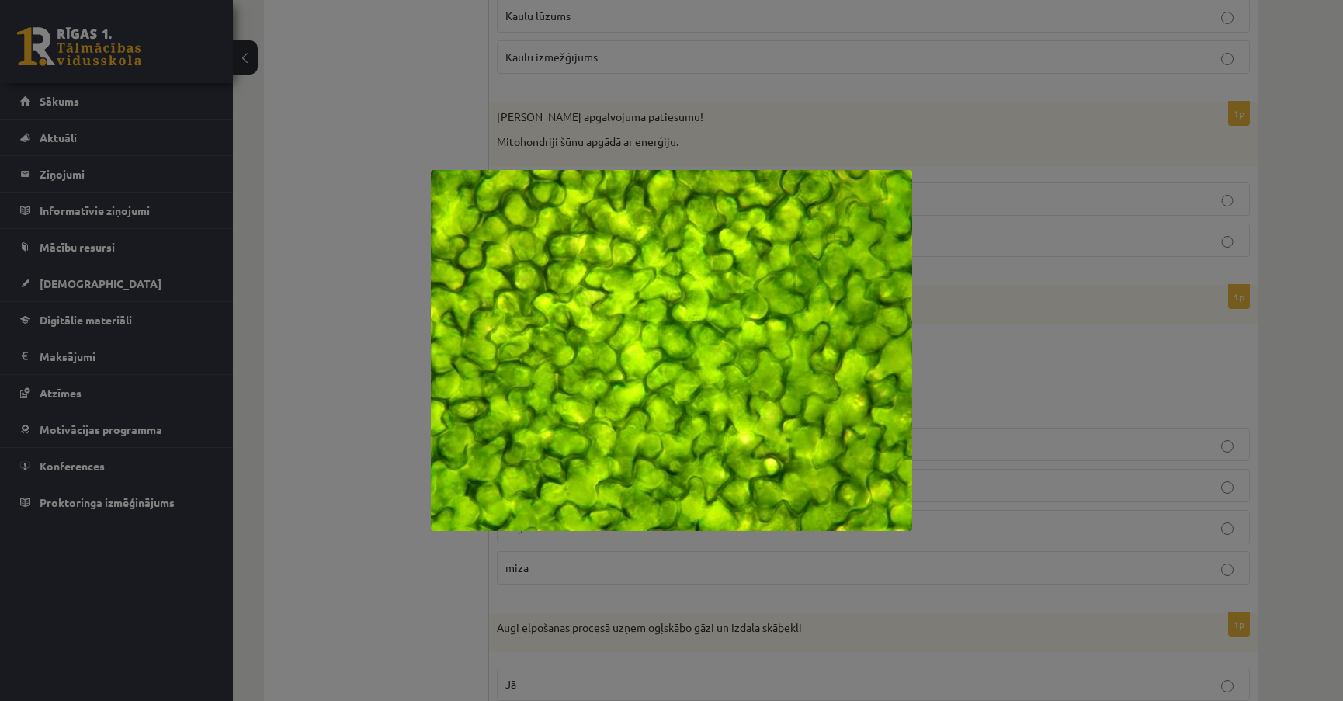
click at [956, 364] on div at bounding box center [671, 350] width 1343 height 701
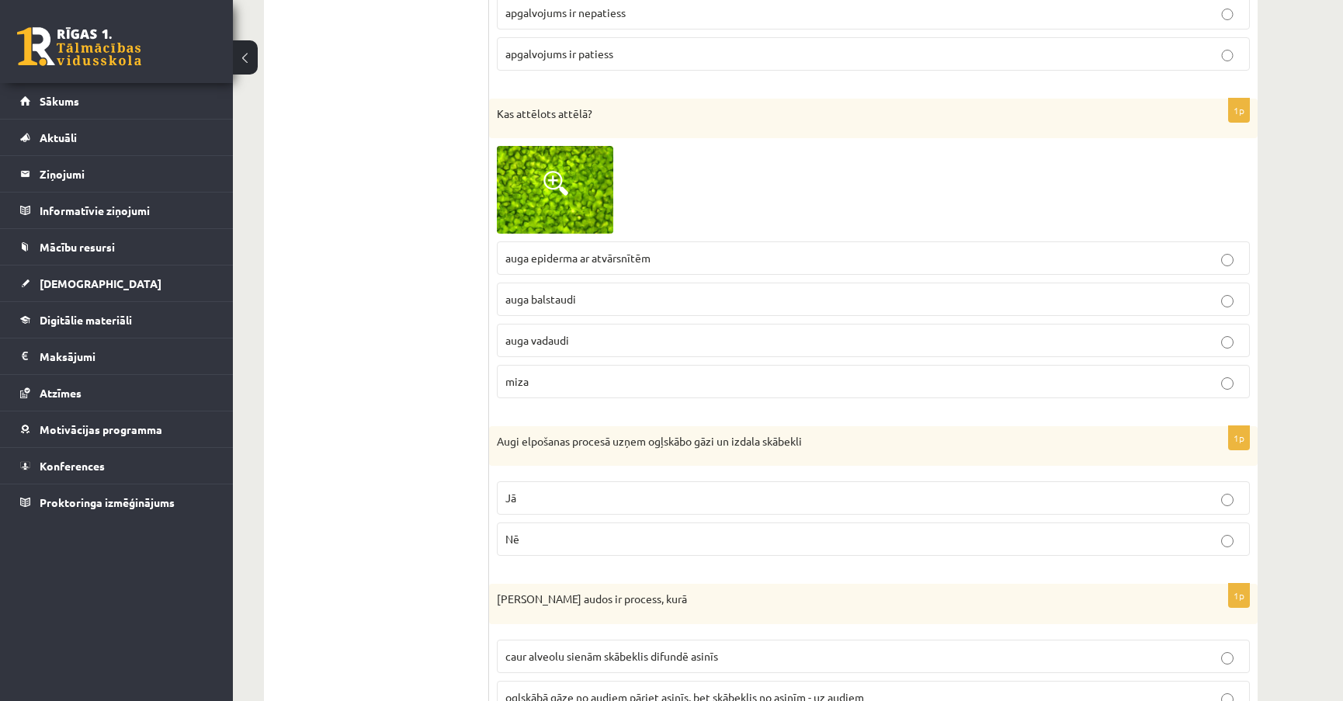
scroll to position [5433, 0]
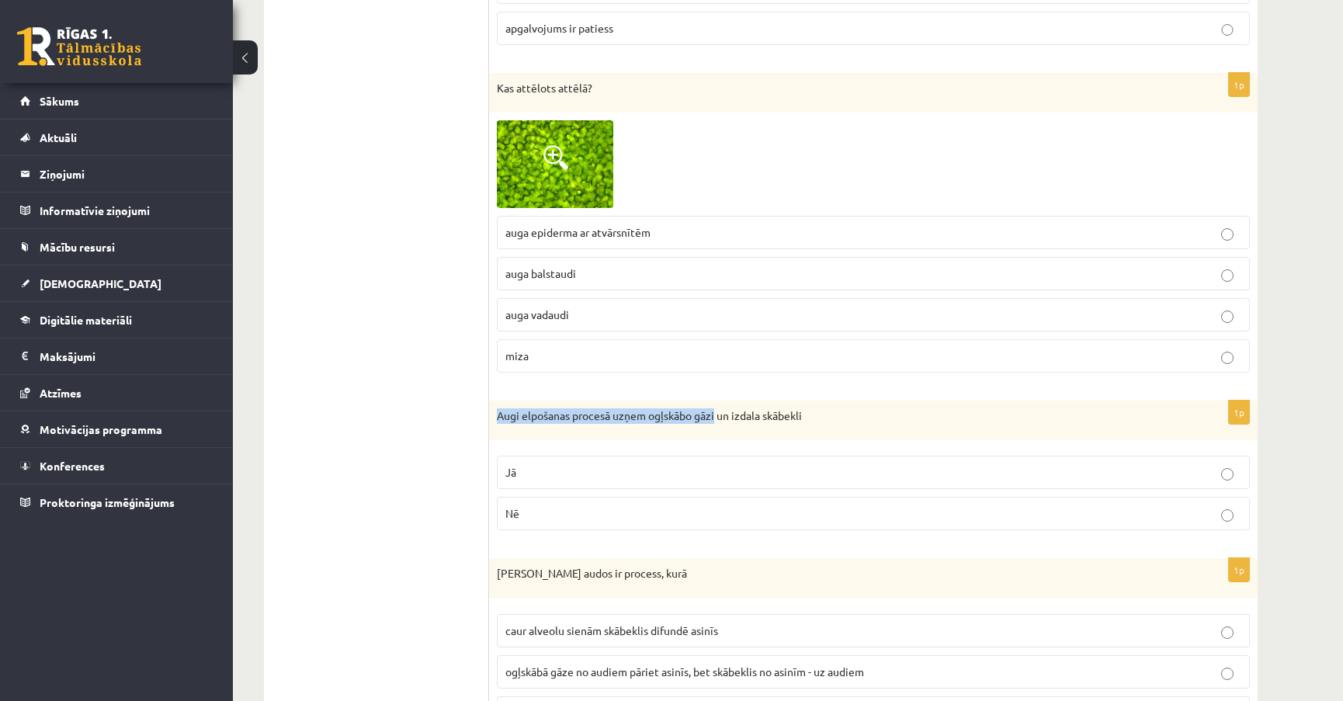
drag, startPoint x: 498, startPoint y: 408, endPoint x: 719, endPoint y: 423, distance: 220.9
click at [719, 421] on div "Augi elpošanas procesā uzņem ogļskābo gāzi un izdala skābekli" at bounding box center [873, 420] width 768 height 40
copy p "Augi elpošanas procesā uzņem ogļskābo gāzi"
click at [630, 464] on p "Jā" at bounding box center [873, 472] width 736 height 16
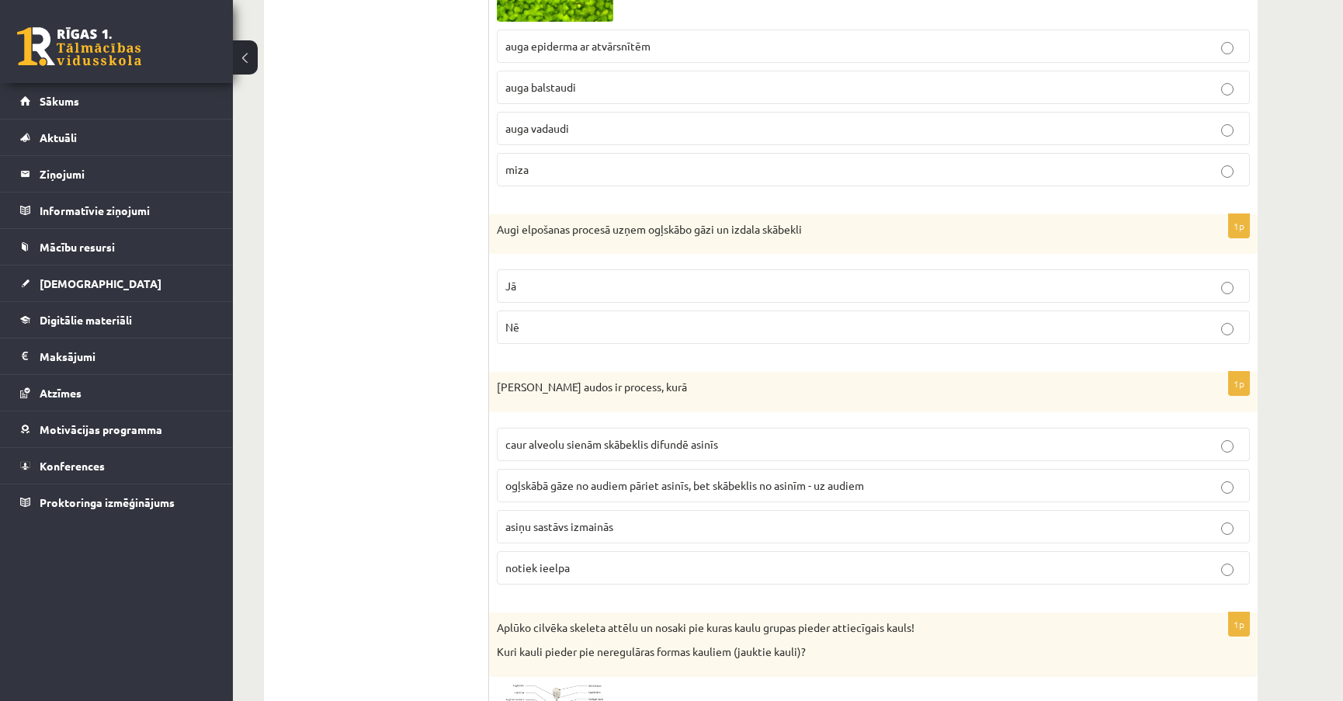
scroll to position [5644, 0]
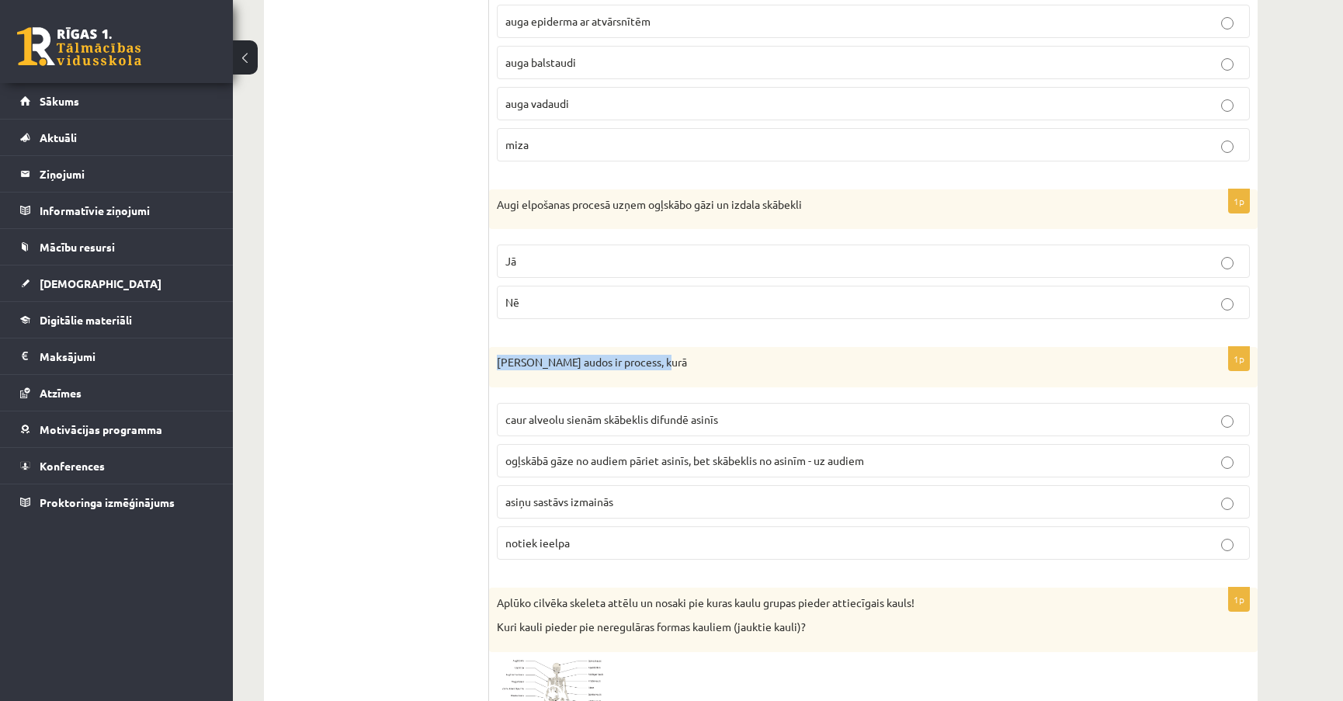
drag, startPoint x: 497, startPoint y: 360, endPoint x: 661, endPoint y: 363, distance: 163.8
click at [661, 363] on div "Gāzu maiņa audos ir process, kurā" at bounding box center [873, 367] width 768 height 40
copy p "Gāzu maiņa audos ir process, kurā"
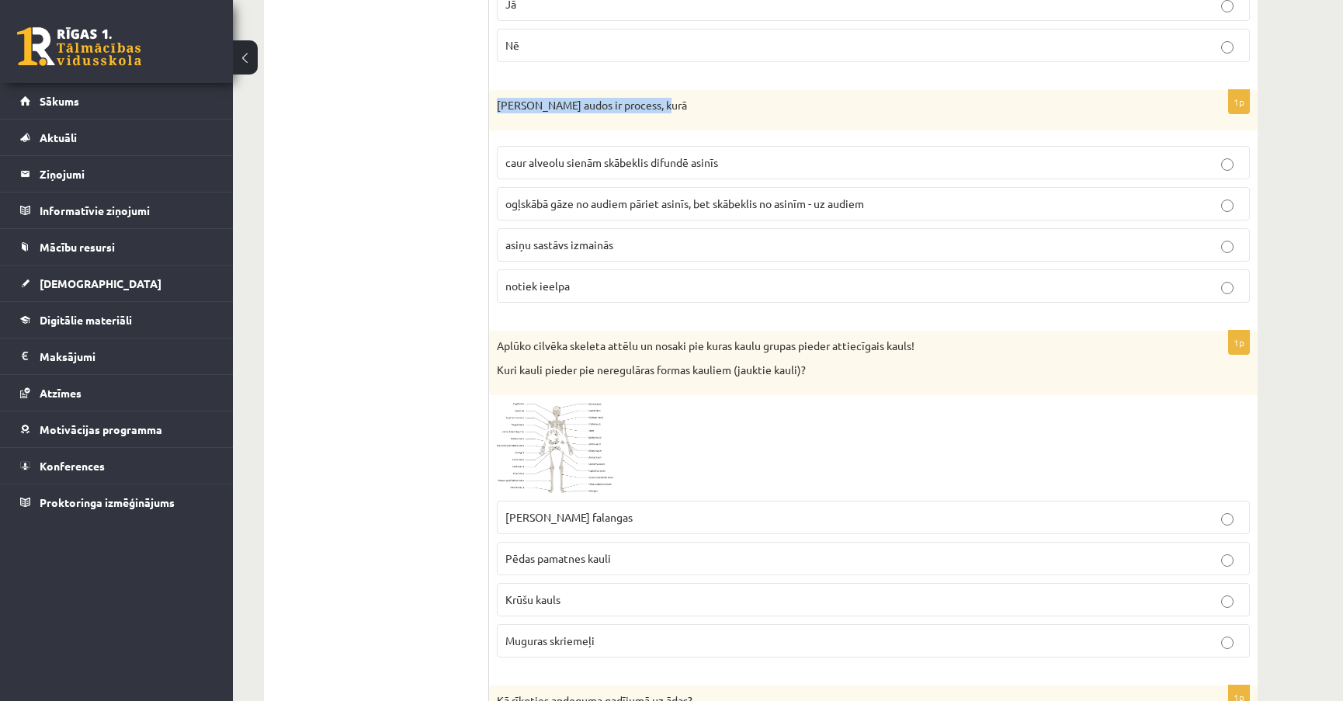
scroll to position [5926, 0]
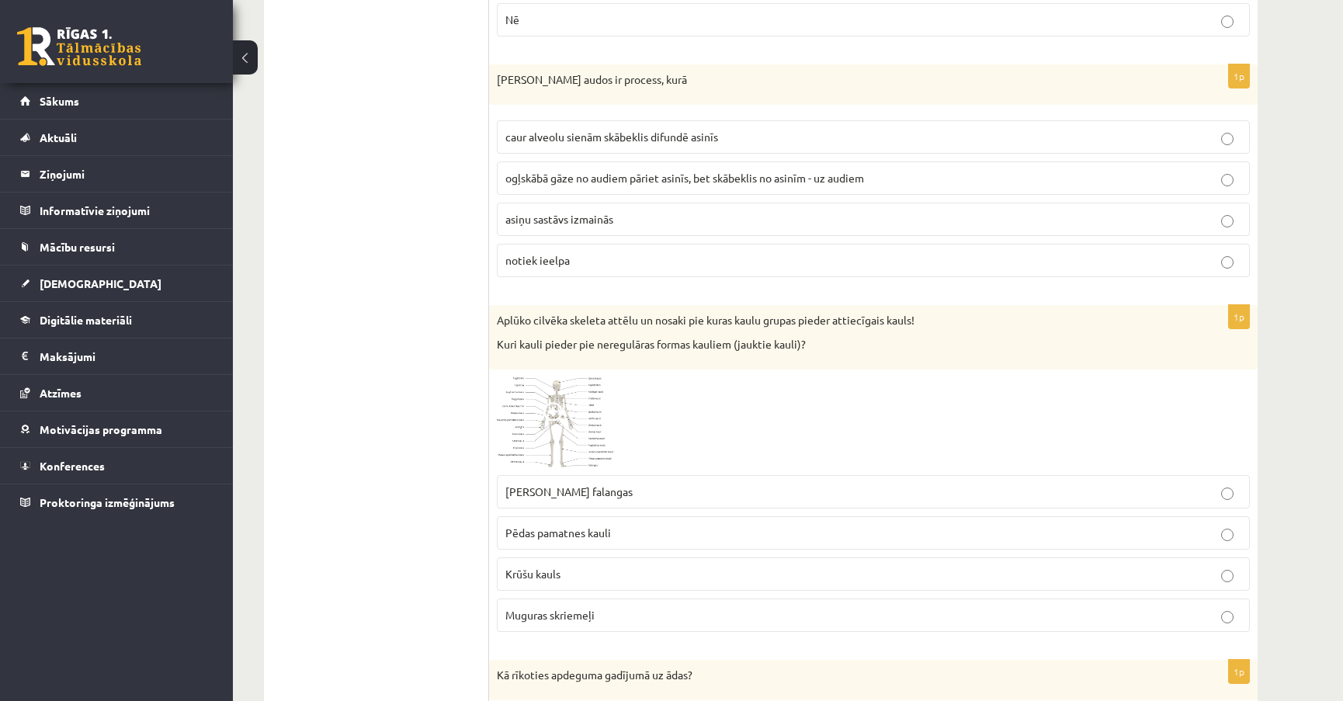
click at [598, 607] on p "Muguras skriemeļi" at bounding box center [873, 615] width 736 height 16
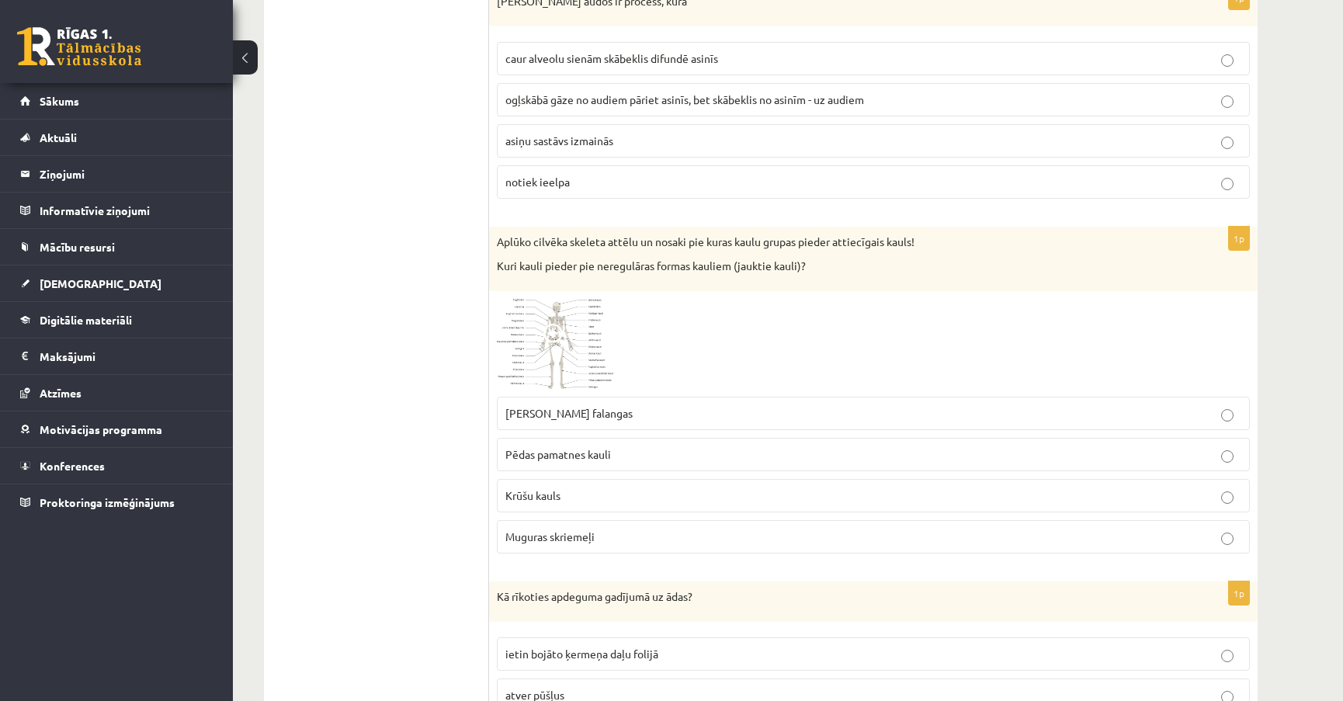
scroll to position [6209, 0]
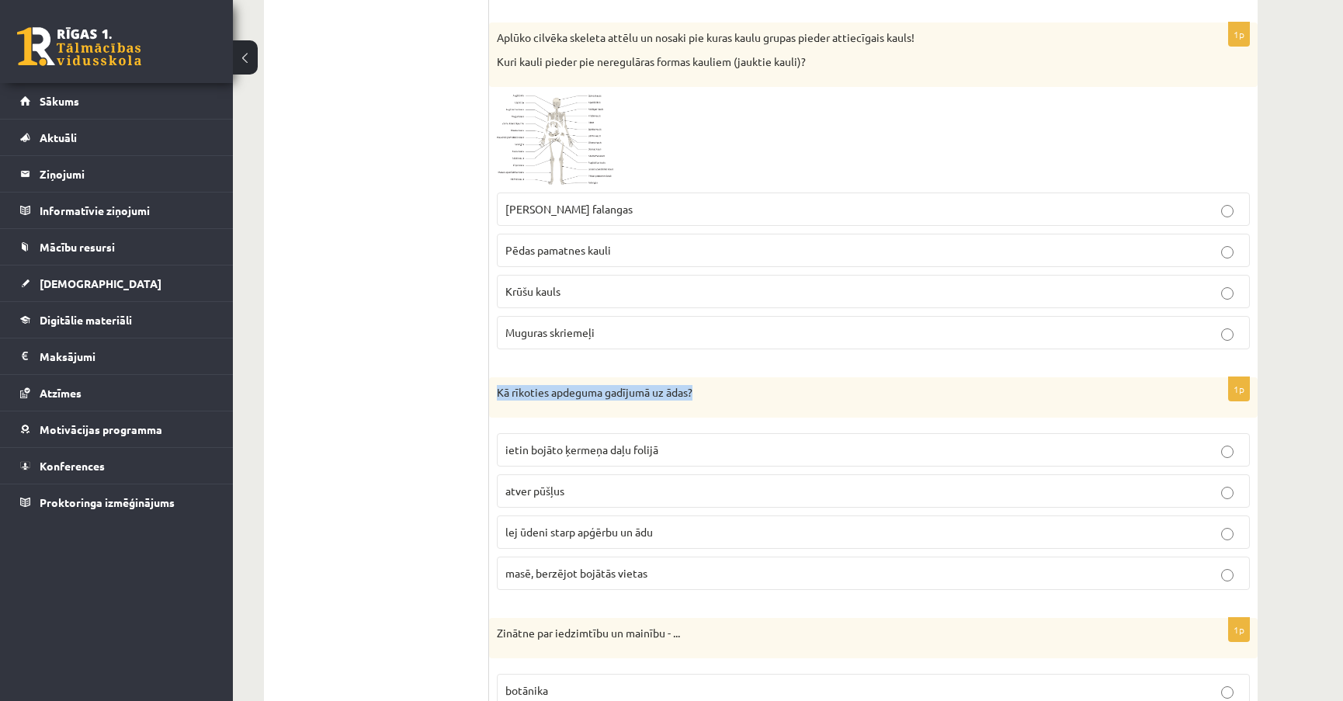
drag, startPoint x: 494, startPoint y: 386, endPoint x: 696, endPoint y: 391, distance: 201.8
click at [696, 391] on div "Kā rīkoties apdeguma gadījumā uz ādas?" at bounding box center [873, 397] width 768 height 40
copy p "Kā rīkoties apdeguma gadījumā uz ādas?"
click at [582, 525] on span "lej ūdeni starp apģērbu un ādu" at bounding box center [578, 532] width 147 height 14
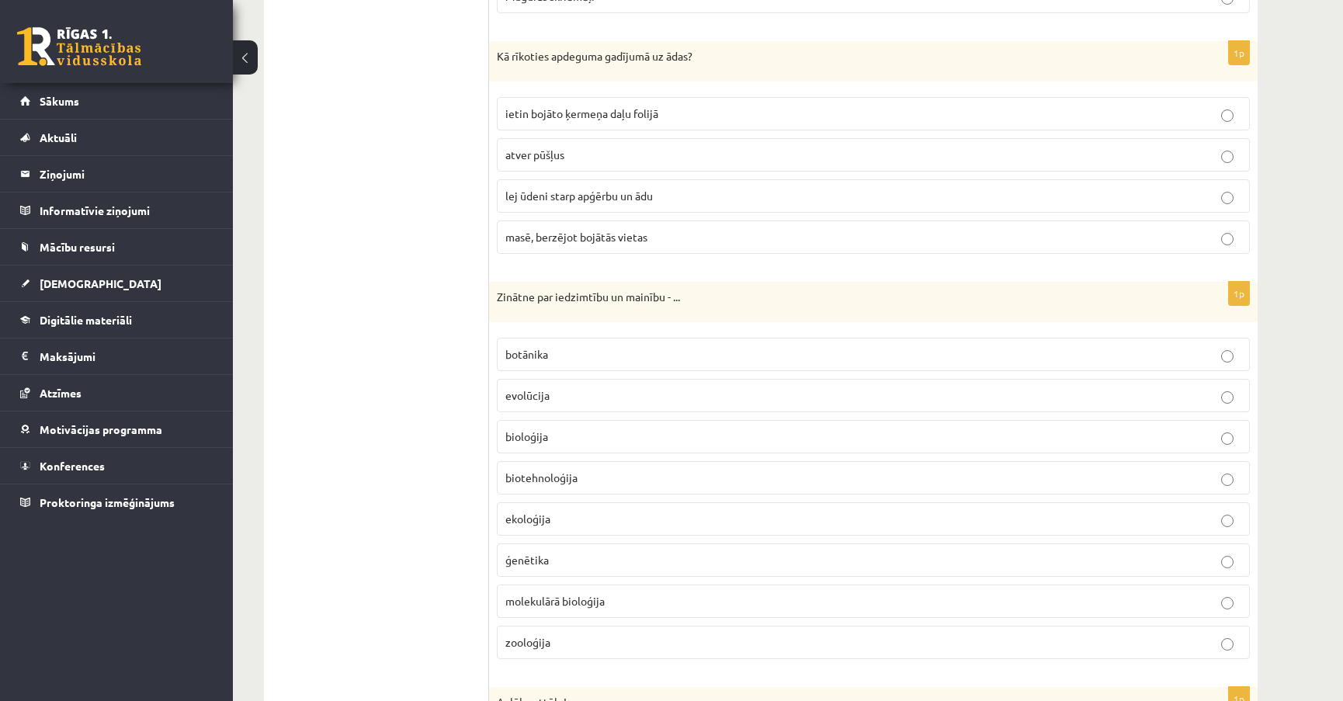
scroll to position [6561, 0]
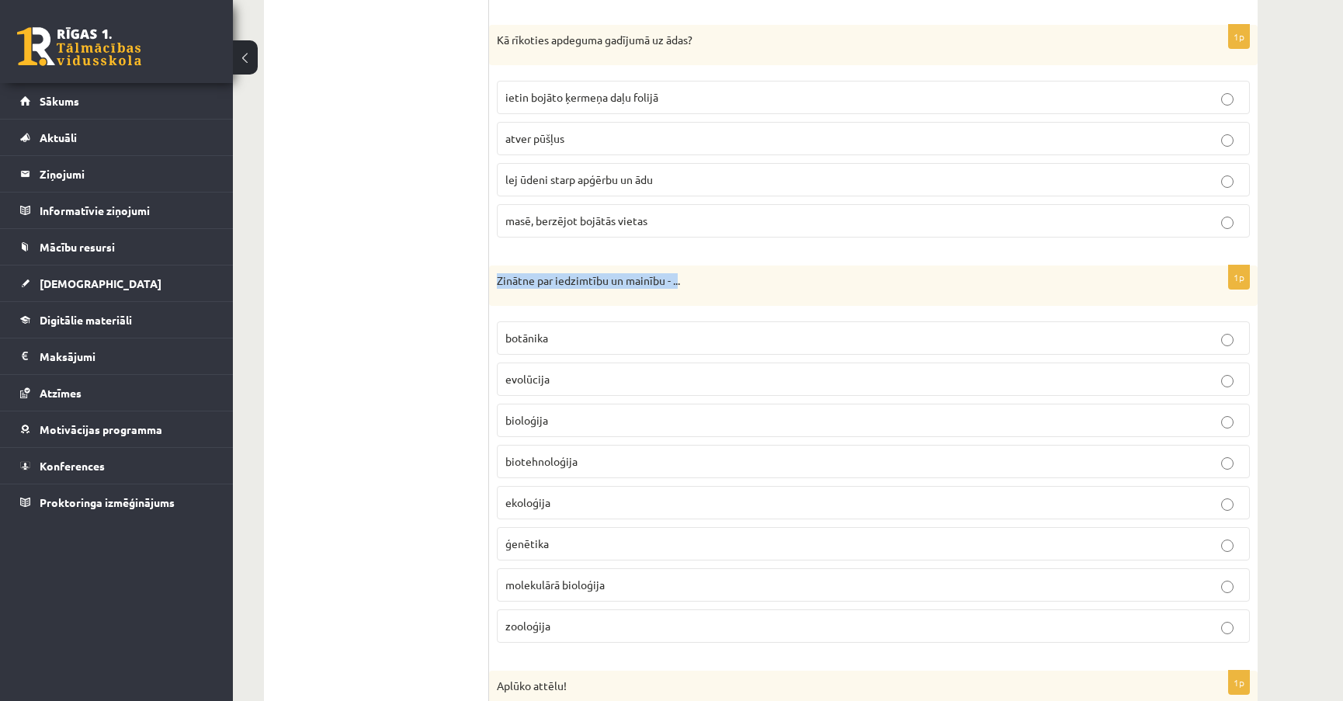
drag, startPoint x: 492, startPoint y: 273, endPoint x: 678, endPoint y: 284, distance: 185.8
click at [678, 284] on div "Zinātne par iedzimtību un mainību - ..." at bounding box center [873, 285] width 768 height 40
copy p "Zinātne par iedzimtību un mainību - .."
click at [584, 535] on p "ģenētika" at bounding box center [873, 543] width 736 height 16
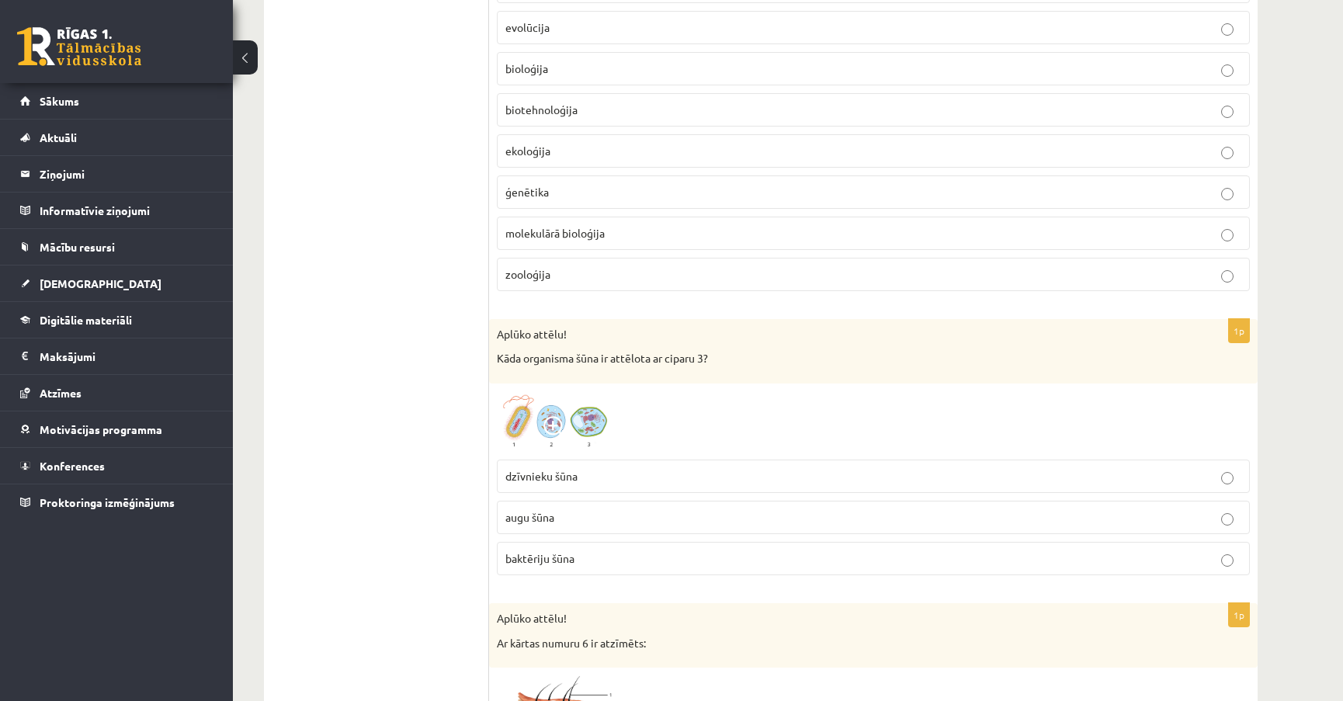
scroll to position [6914, 0]
click at [581, 508] on p "augu šūna" at bounding box center [873, 516] width 736 height 16
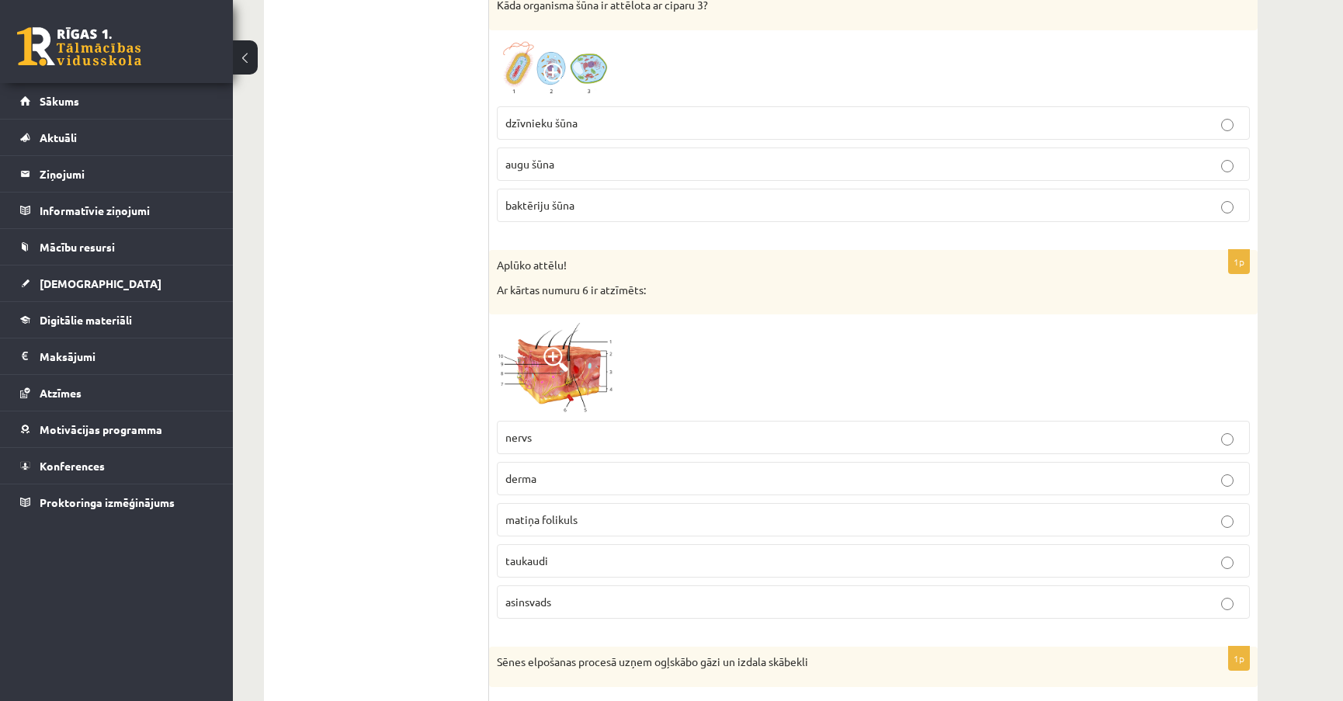
scroll to position [7266, 0]
click at [555, 346] on span at bounding box center [555, 358] width 25 height 25
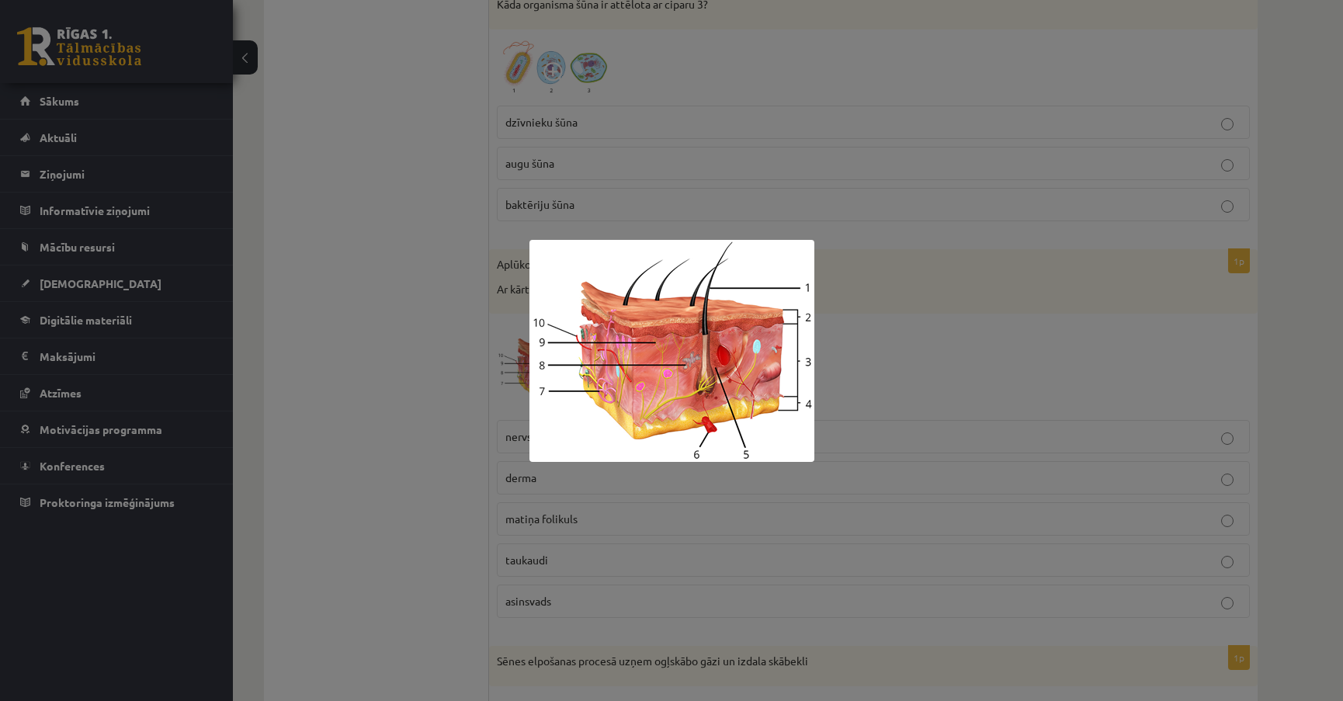
click at [850, 328] on div at bounding box center [671, 350] width 1343 height 701
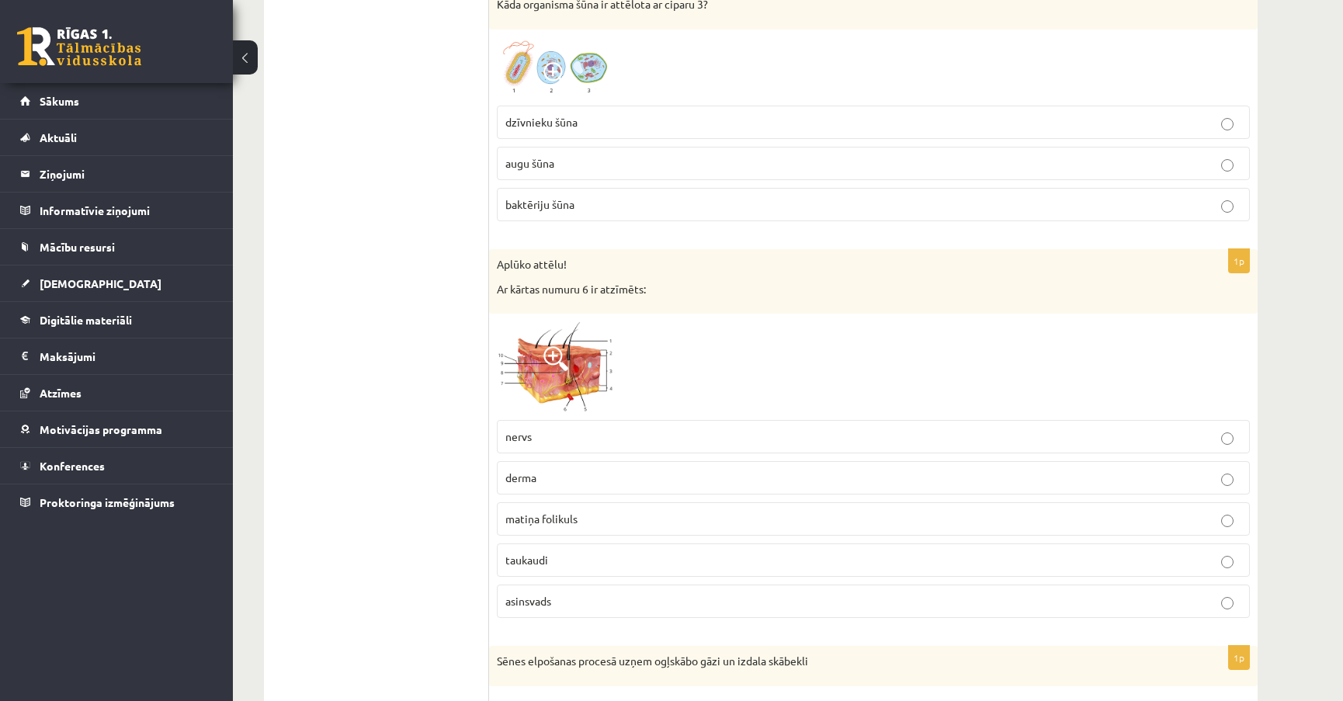
scroll to position [7337, 0]
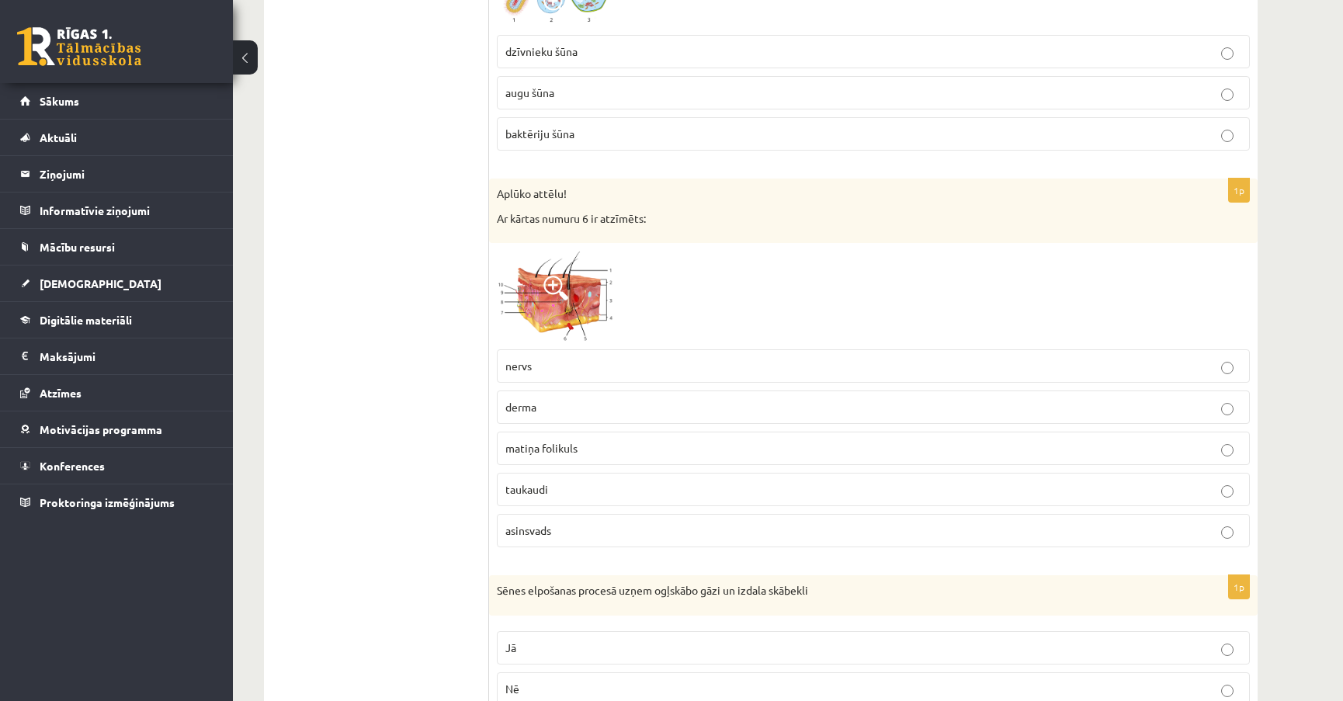
click at [559, 522] on p "asinsvads" at bounding box center [873, 530] width 736 height 16
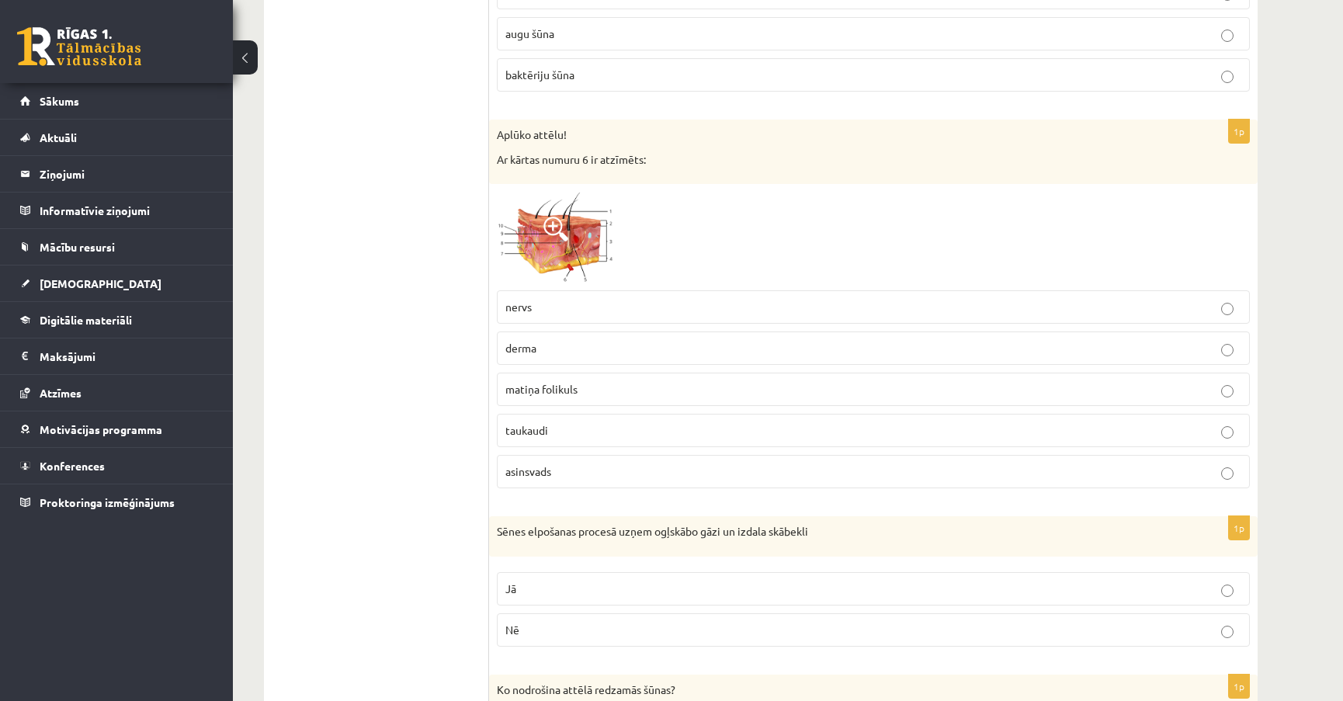
scroll to position [7478, 0]
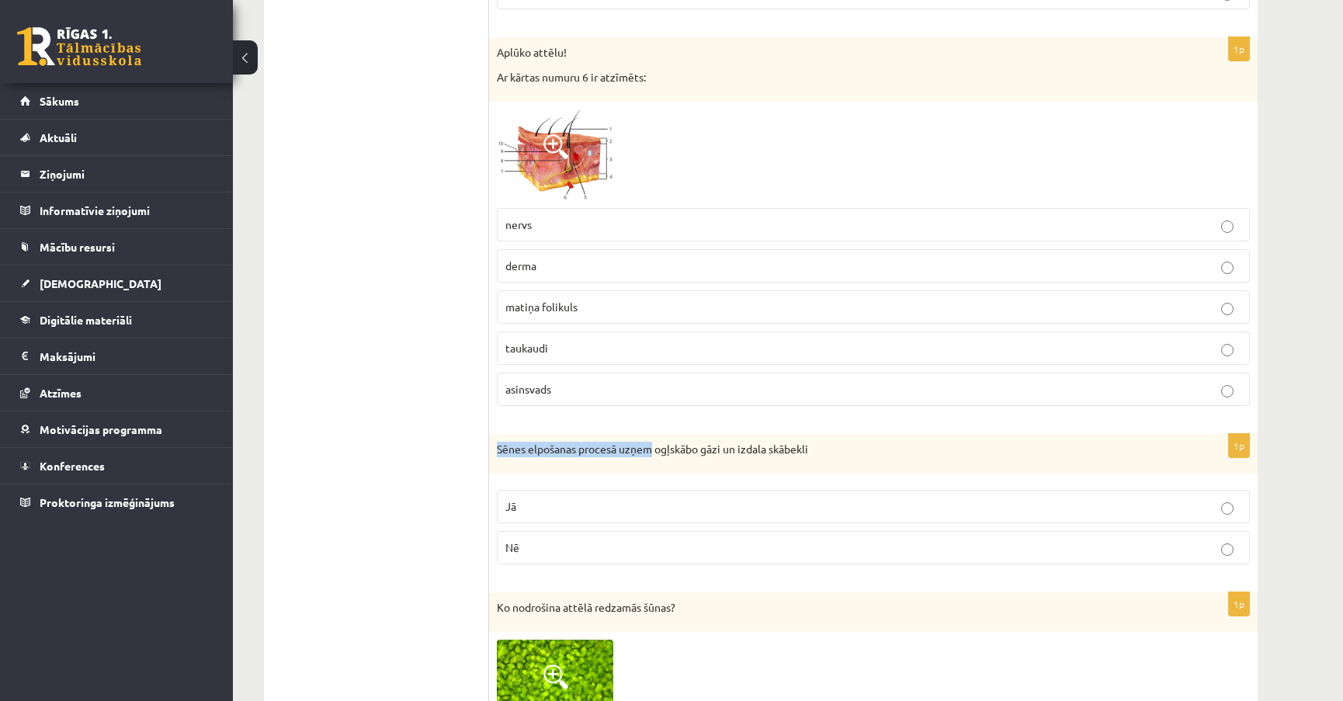
drag, startPoint x: 654, startPoint y: 435, endPoint x: 496, endPoint y: 442, distance: 158.5
click at [496, 442] on div "Sēnes elpošanas procesā uzņem ogļskābo gāzi un izdala skābekli" at bounding box center [873, 454] width 768 height 40
click at [551, 539] on p "Nē" at bounding box center [873, 547] width 736 height 16
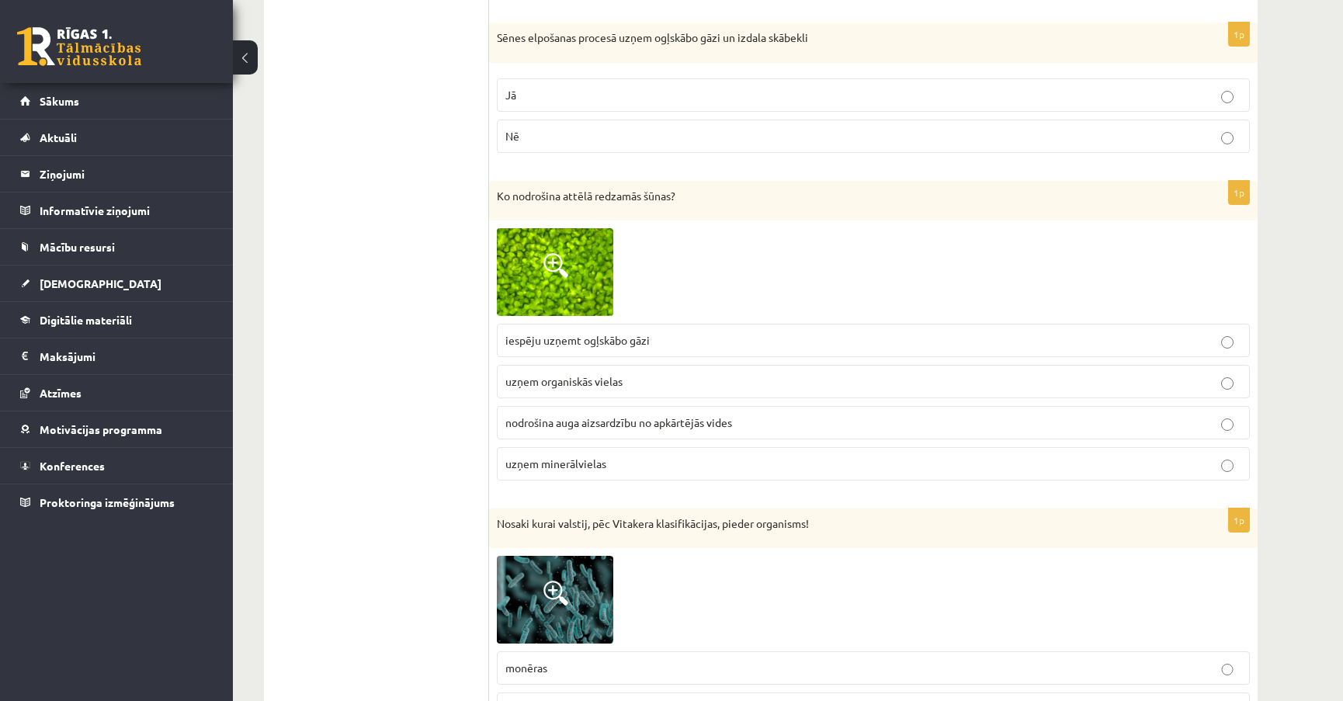
scroll to position [7901, 0]
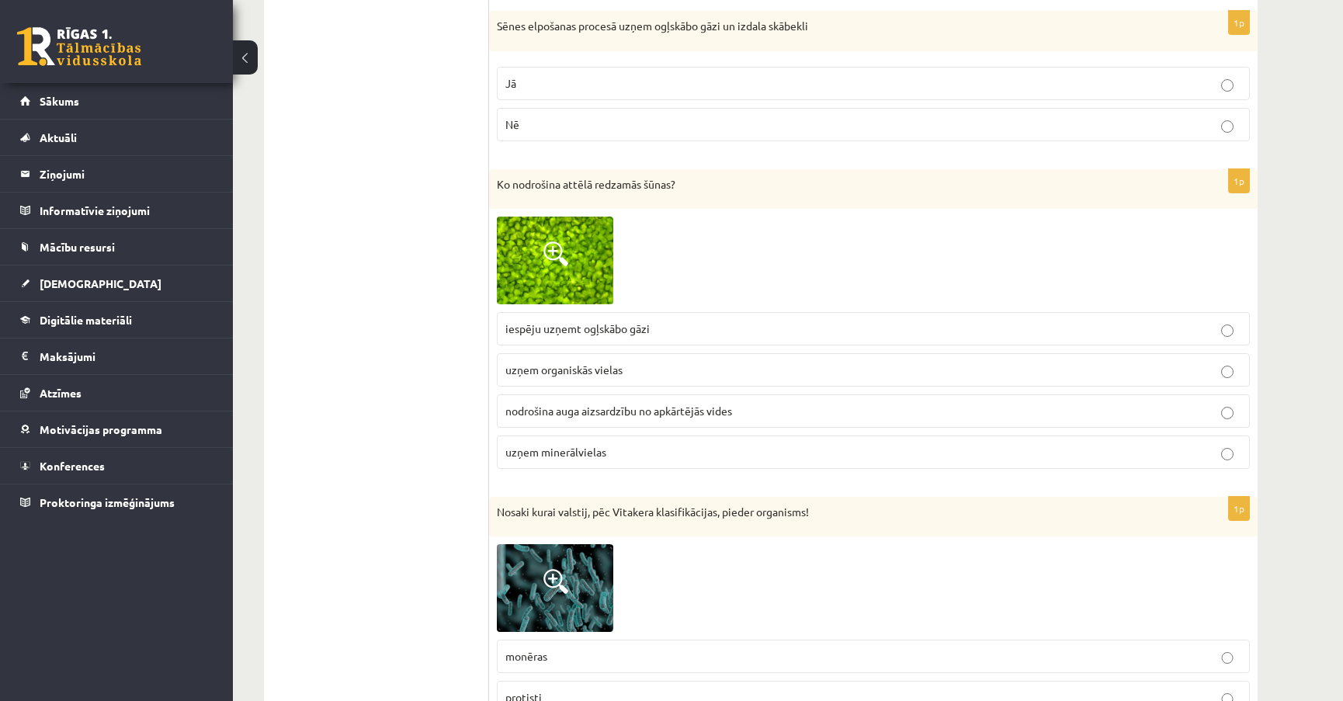
click at [839, 403] on p "nodrošina auga aizsardzību no apkārtējās vides" at bounding box center [873, 411] width 736 height 16
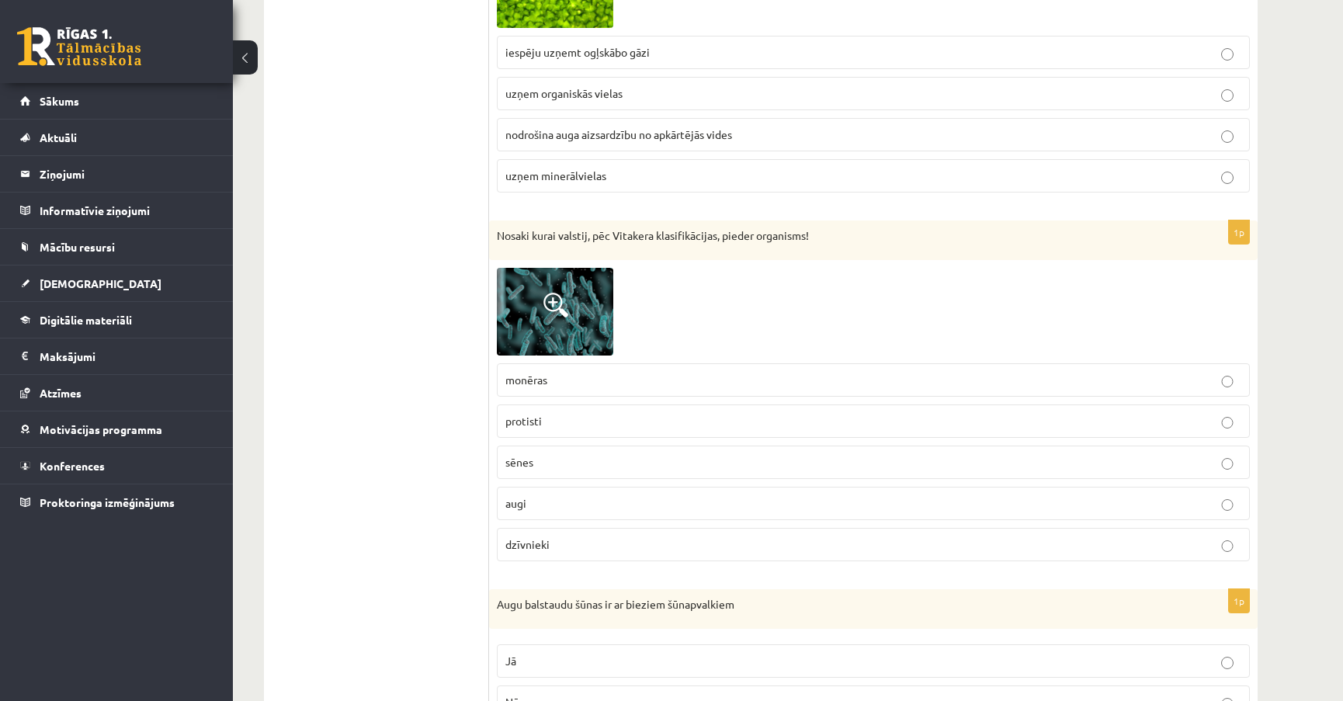
scroll to position [8184, 0]
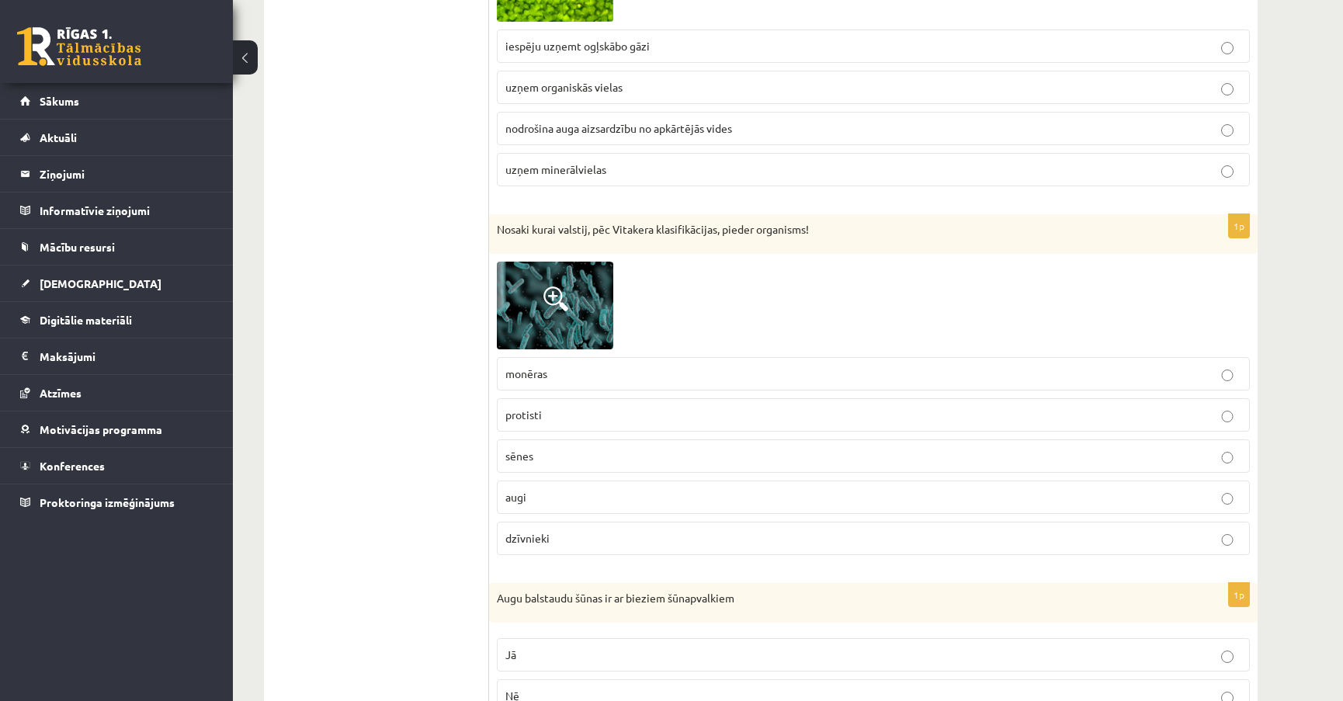
click at [555, 286] on span at bounding box center [555, 298] width 25 height 25
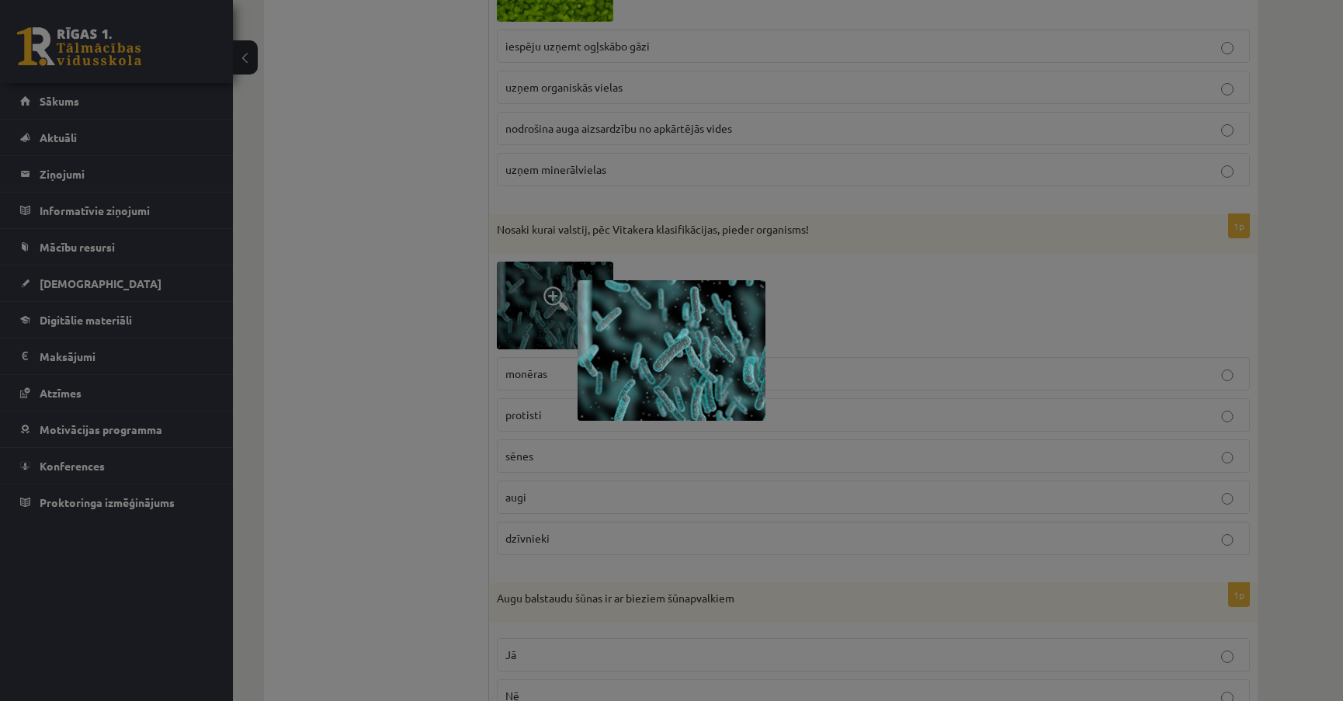
click at [864, 272] on div at bounding box center [671, 350] width 1343 height 701
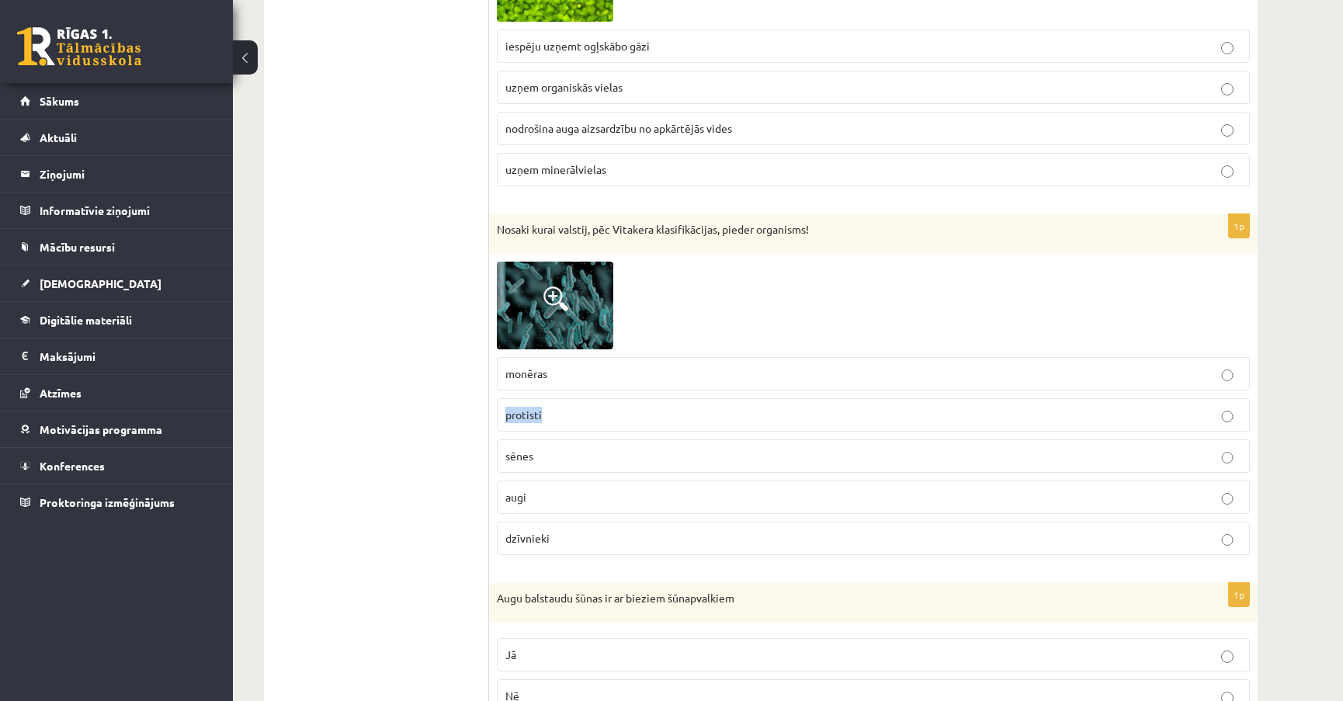
drag, startPoint x: 545, startPoint y: 404, endPoint x: 506, endPoint y: 403, distance: 38.8
click at [506, 407] on p "protisti" at bounding box center [873, 415] width 736 height 16
click at [546, 366] on span "monēras" at bounding box center [526, 373] width 42 height 14
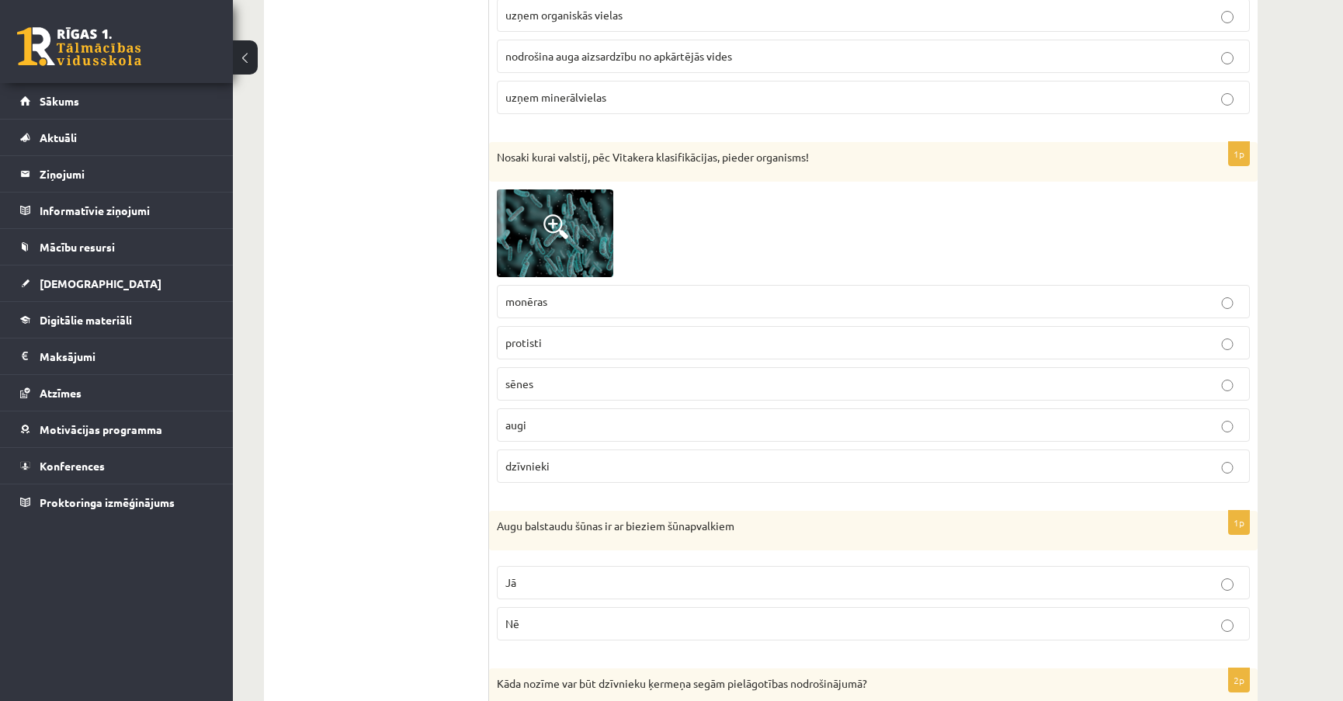
scroll to position [8396, 0]
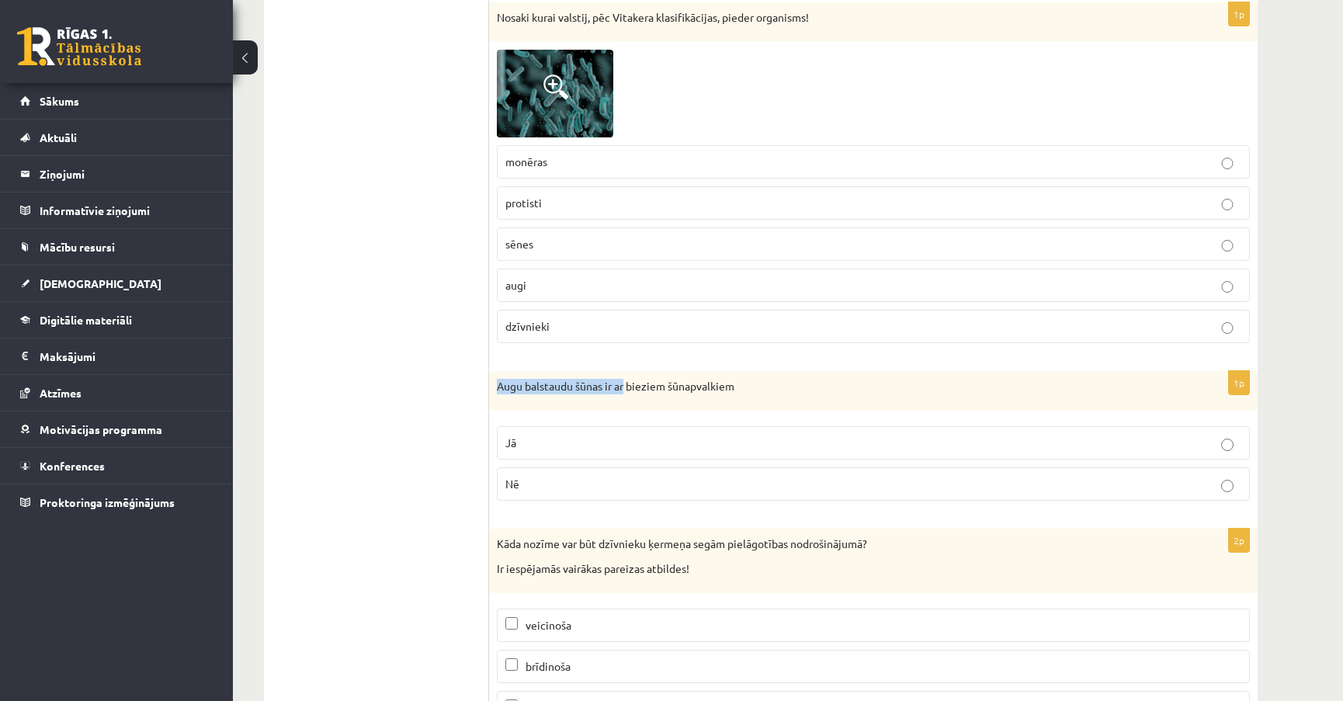
drag, startPoint x: 494, startPoint y: 375, endPoint x: 627, endPoint y: 383, distance: 133.7
click at [626, 383] on div "Augu balstaudu šūnas ir ar bieziem šūnapvalkiem" at bounding box center [873, 391] width 768 height 40
click at [531, 435] on p "Jā" at bounding box center [873, 443] width 736 height 16
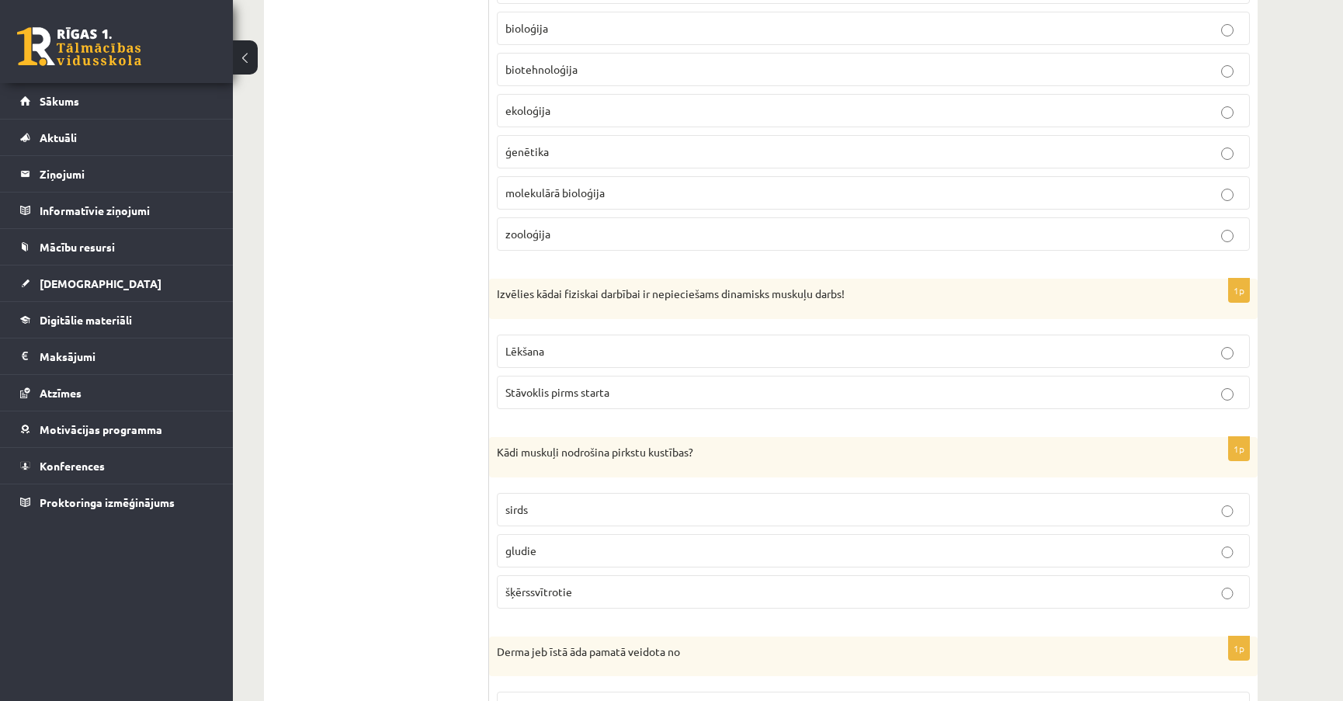
scroll to position [0, 0]
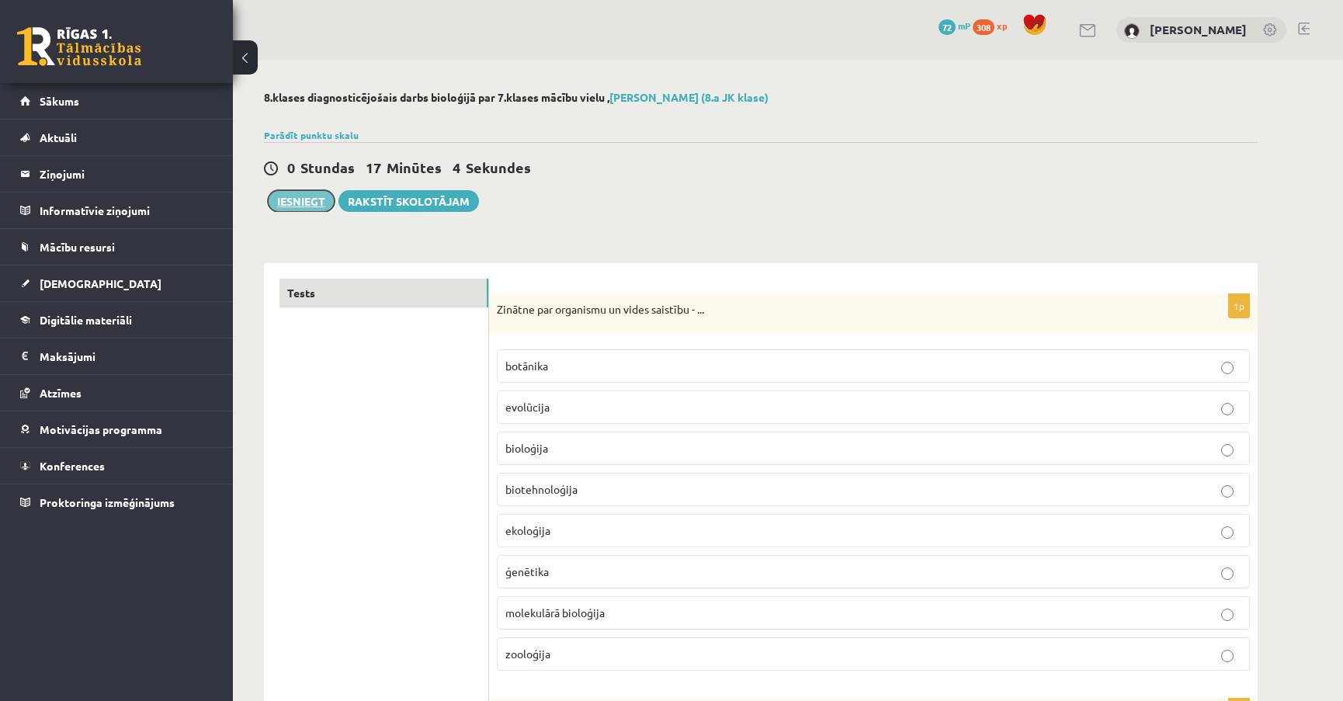
click at [305, 204] on button "Iesniegt" at bounding box center [301, 201] width 67 height 22
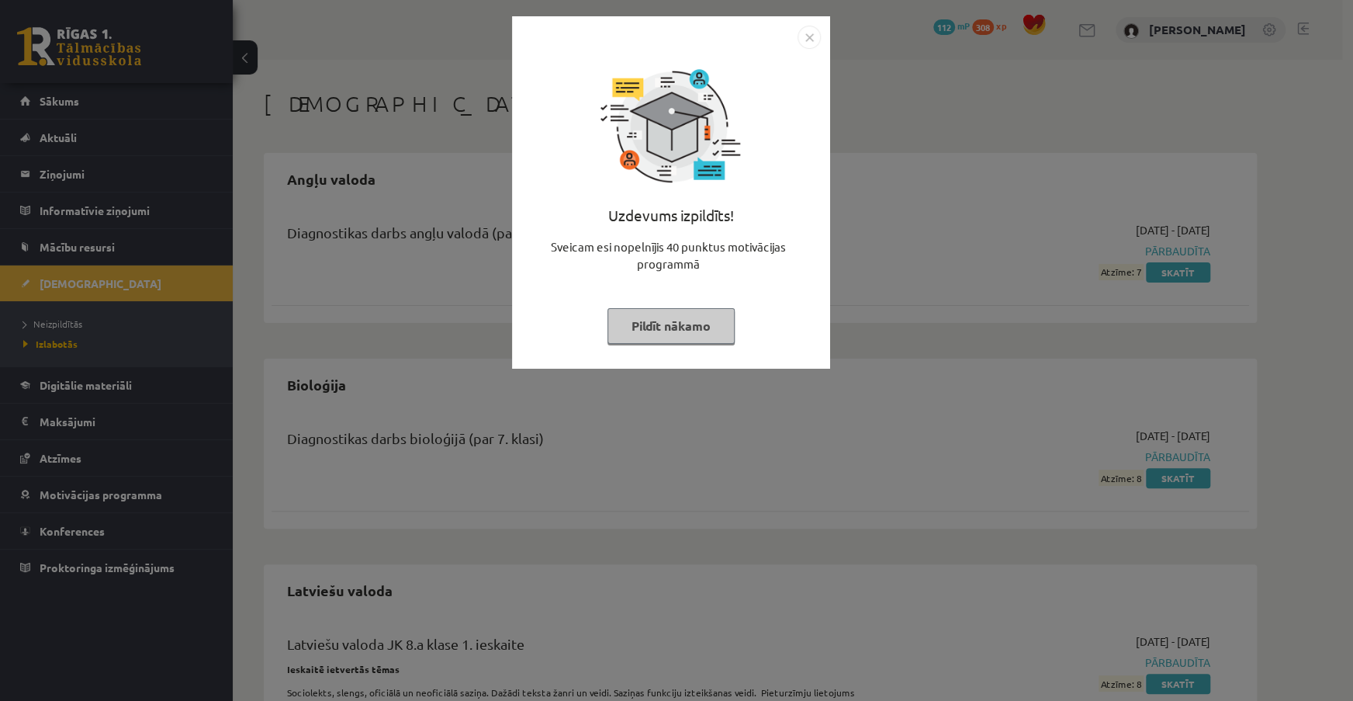
click at [811, 39] on img "Close" at bounding box center [809, 37] width 23 height 23
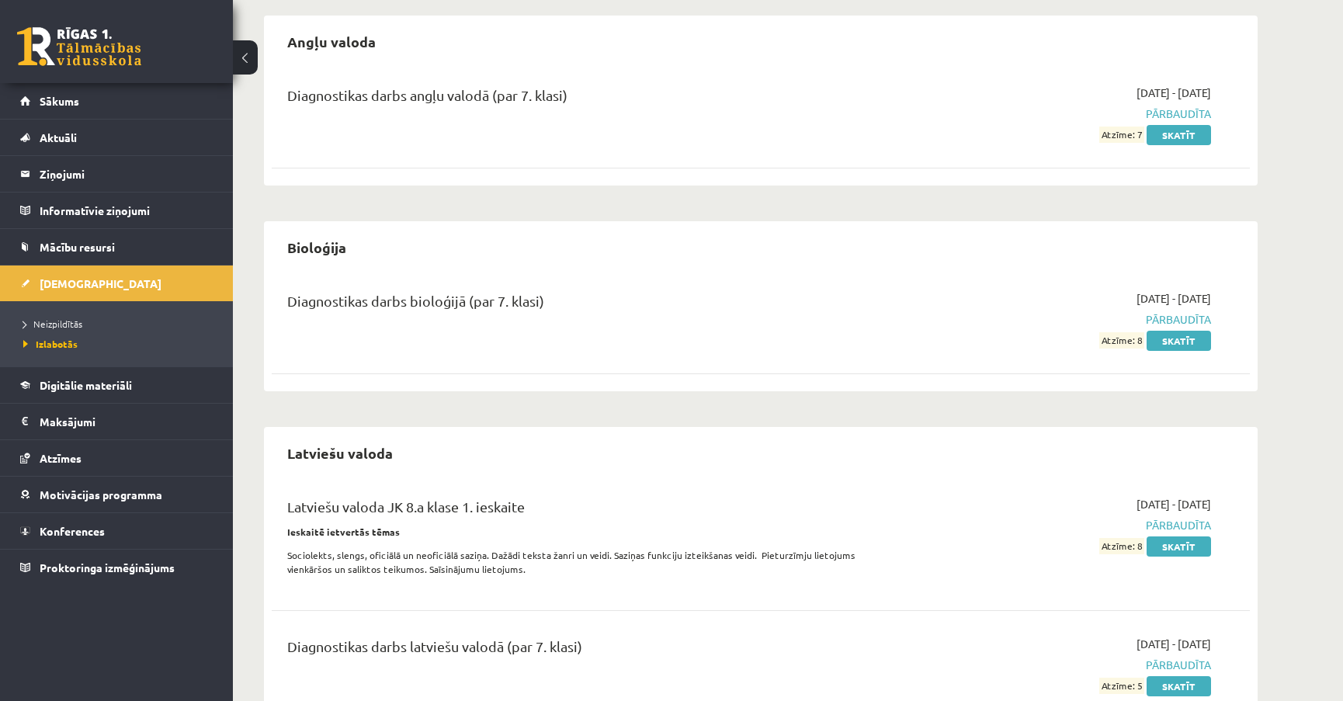
scroll to position [203, 0]
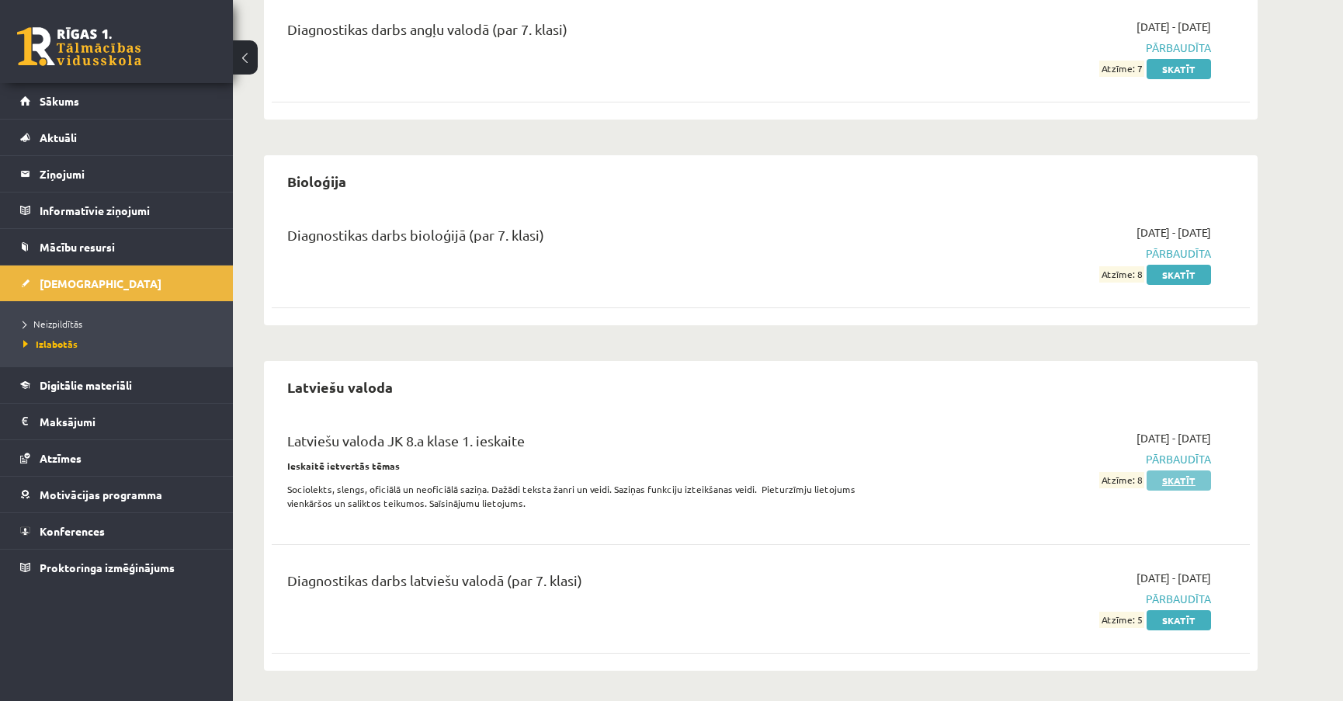
click at [1171, 479] on link "Skatīt" at bounding box center [1178, 480] width 64 height 20
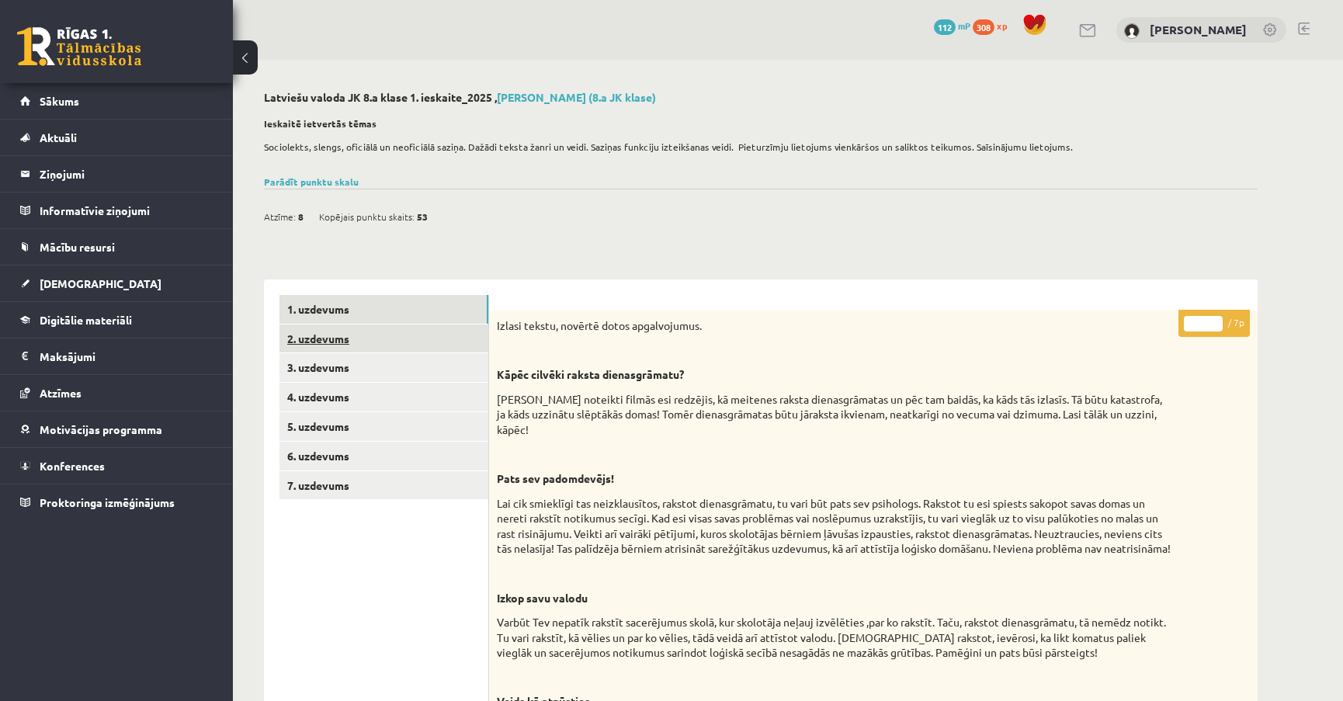
click at [425, 336] on link "2. uzdevums" at bounding box center [383, 338] width 209 height 29
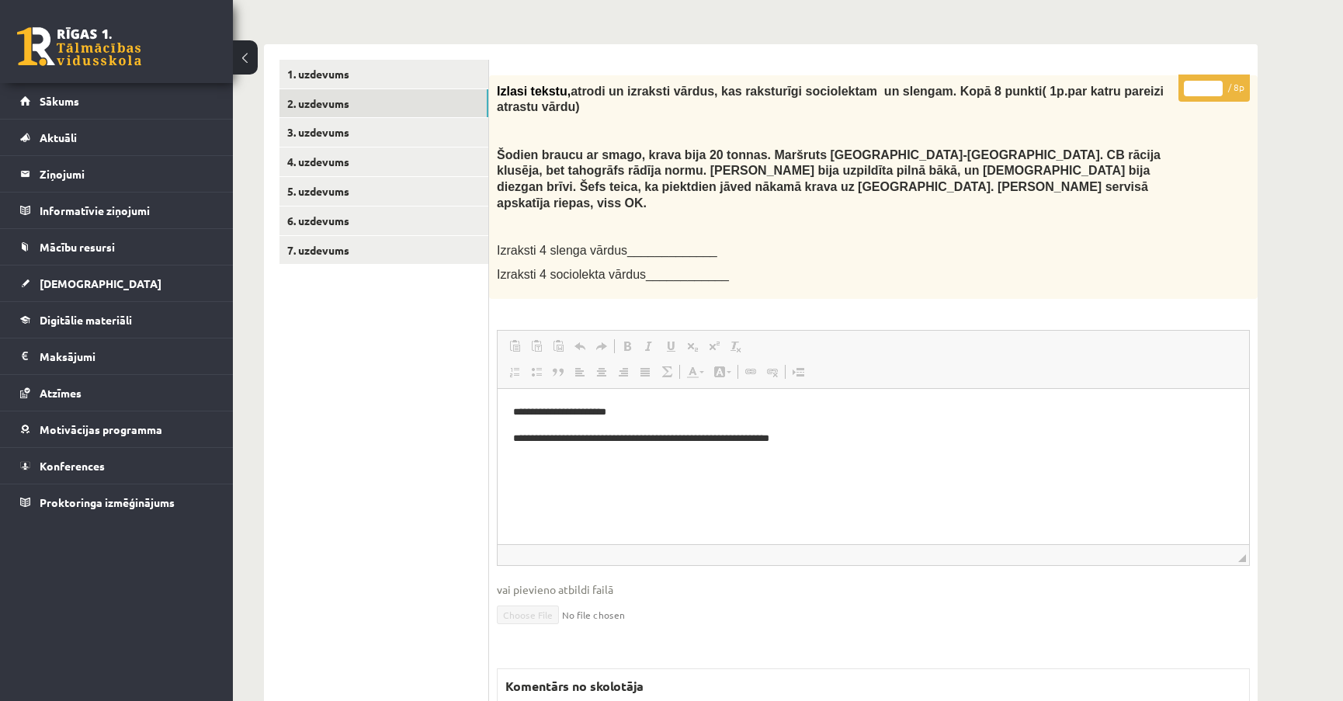
scroll to position [168, 0]
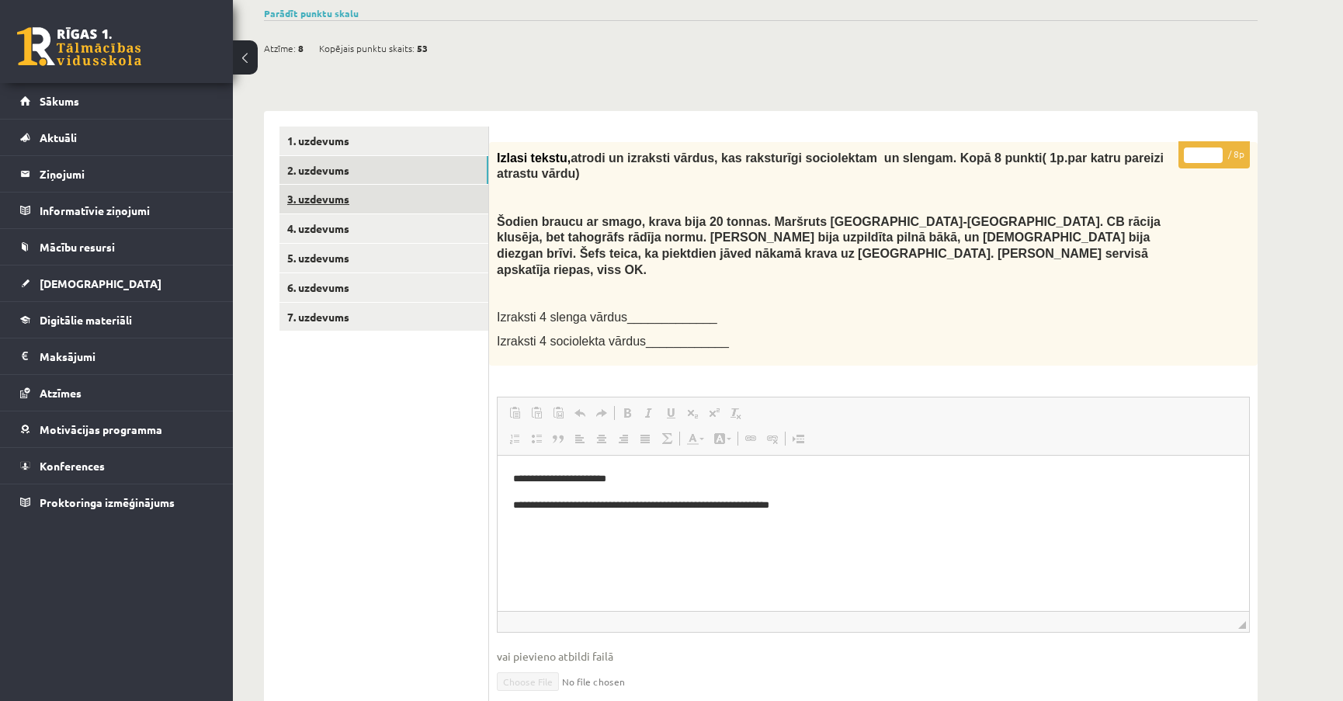
click at [438, 204] on link "3. uzdevums" at bounding box center [383, 199] width 209 height 29
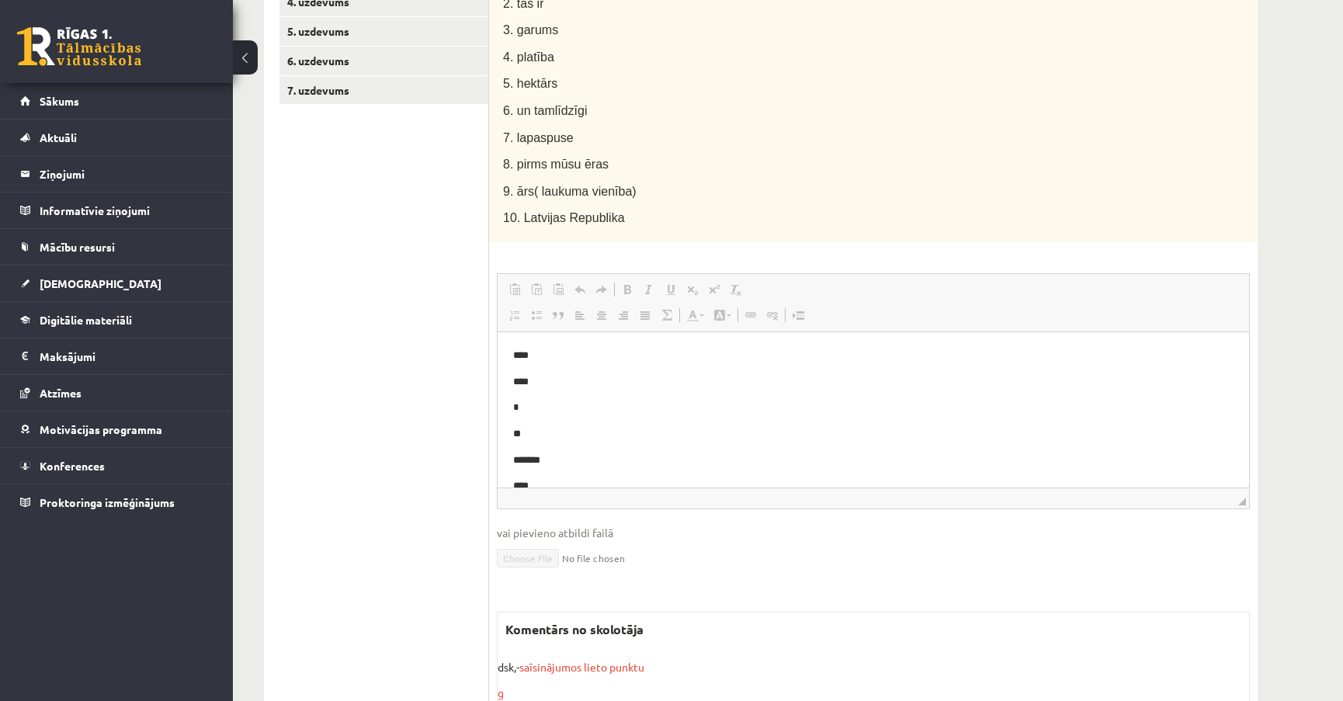
scroll to position [466, 0]
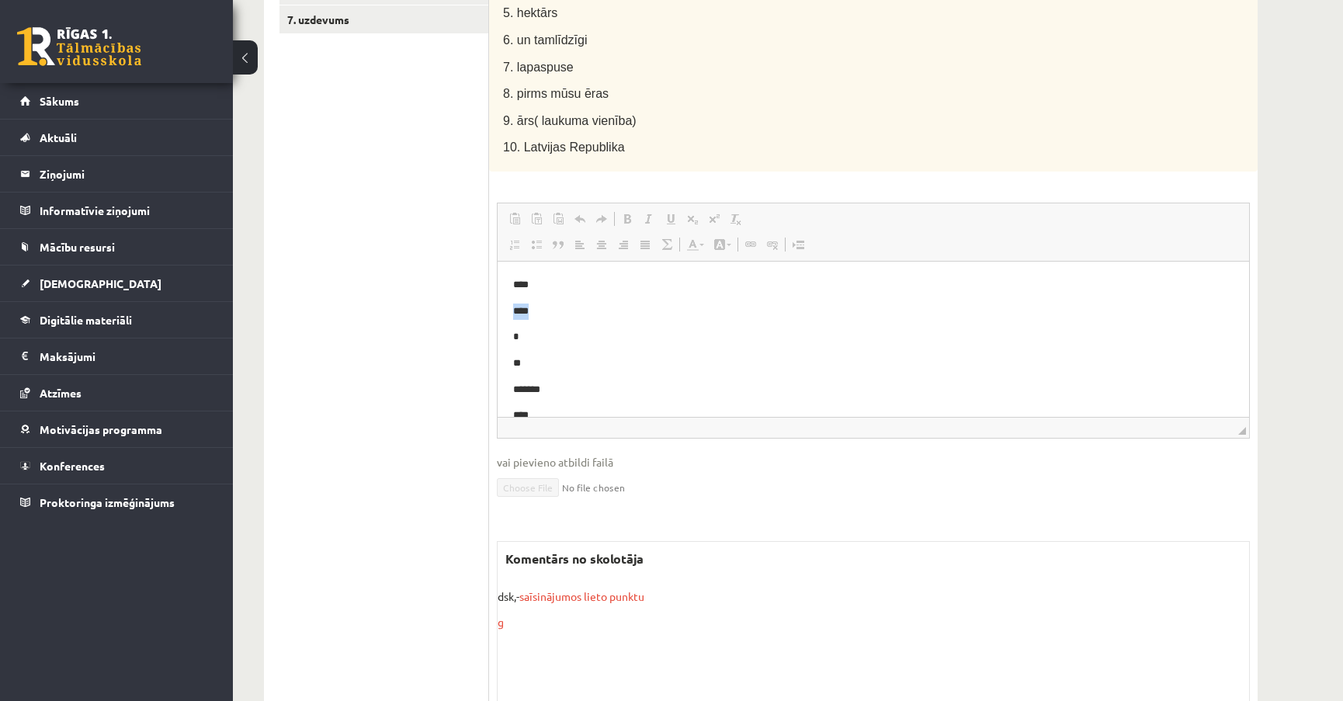
click at [534, 294] on body "**** **** * ** ******* **** ****** * **" at bounding box center [873, 388] width 720 height 225
click at [539, 290] on p "****" at bounding box center [868, 284] width 710 height 16
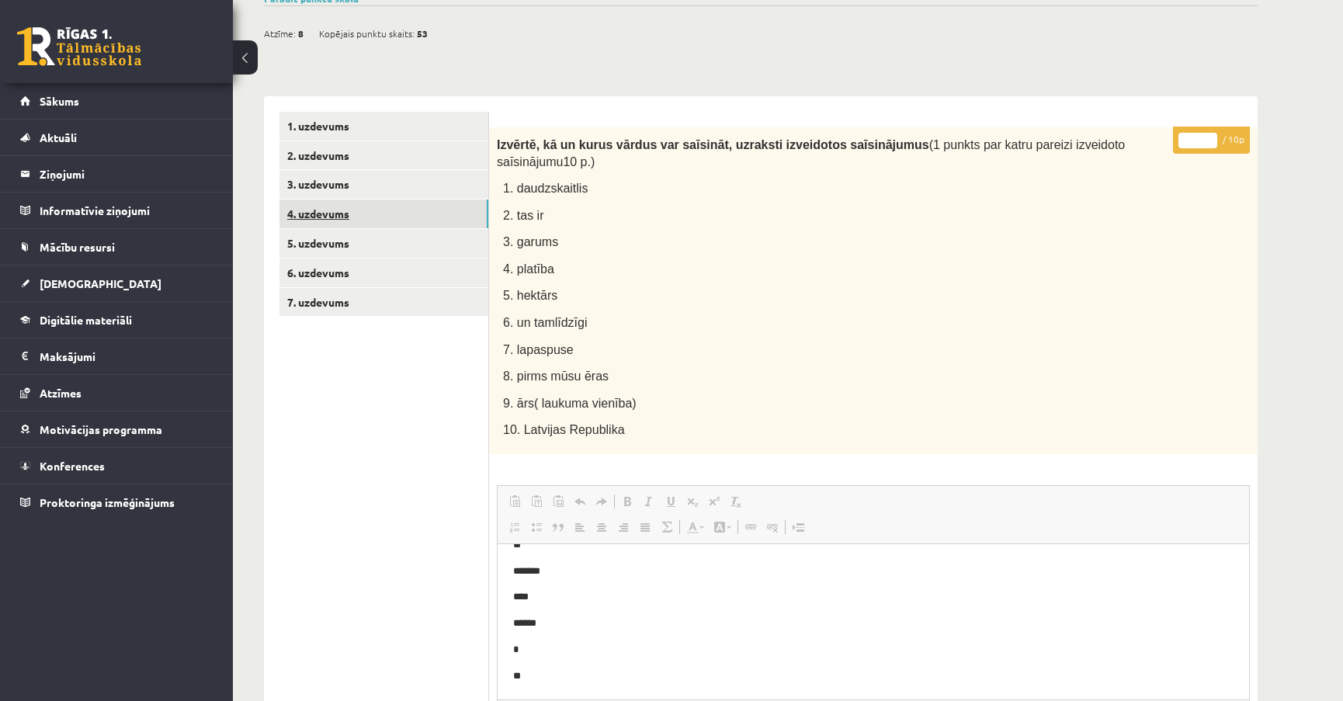
click at [393, 219] on link "4. uzdevums" at bounding box center [383, 213] width 209 height 29
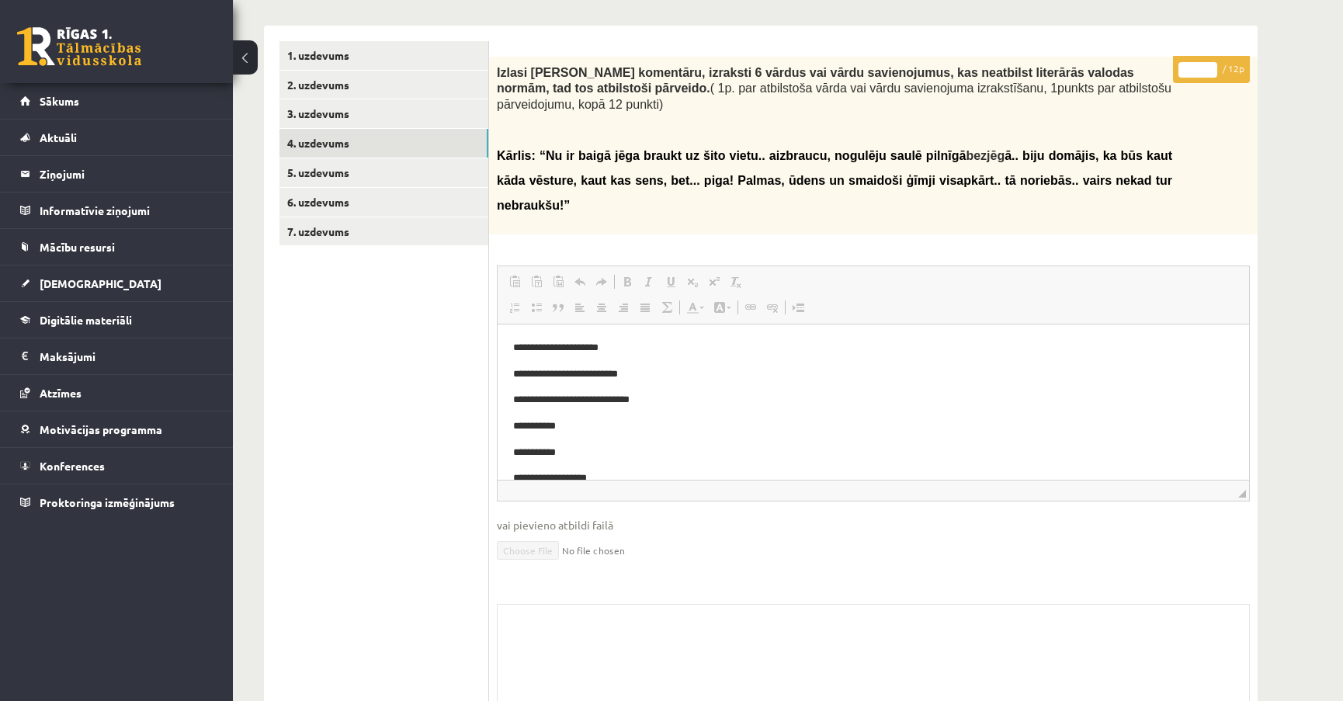
scroll to position [185, 0]
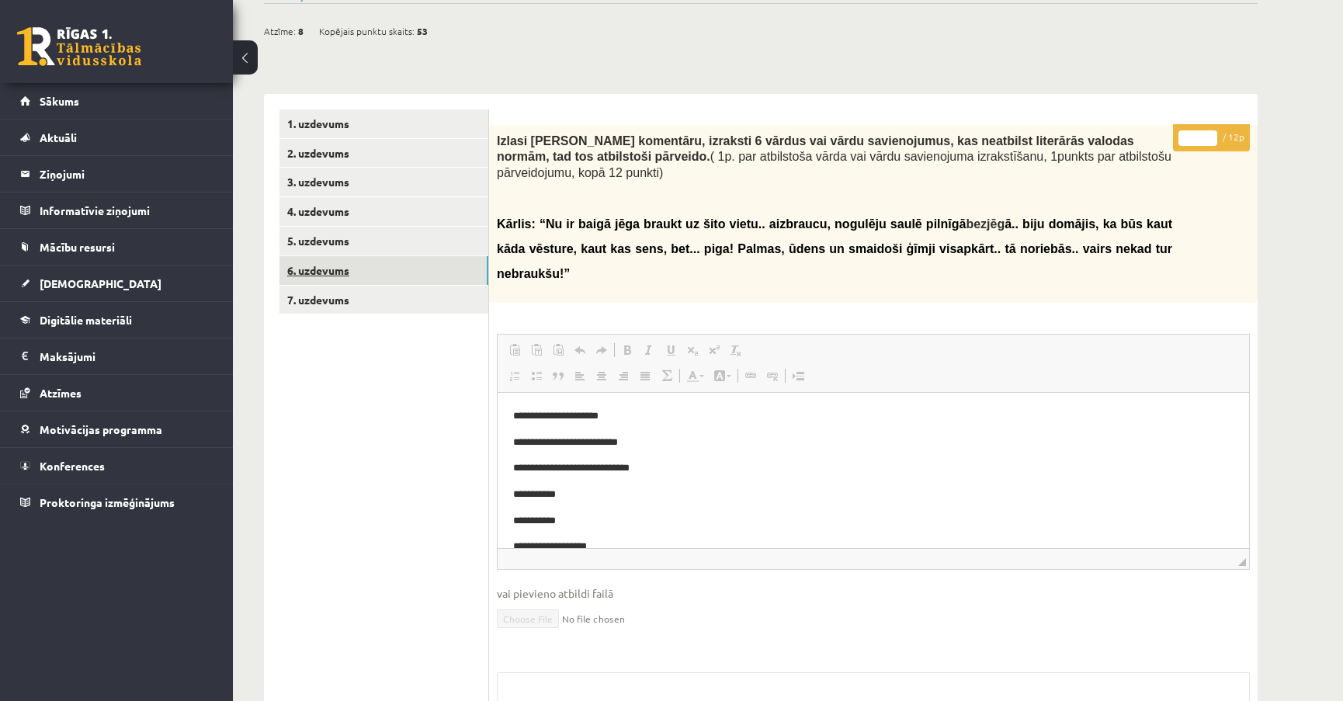
click at [377, 256] on link "6. uzdevums" at bounding box center [383, 270] width 209 height 29
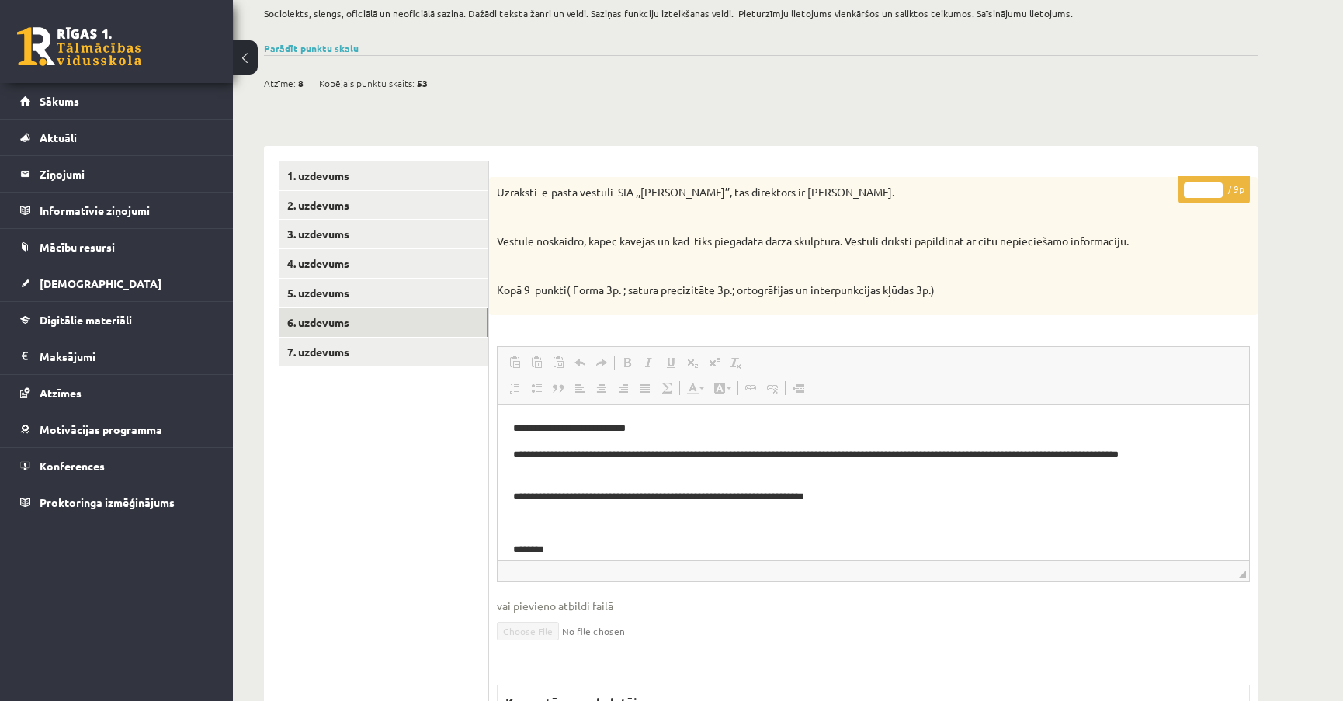
scroll to position [116, 0]
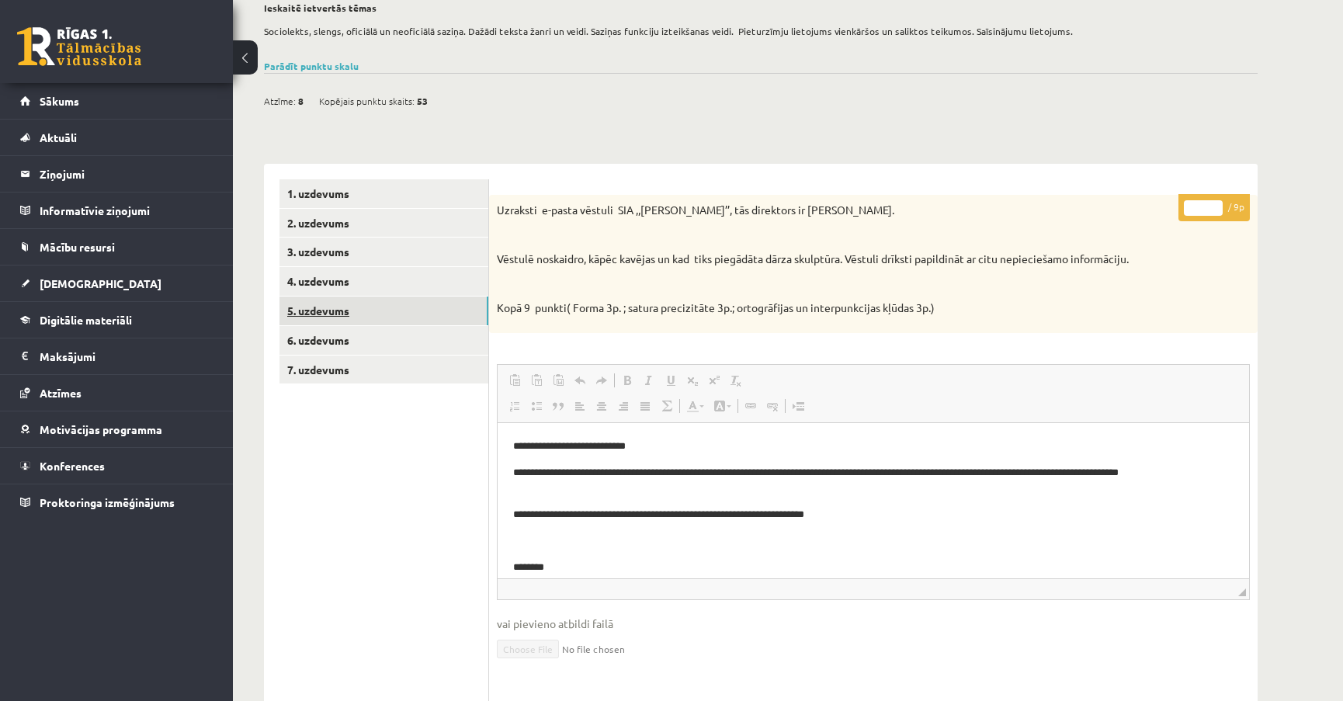
click at [424, 309] on link "5. uzdevums" at bounding box center [383, 310] width 209 height 29
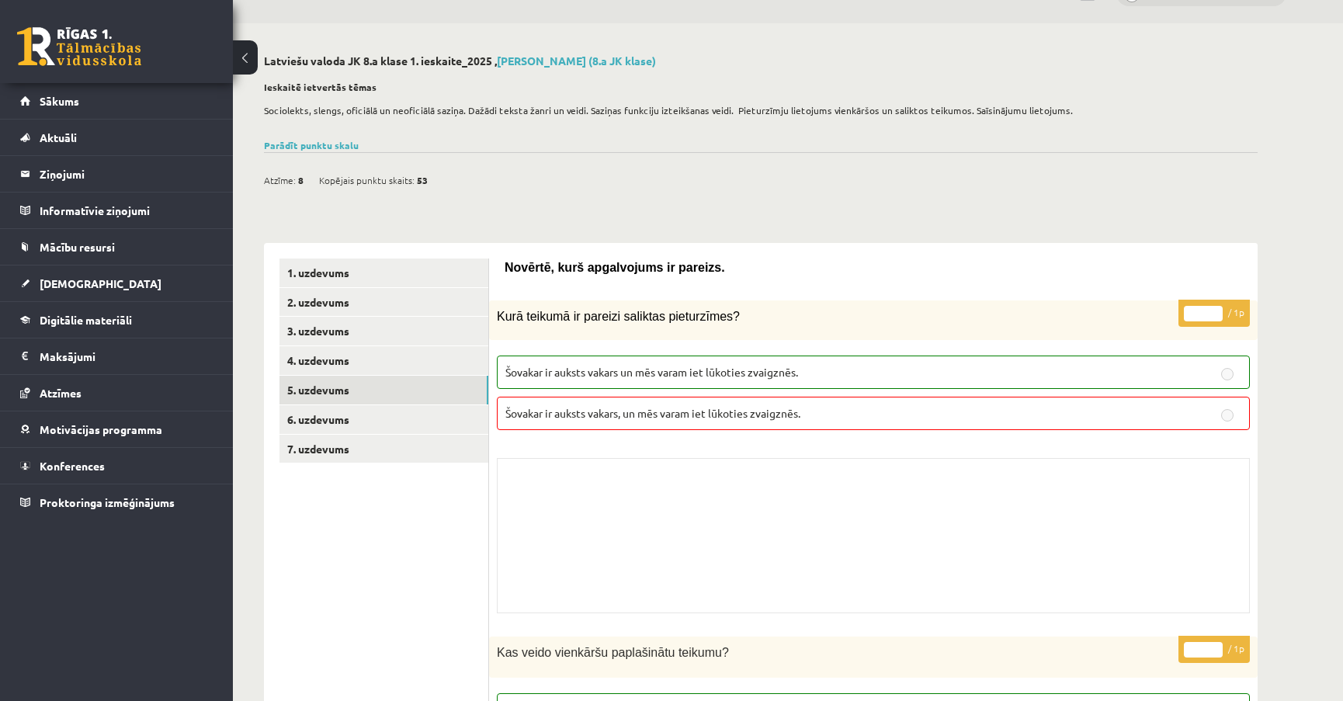
scroll to position [0, 0]
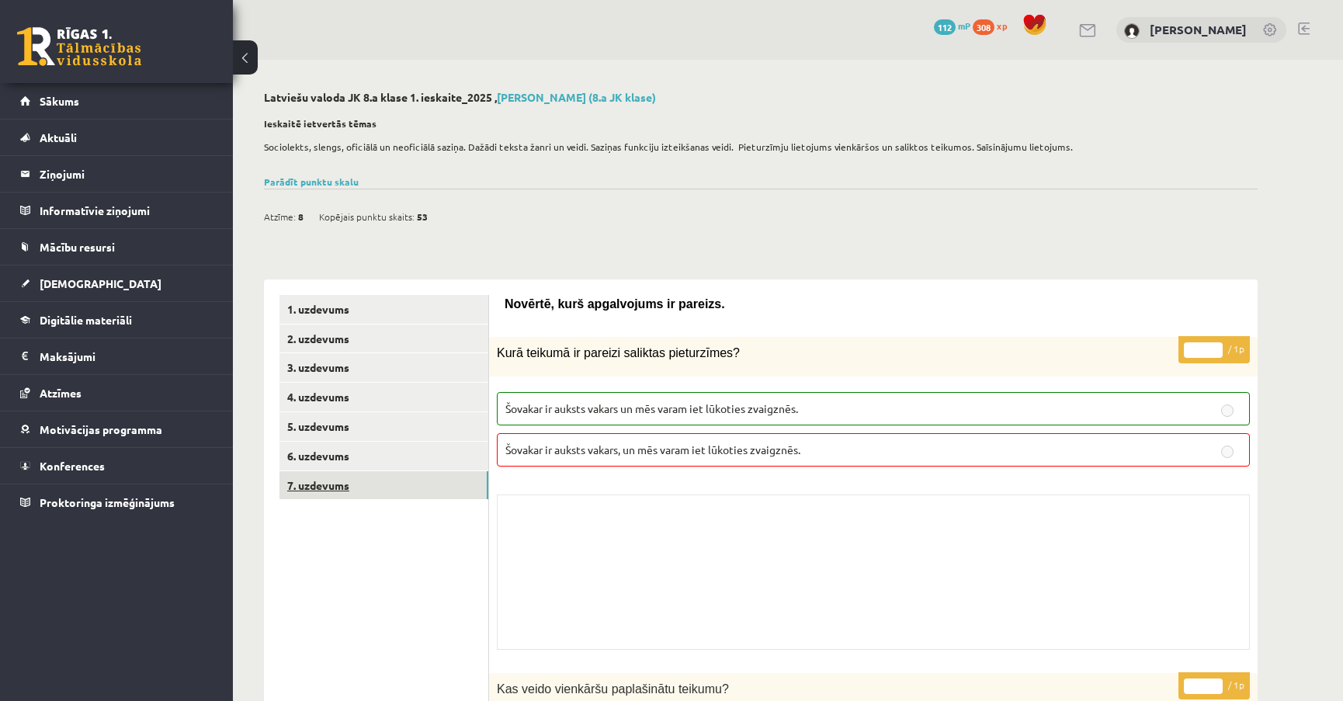
click at [386, 483] on link "7. uzdevums" at bounding box center [383, 485] width 209 height 29
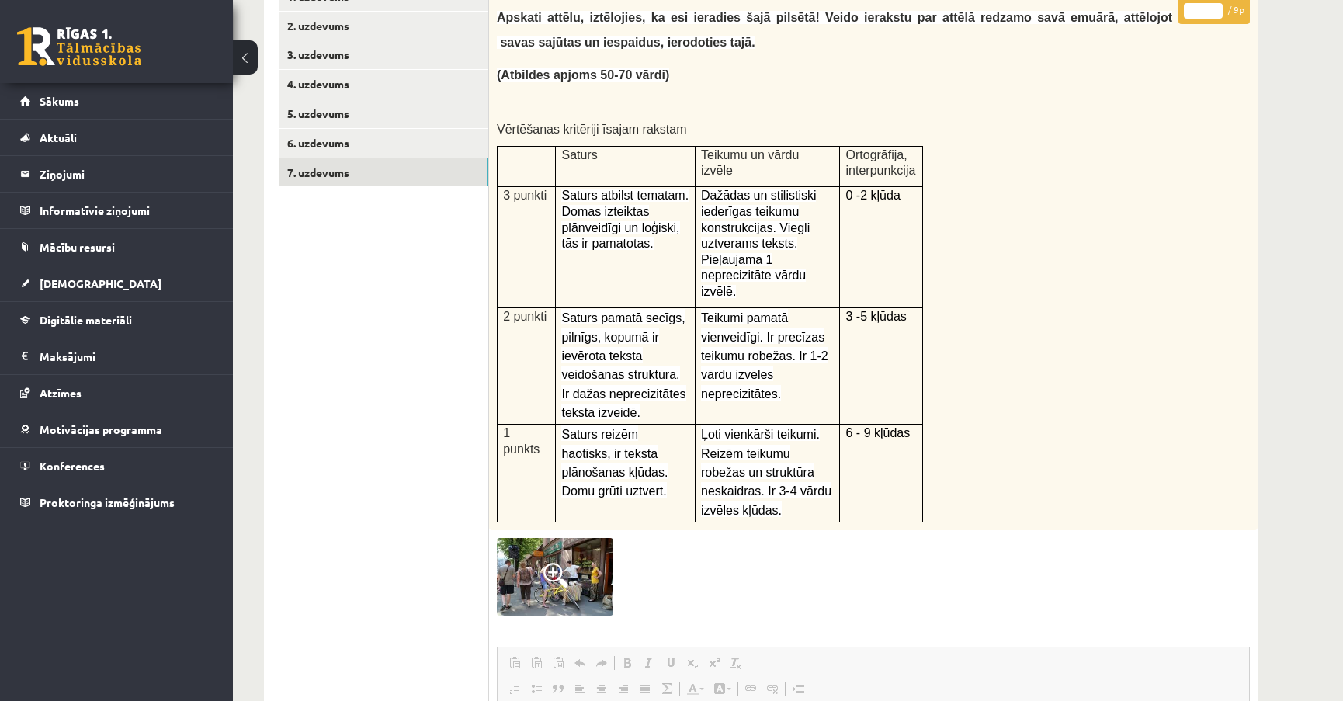
scroll to position [120, 0]
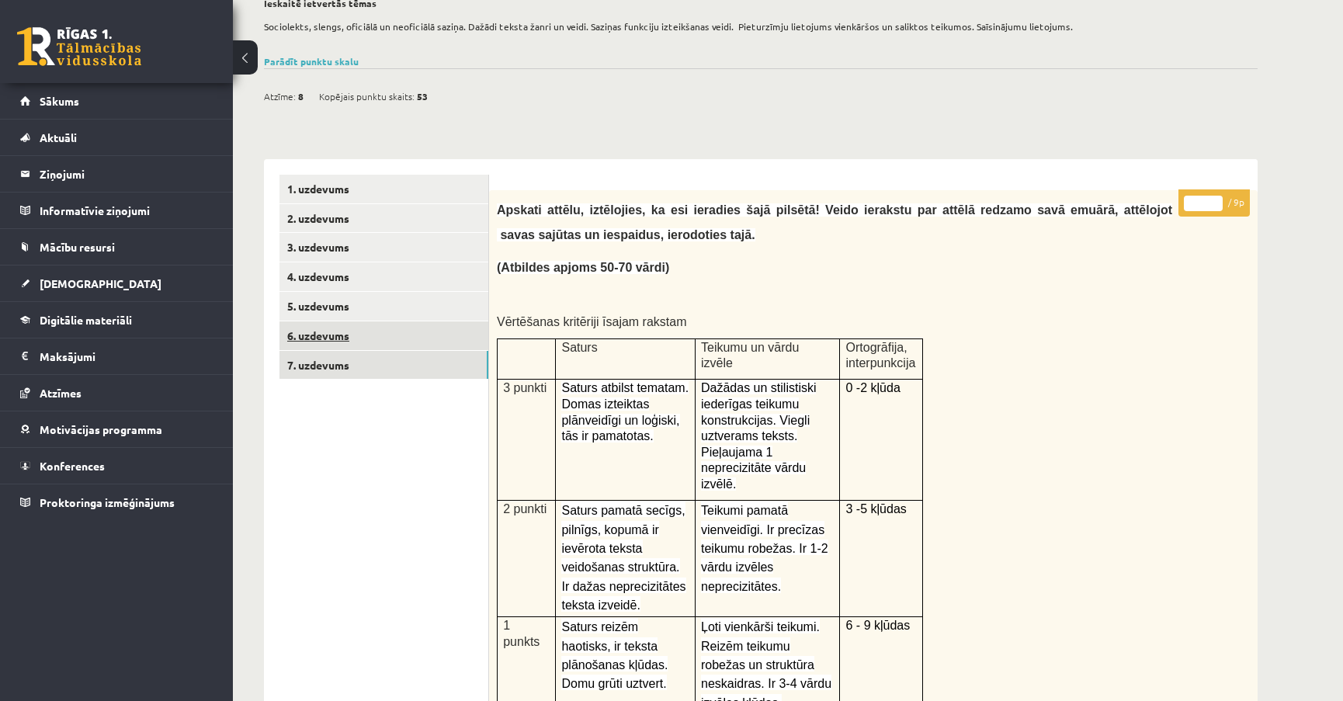
click at [390, 341] on link "6. uzdevums" at bounding box center [383, 335] width 209 height 29
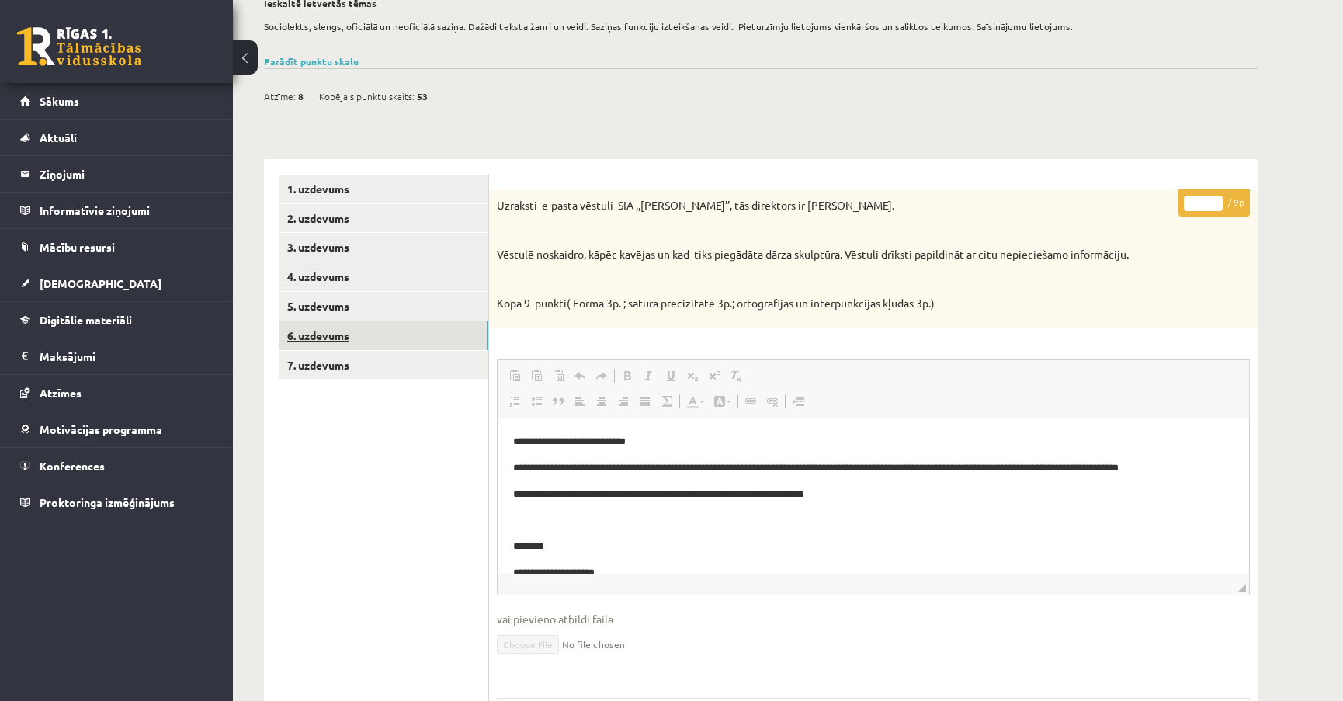
scroll to position [0, 0]
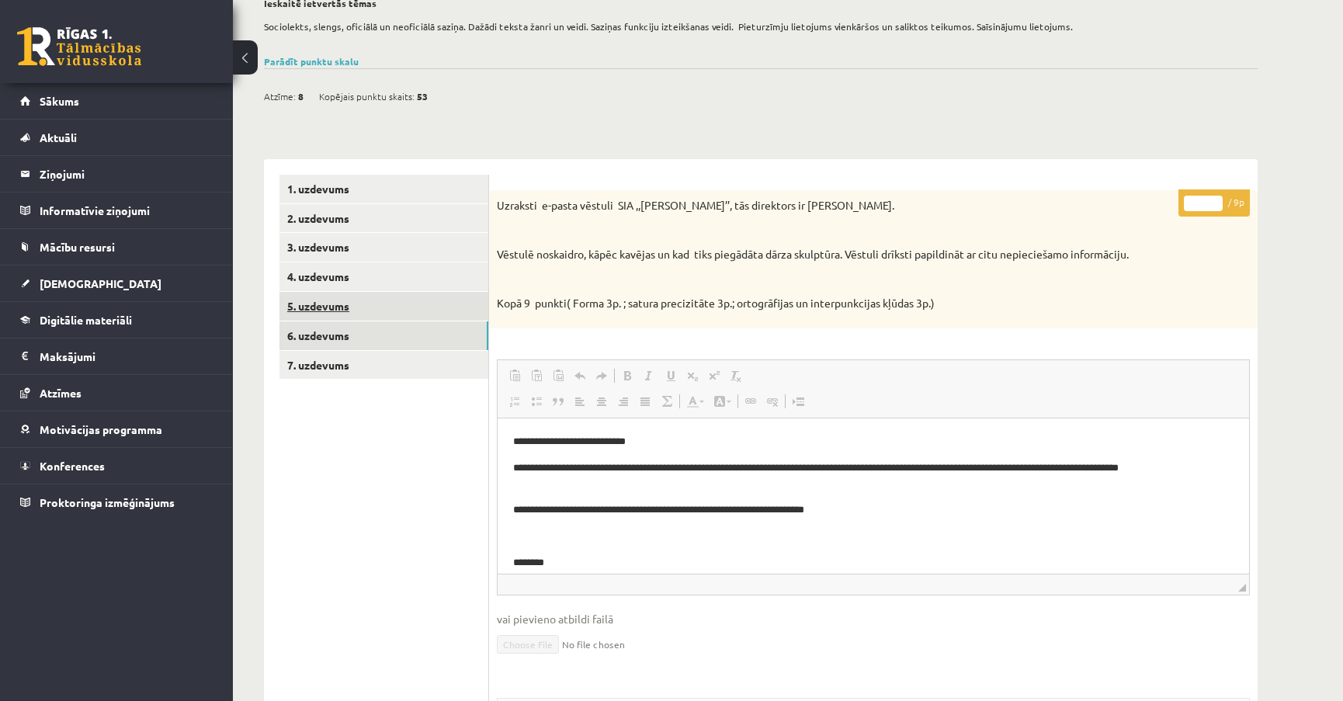
click at [398, 308] on link "5. uzdevums" at bounding box center [383, 306] width 209 height 29
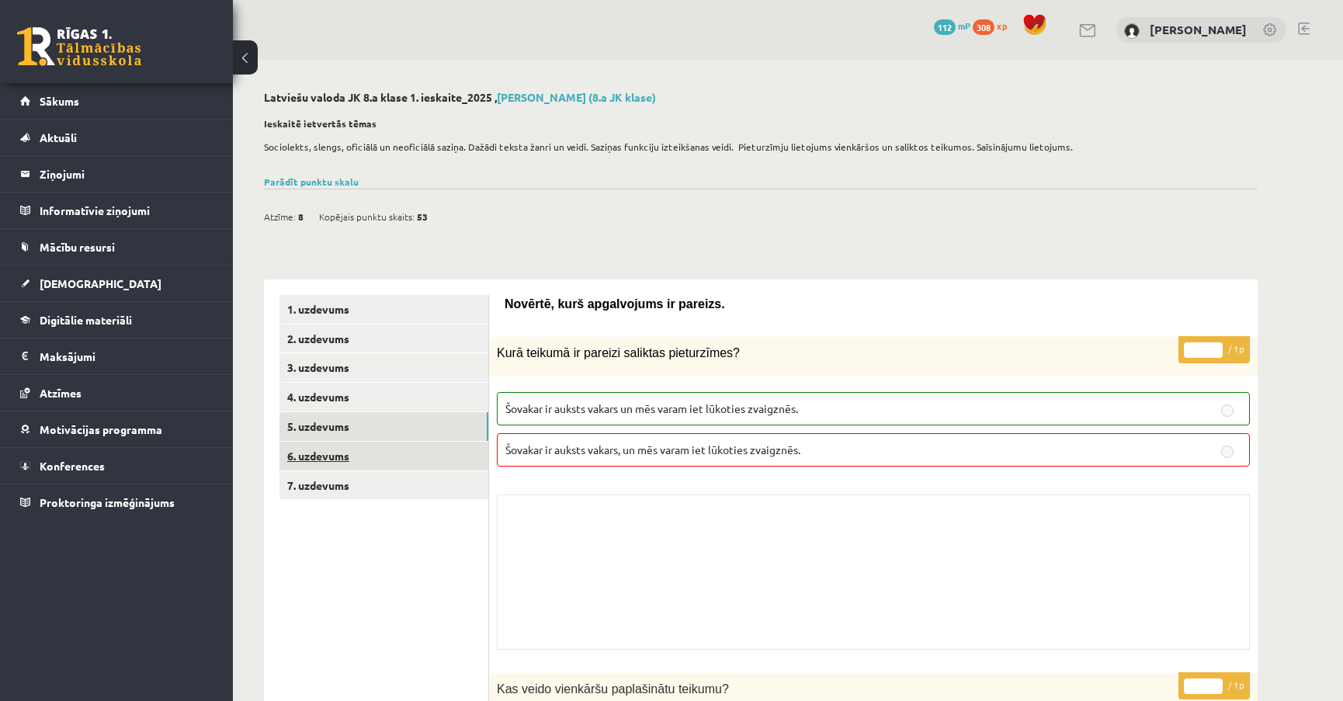
click at [357, 454] on link "6. uzdevums" at bounding box center [383, 456] width 209 height 29
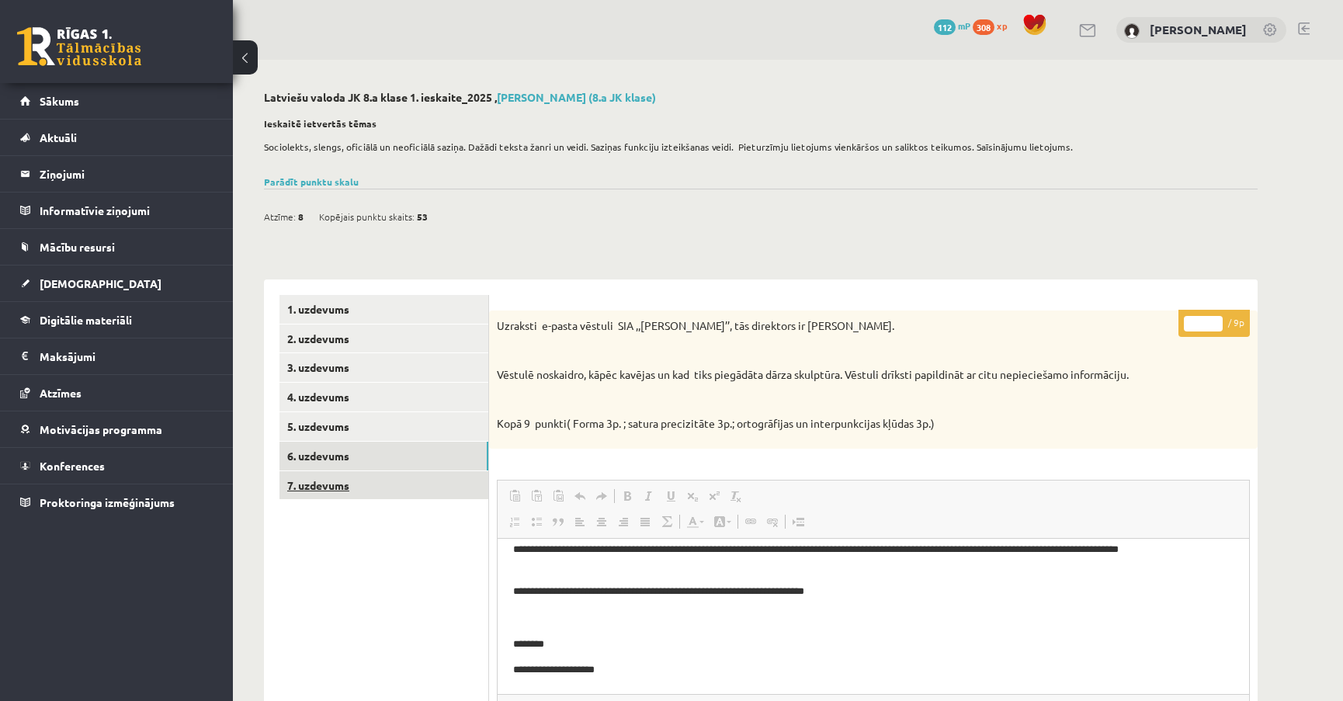
click at [322, 487] on link "7. uzdevums" at bounding box center [383, 485] width 209 height 29
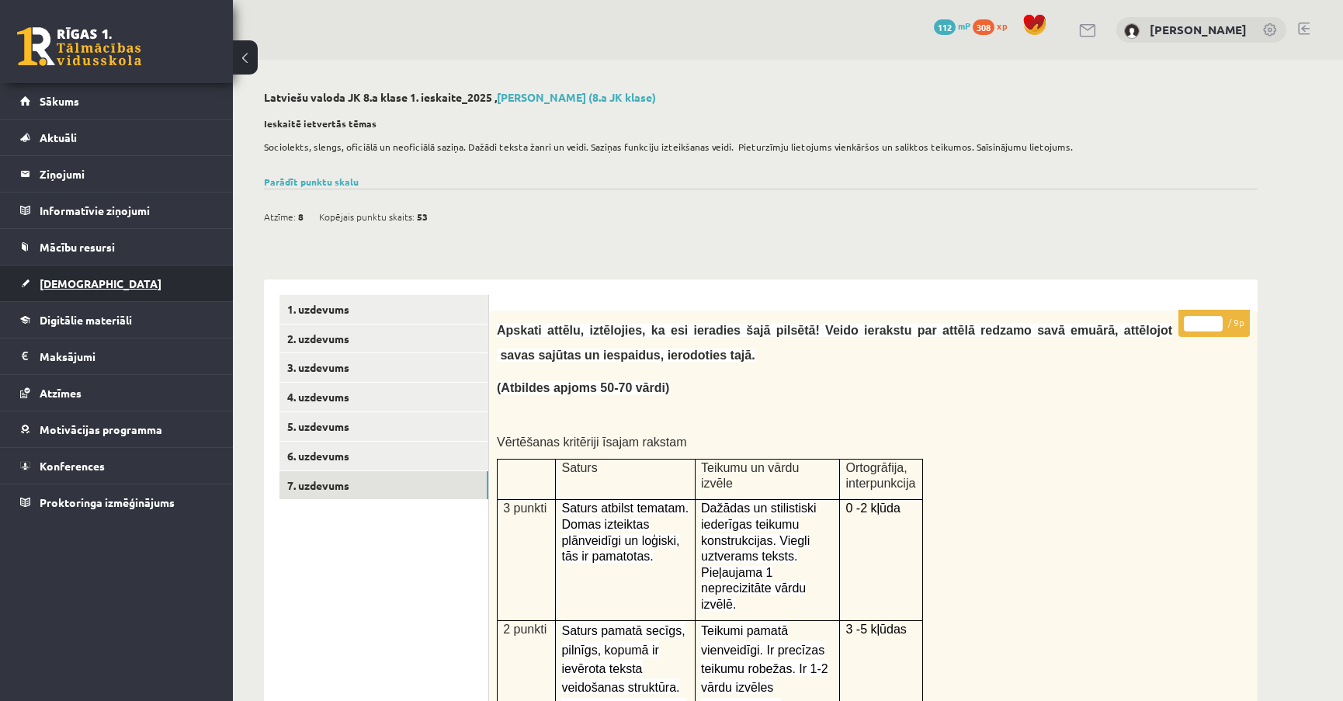
click at [61, 282] on span "[DEMOGRAPHIC_DATA]" at bounding box center [101, 283] width 122 height 14
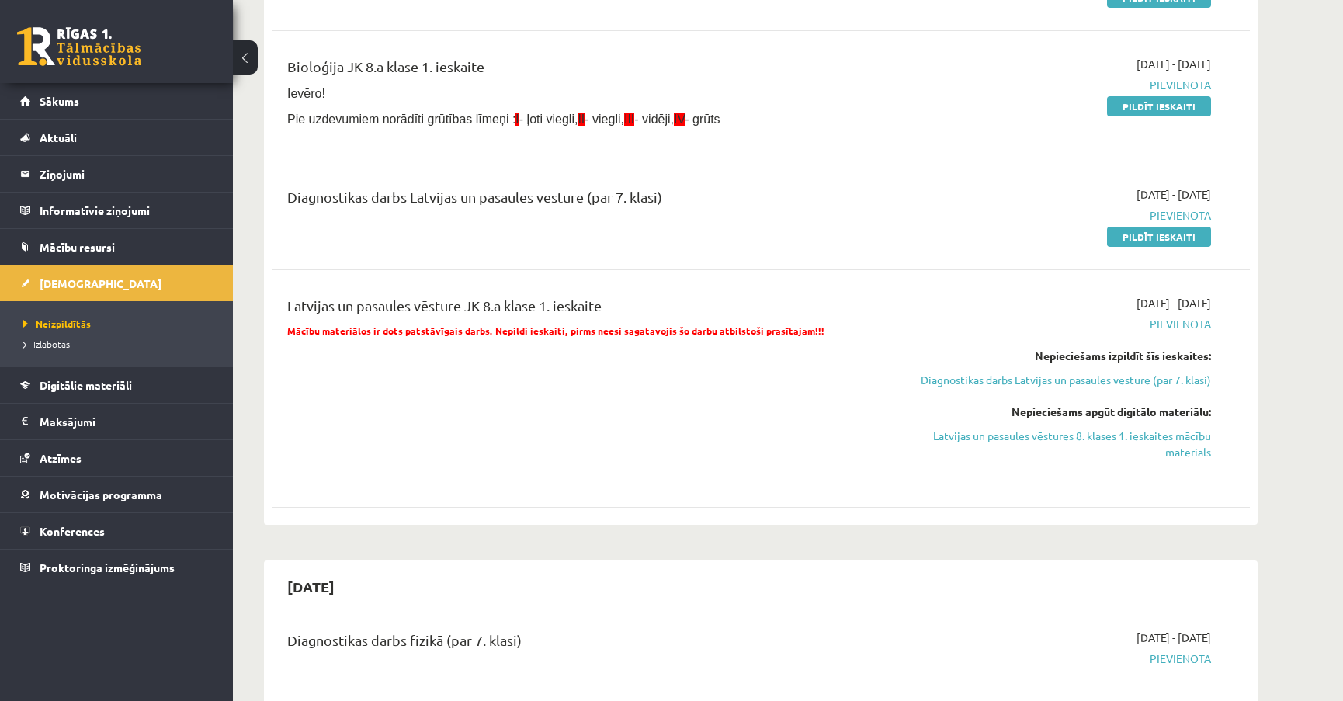
scroll to position [282, 0]
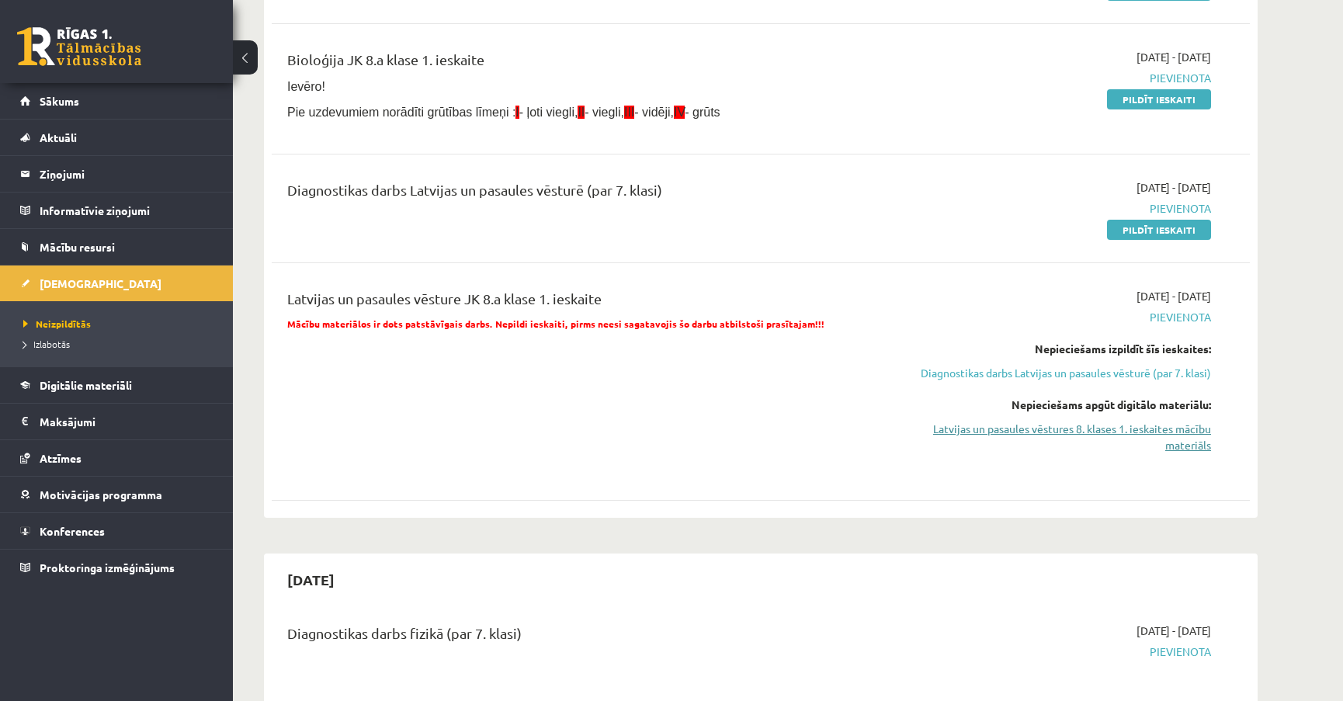
click at [1006, 445] on link "Latvijas un pasaules vēstures 8. klases 1. ieskaites mācību materiāls" at bounding box center [1064, 437] width 293 height 33
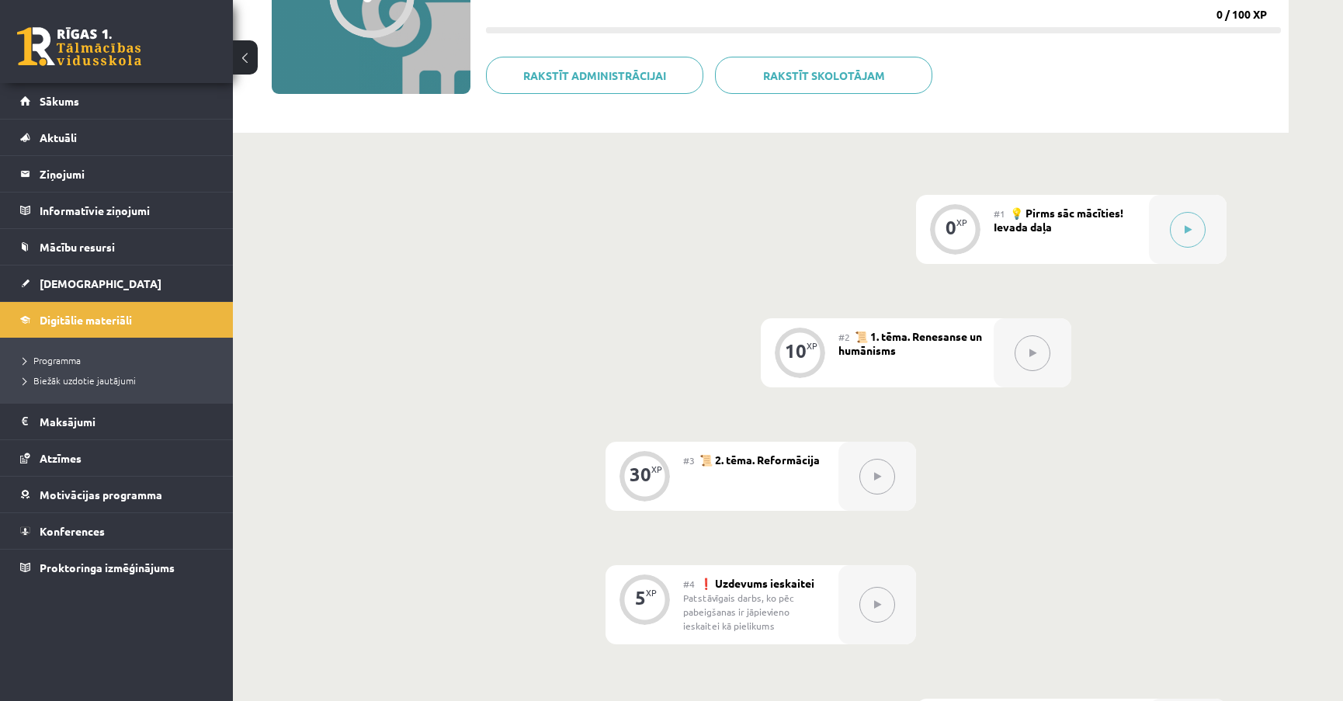
scroll to position [352, 0]
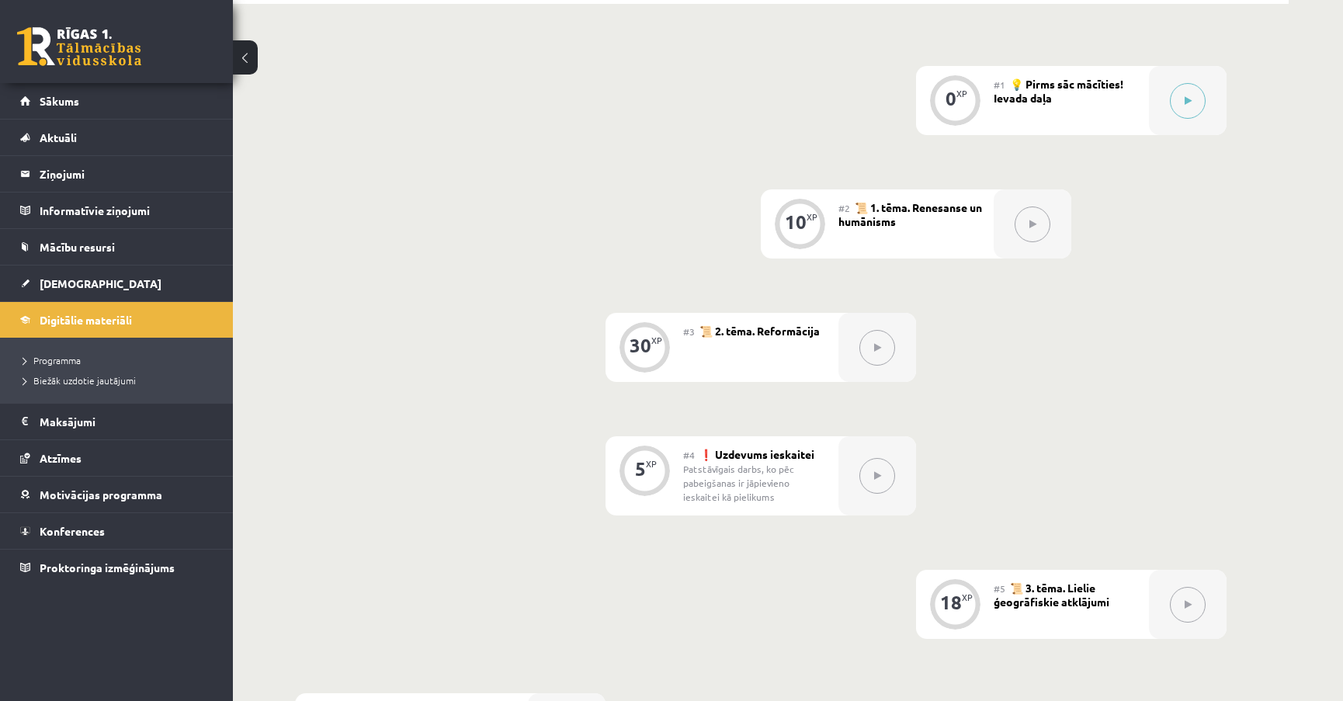
click at [877, 477] on icon at bounding box center [877, 475] width 7 height 9
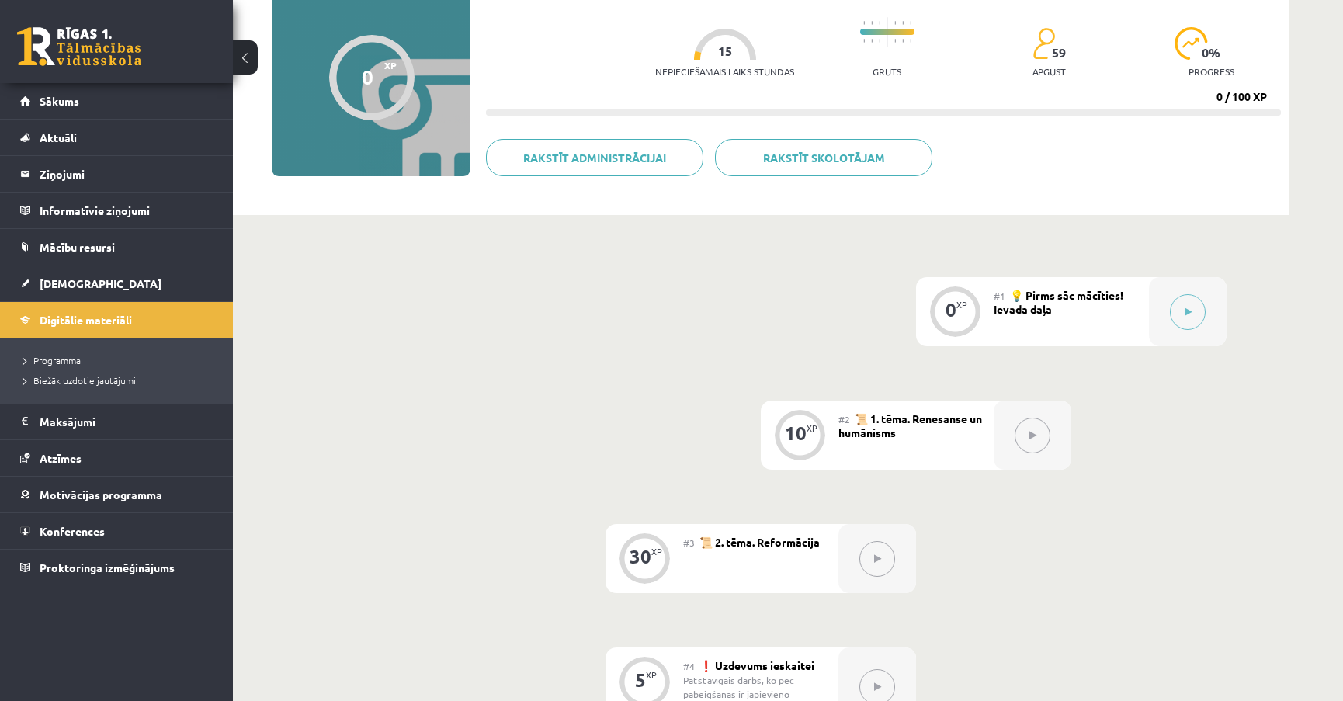
scroll to position [140, 0]
